Goal: Task Accomplishment & Management: Manage account settings

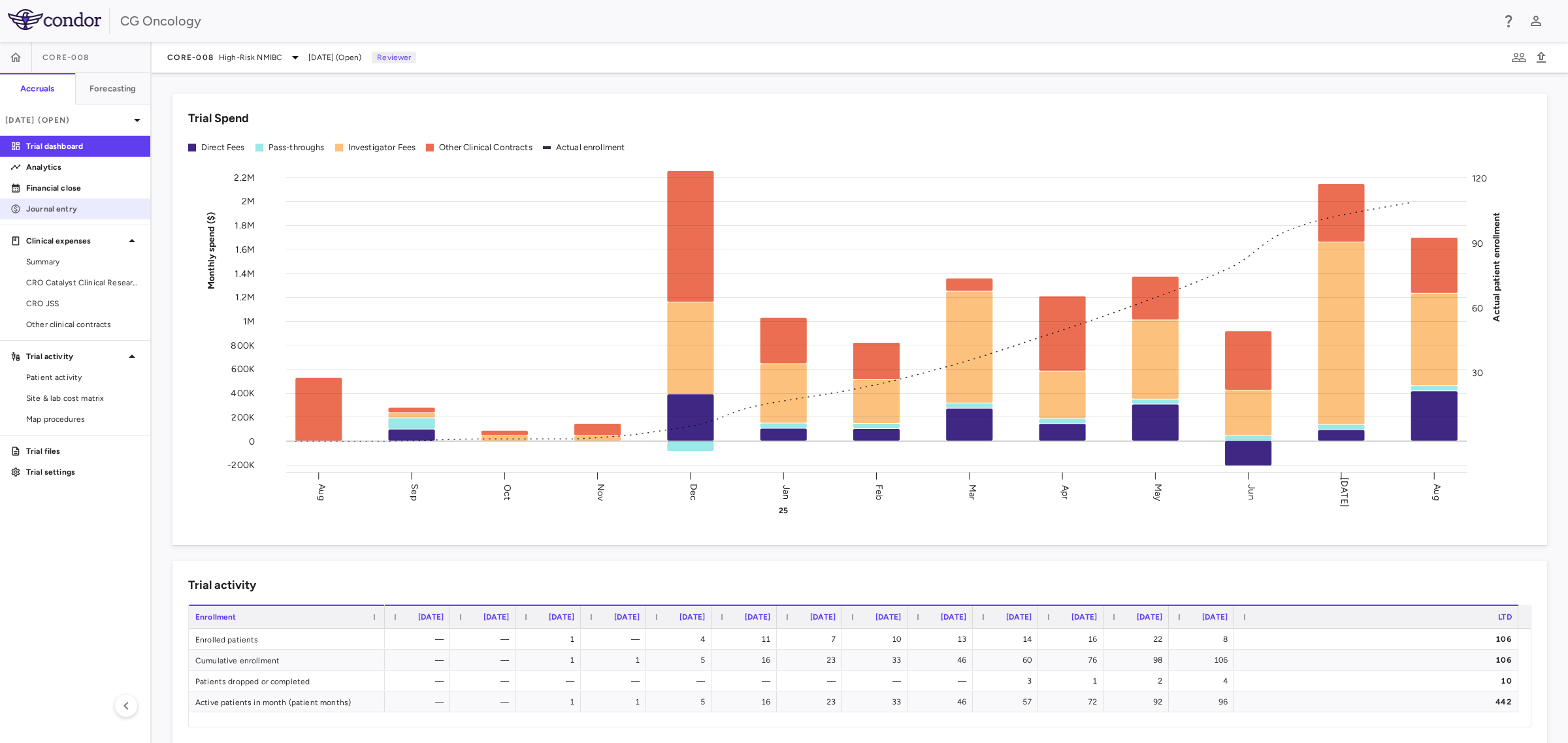
click at [37, 199] on link "Journal entry" at bounding box center [75, 209] width 150 height 19
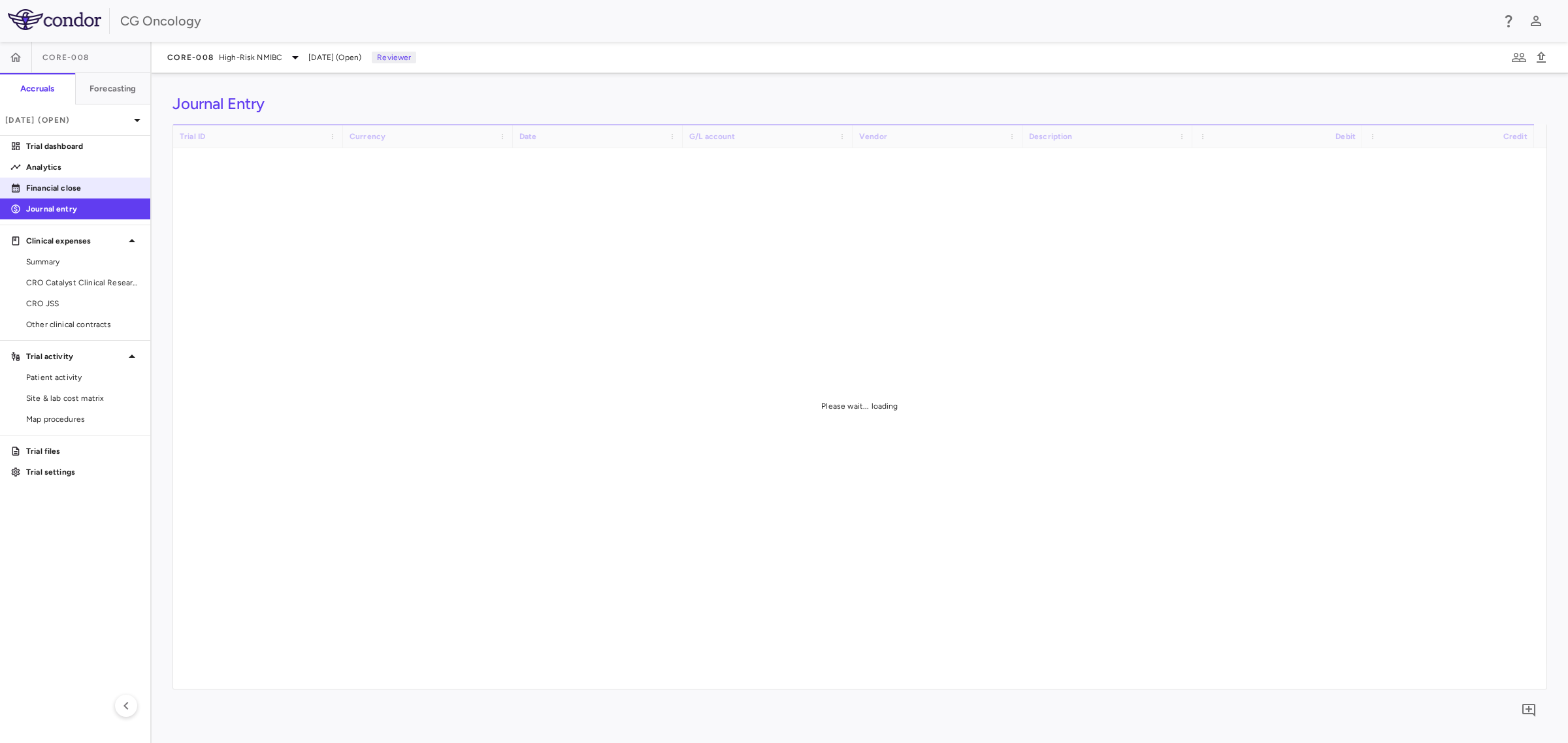
click at [59, 186] on p "Financial close" at bounding box center [83, 188] width 114 height 12
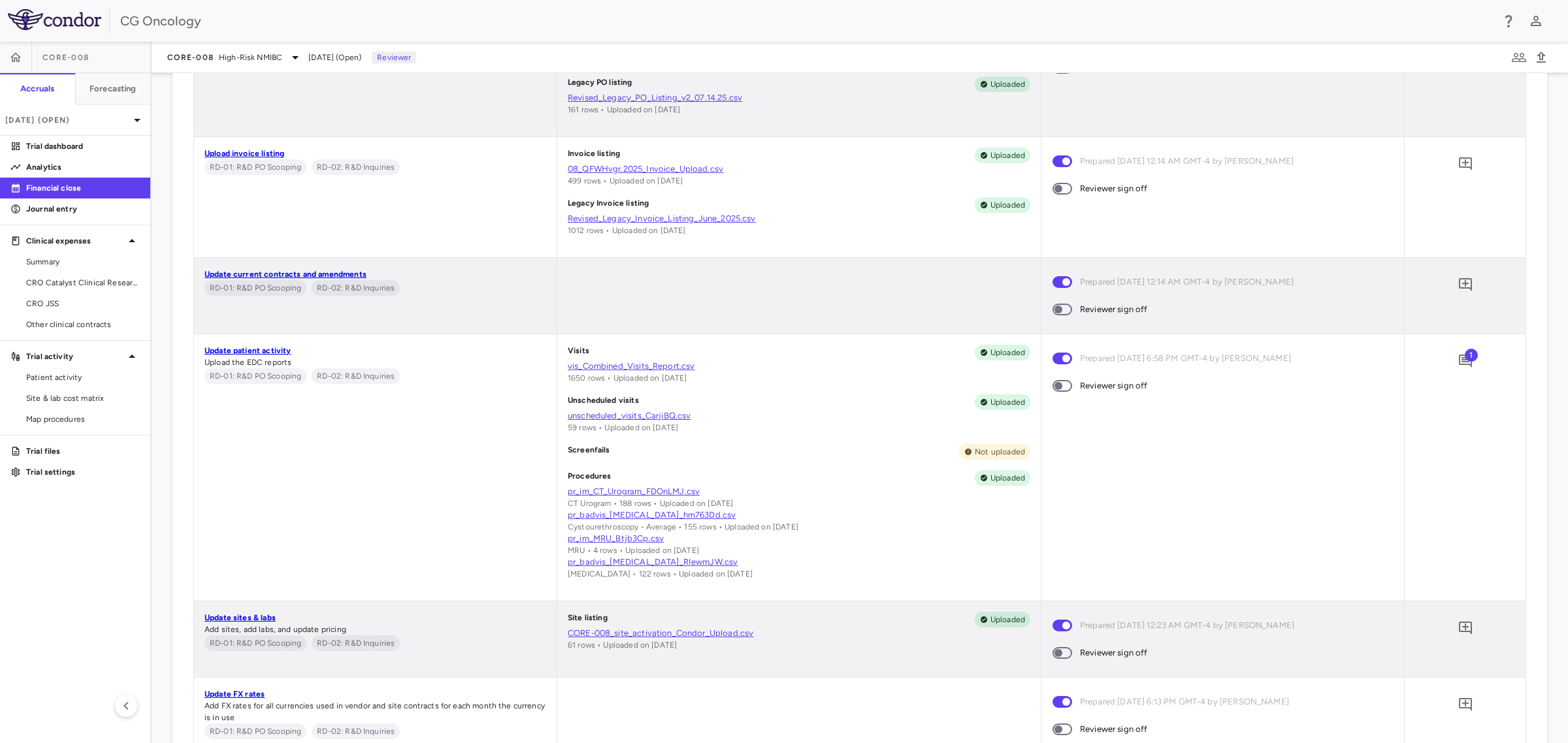
scroll to position [898, 0]
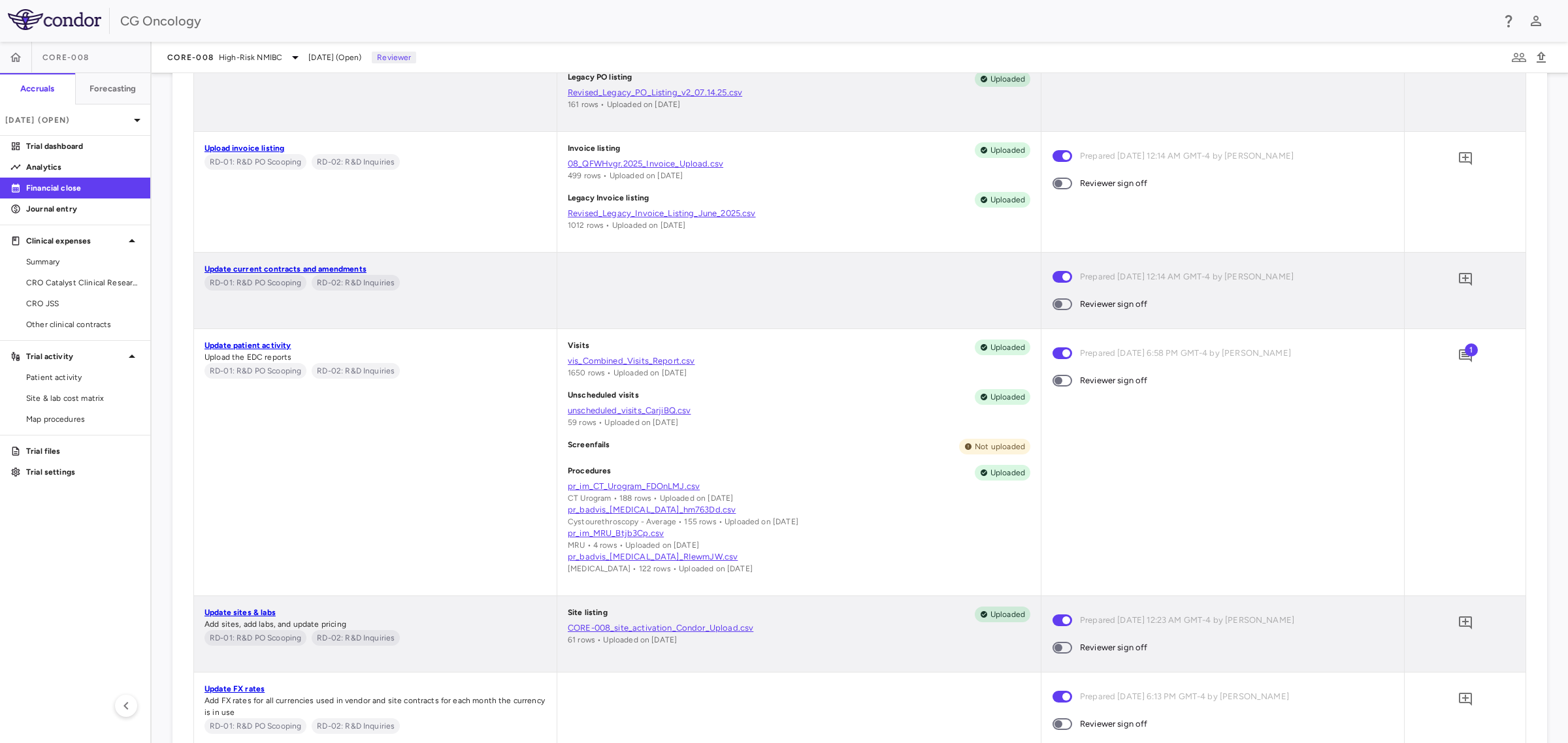
drag, startPoint x: 959, startPoint y: 446, endPoint x: 893, endPoint y: 438, distance: 66.5
click at [893, 439] on div "Screenfails Not uploaded" at bounding box center [799, 447] width 462 height 16
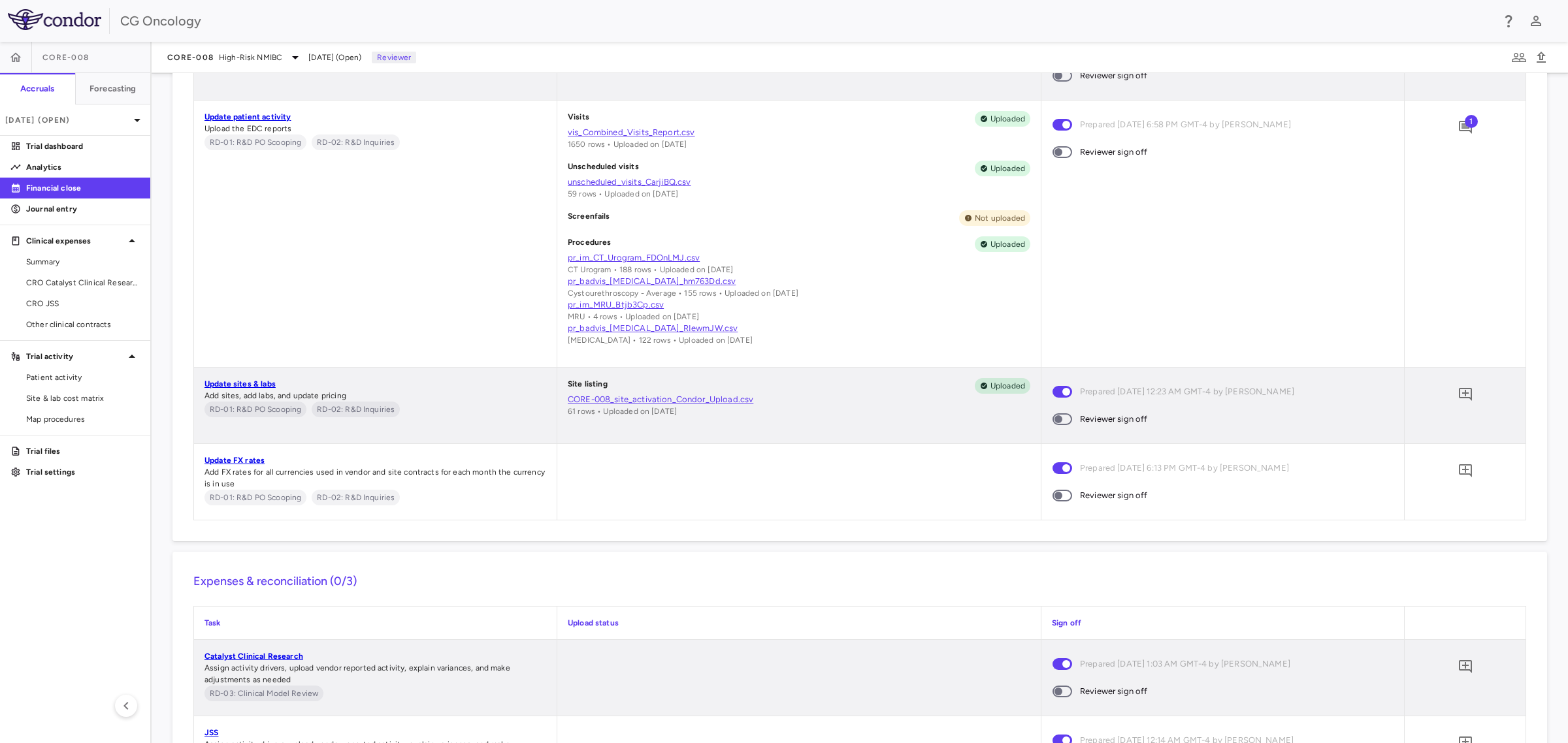
scroll to position [1075, 0]
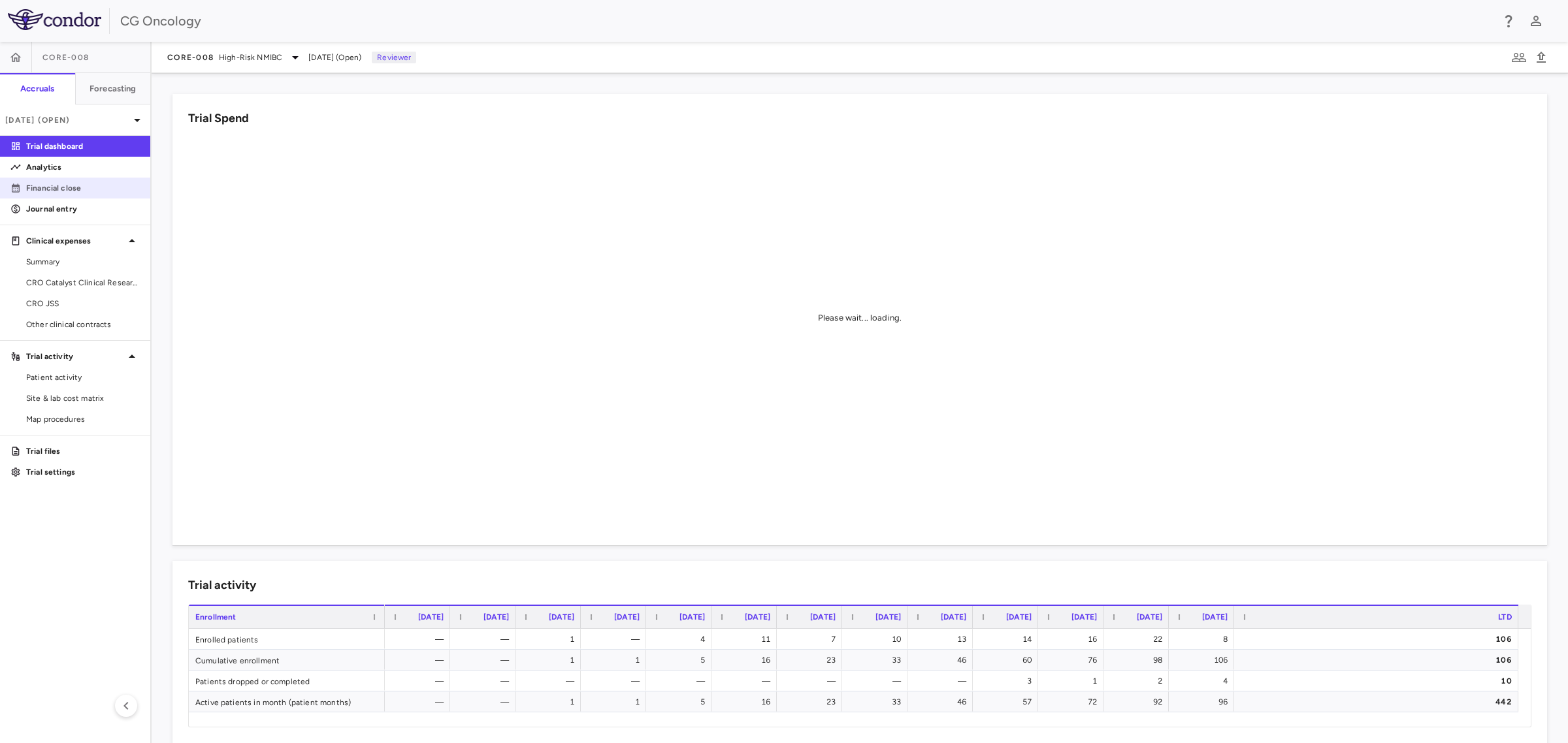
click at [73, 191] on p "Financial close" at bounding box center [83, 188] width 114 height 12
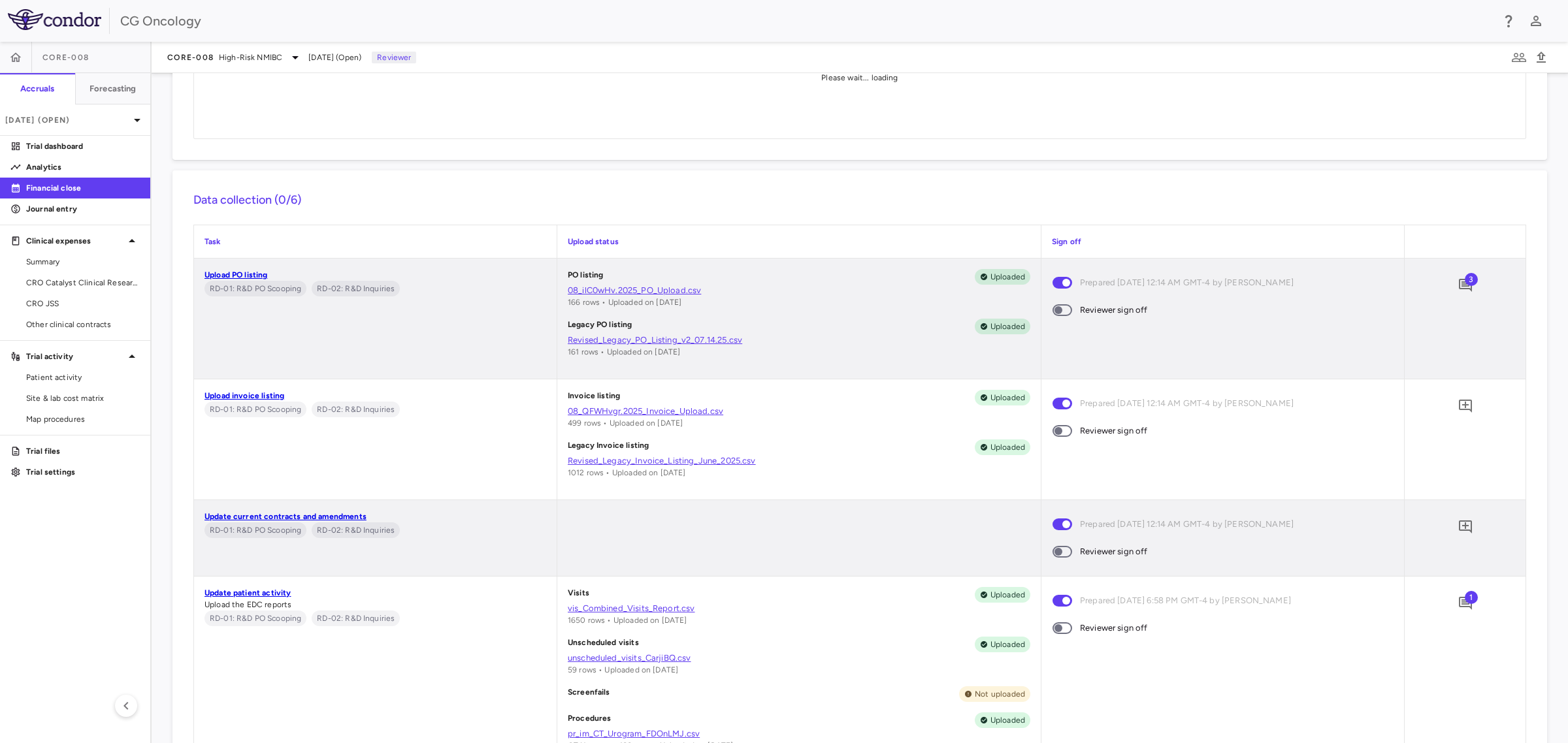
scroll to position [245, 0]
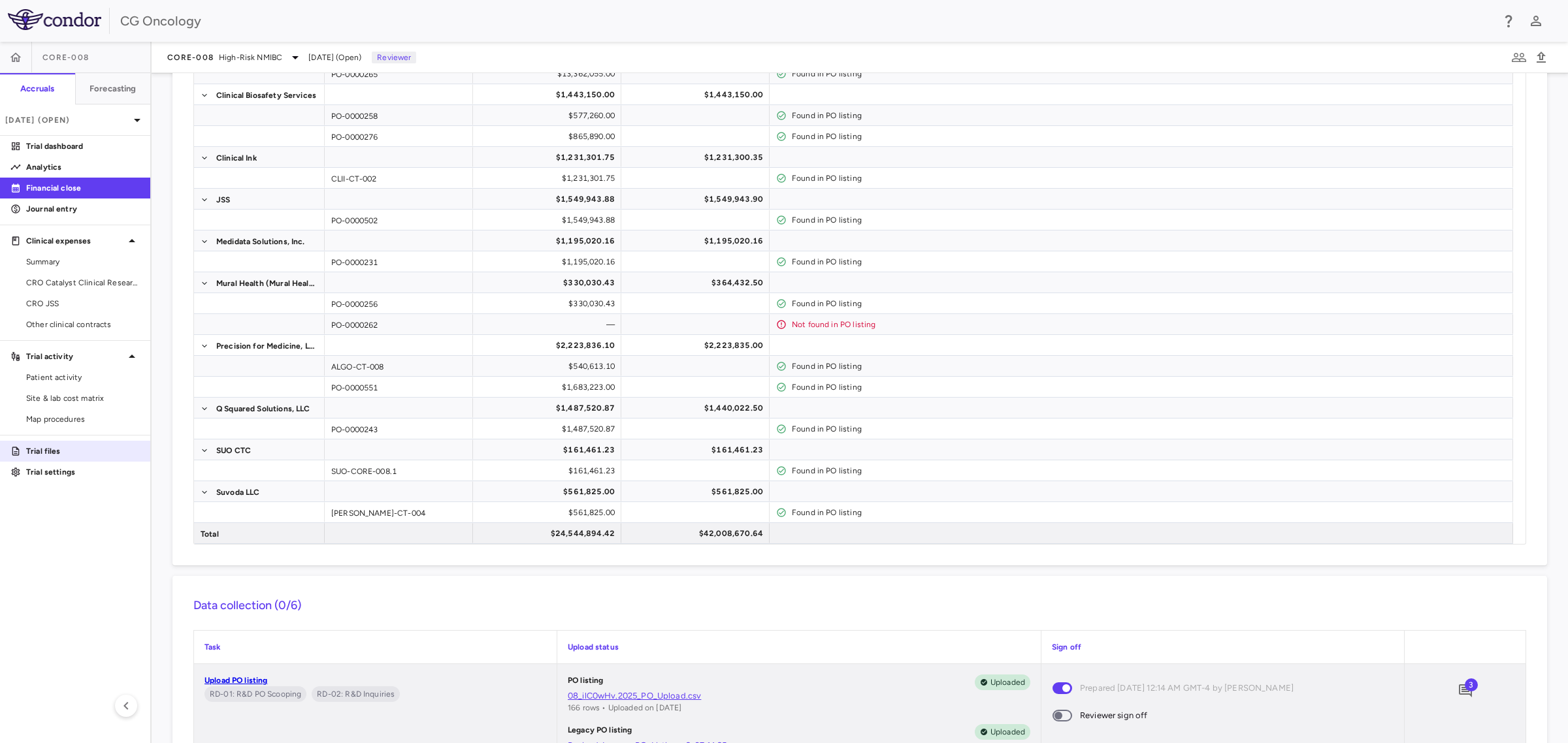
click at [29, 454] on p "Trial files" at bounding box center [83, 451] width 114 height 12
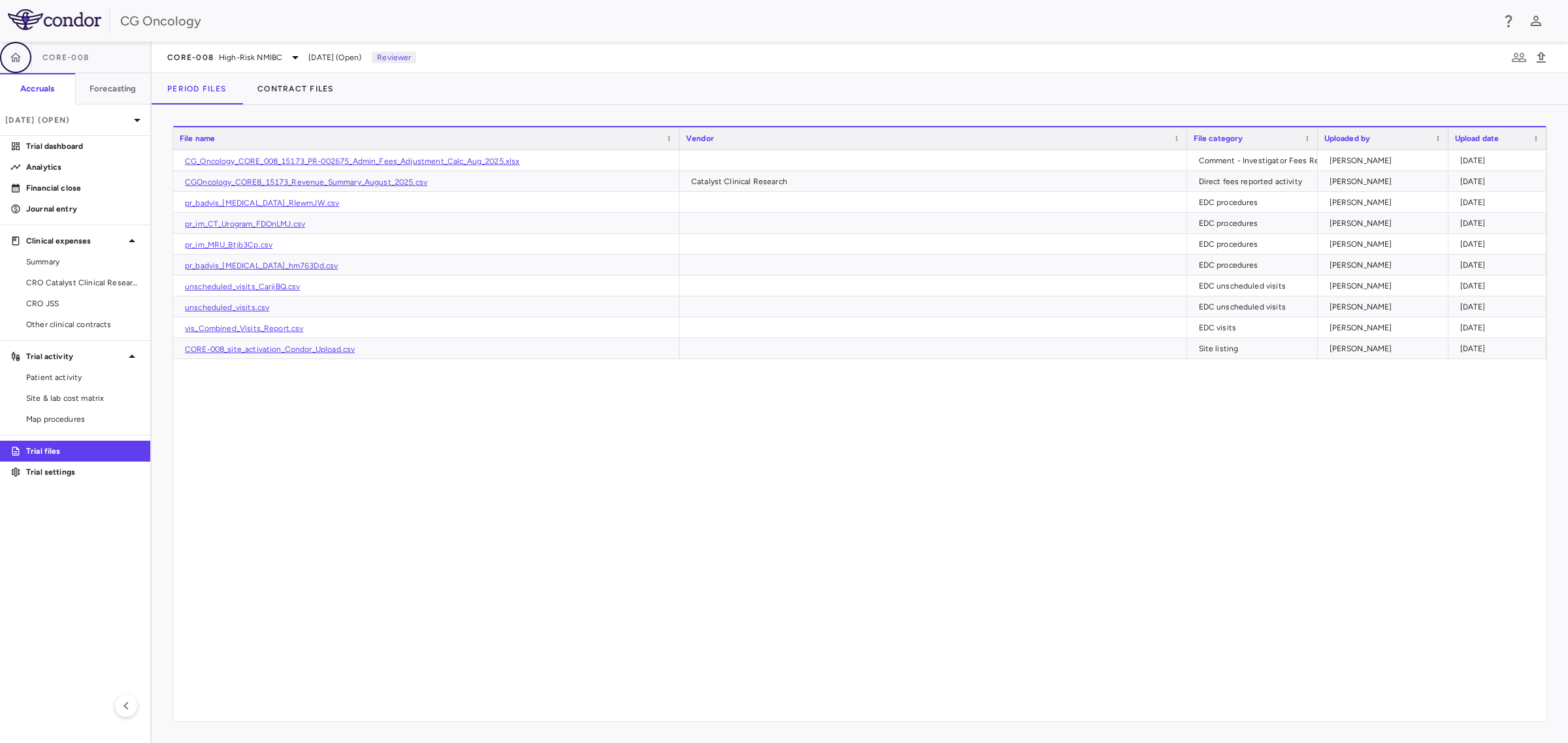
click at [11, 54] on icon "button" at bounding box center [15, 57] width 13 height 13
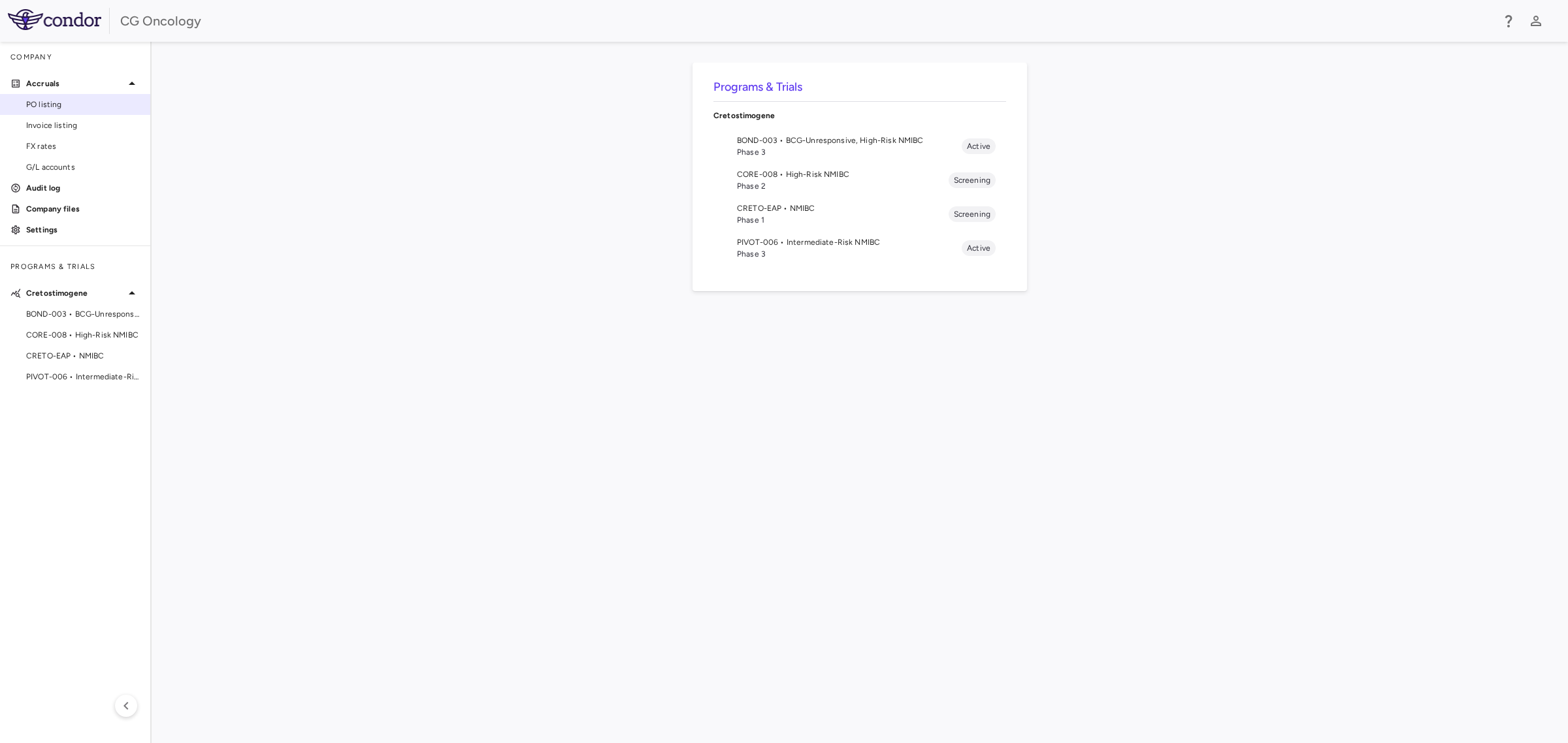
click at [62, 103] on span "PO listing" at bounding box center [83, 104] width 114 height 12
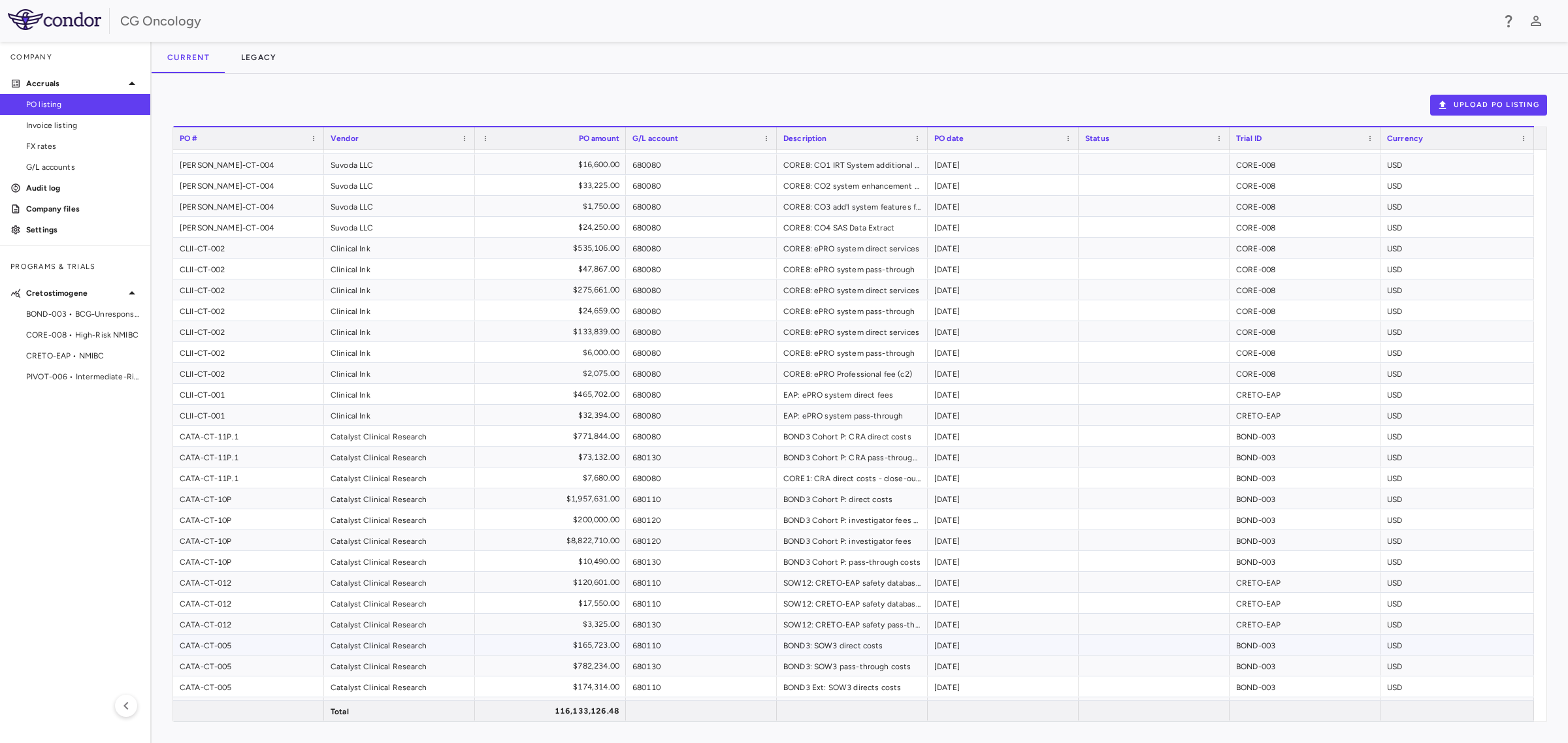
scroll to position [2897, 0]
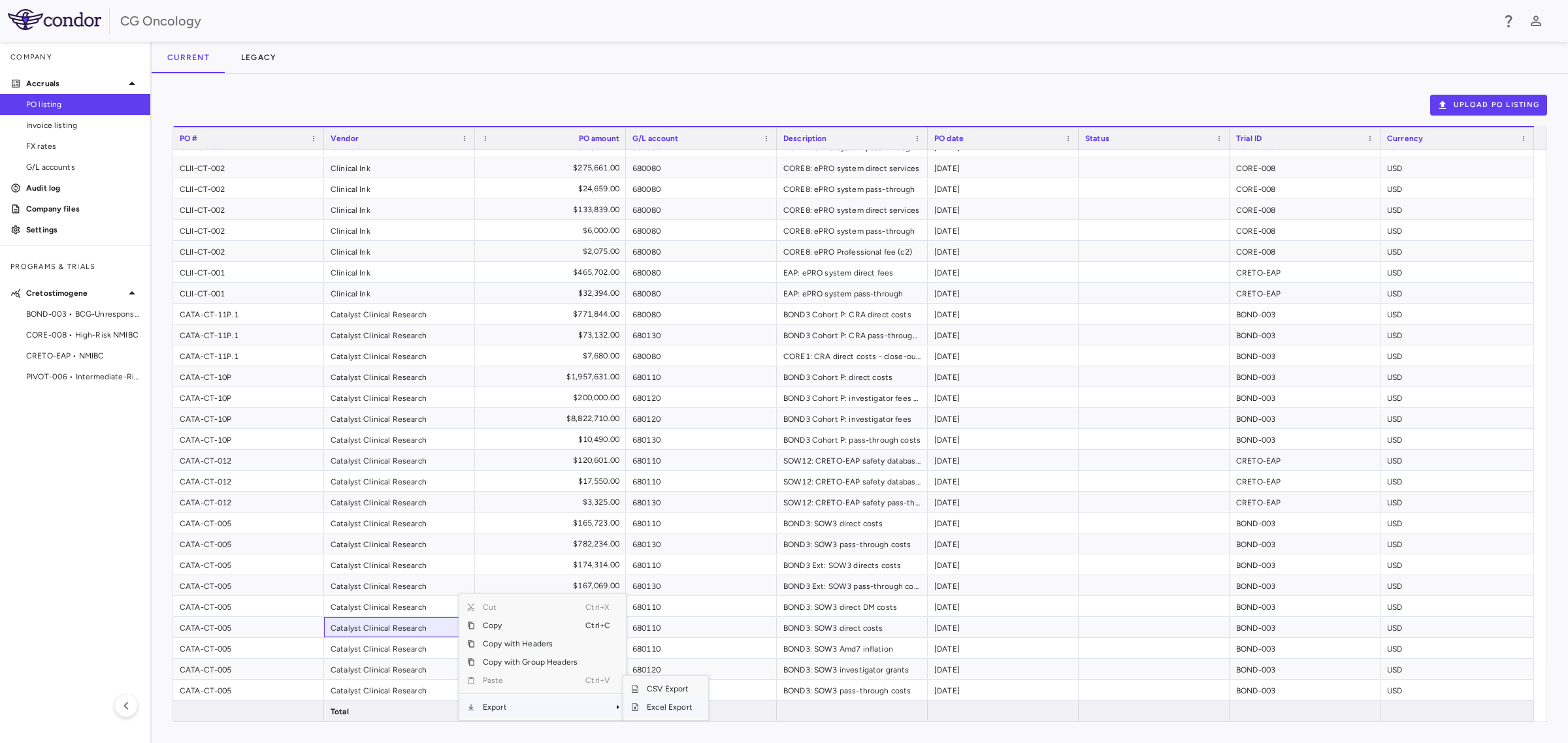
click at [658, 707] on span "Excel Export" at bounding box center [670, 707] width 61 height 18
drag, startPoint x: 79, startPoint y: 121, endPoint x: 88, endPoint y: 119, distance: 9.2
click at [79, 121] on span "Invoice listing" at bounding box center [83, 125] width 114 height 12
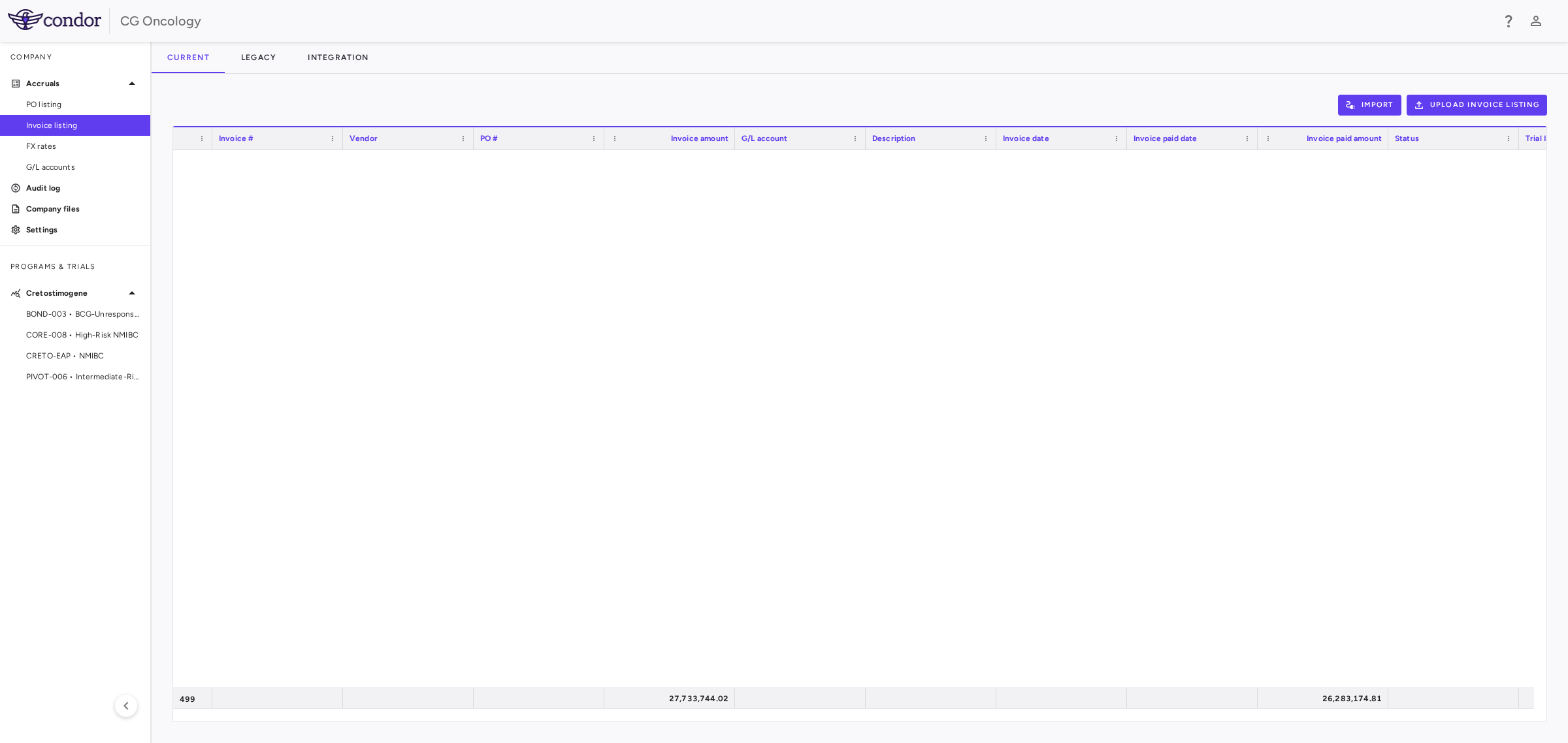
scroll to position [9868, 0]
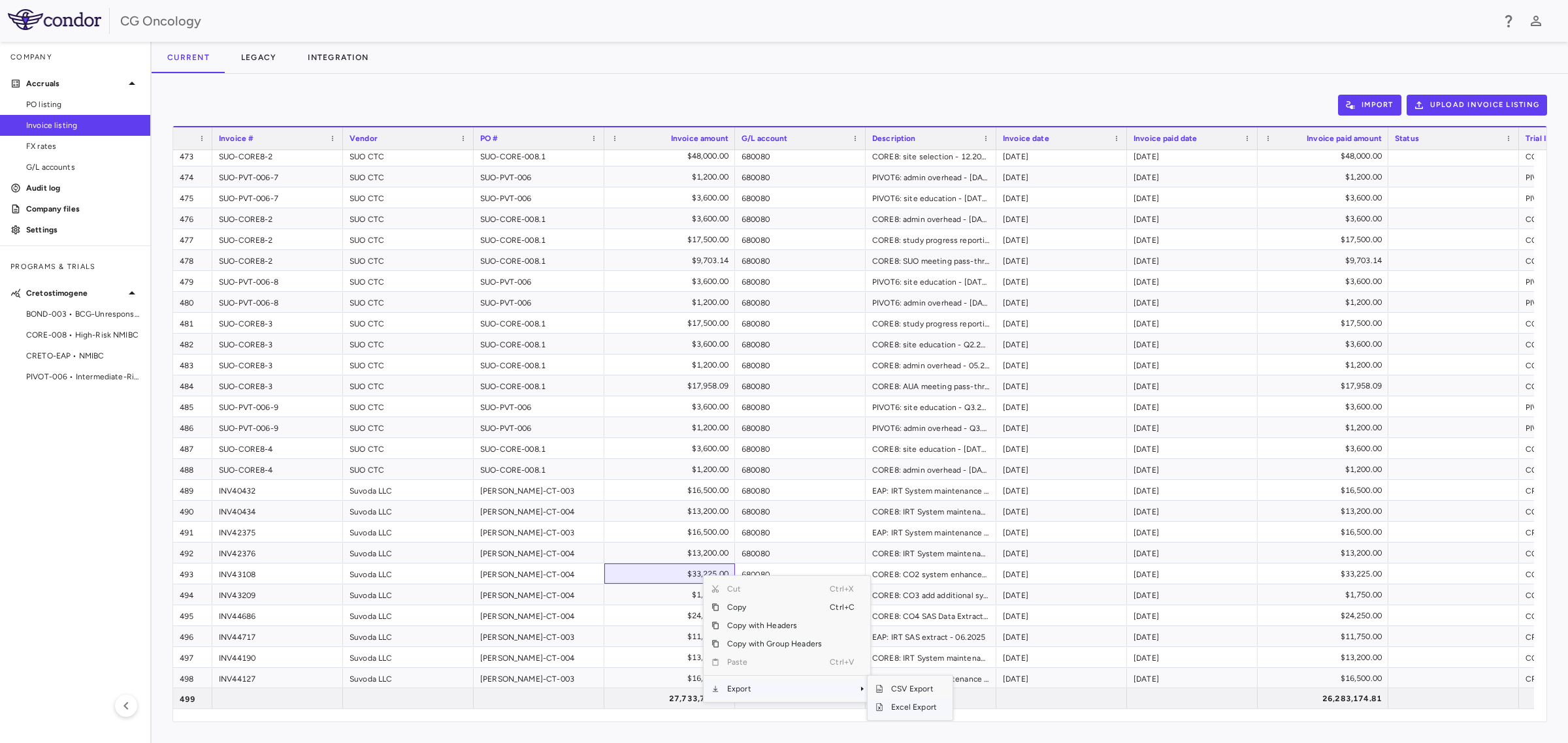
click at [907, 706] on span "Excel Export" at bounding box center [914, 707] width 61 height 18
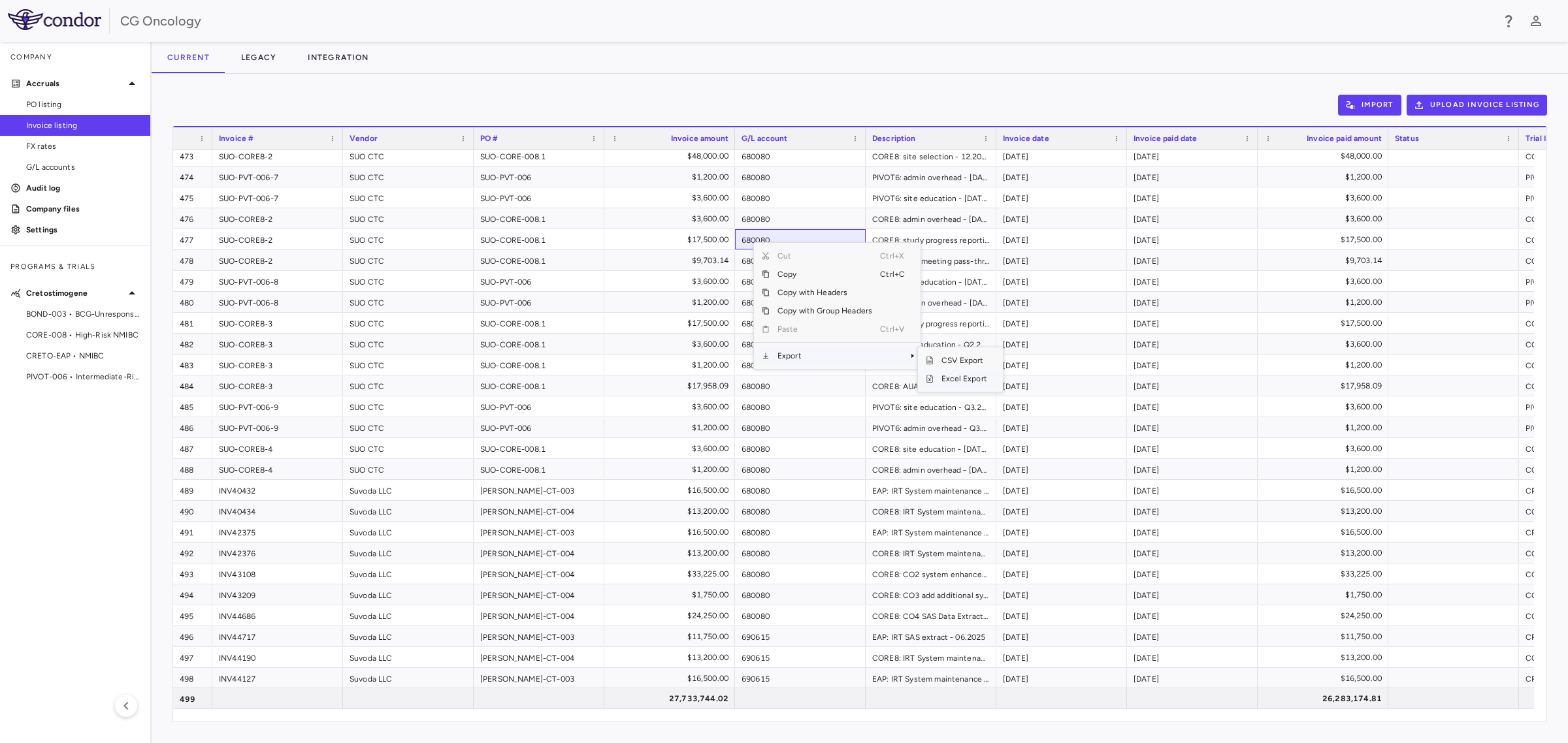
click at [956, 377] on span "Excel Export" at bounding box center [964, 379] width 61 height 18
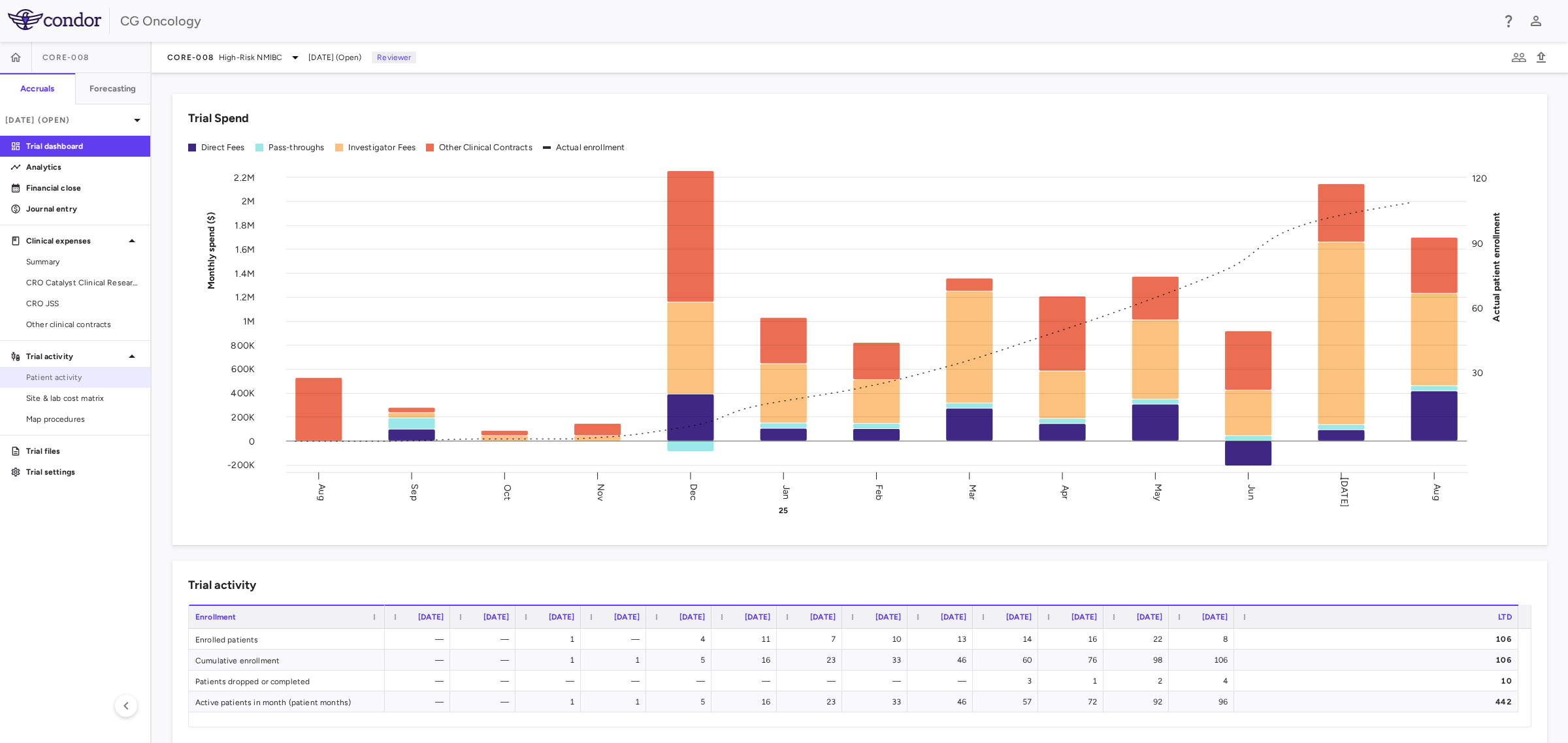
click at [77, 373] on span "Patient activity" at bounding box center [83, 377] width 114 height 12
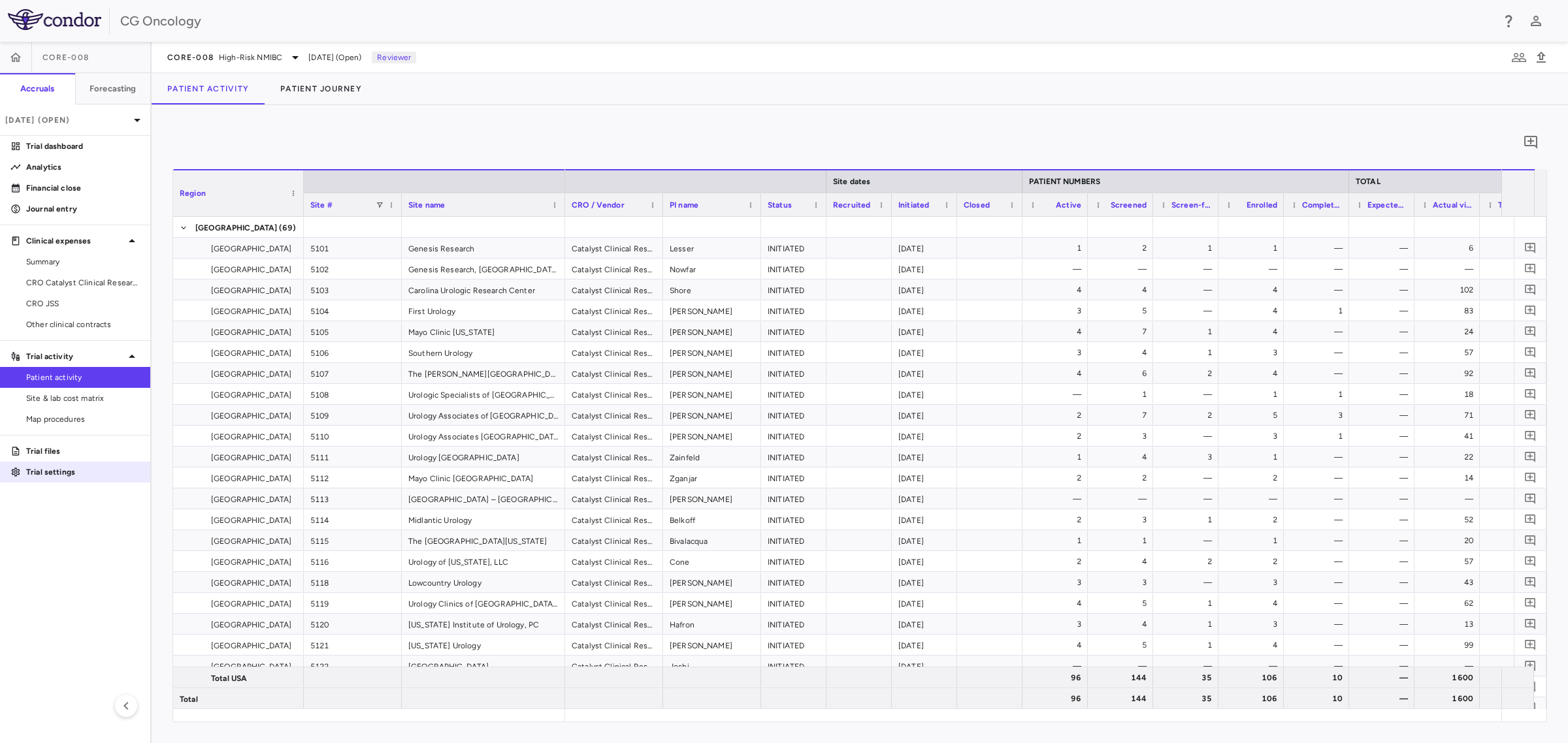
click at [56, 450] on p "Trial files" at bounding box center [83, 451] width 114 height 12
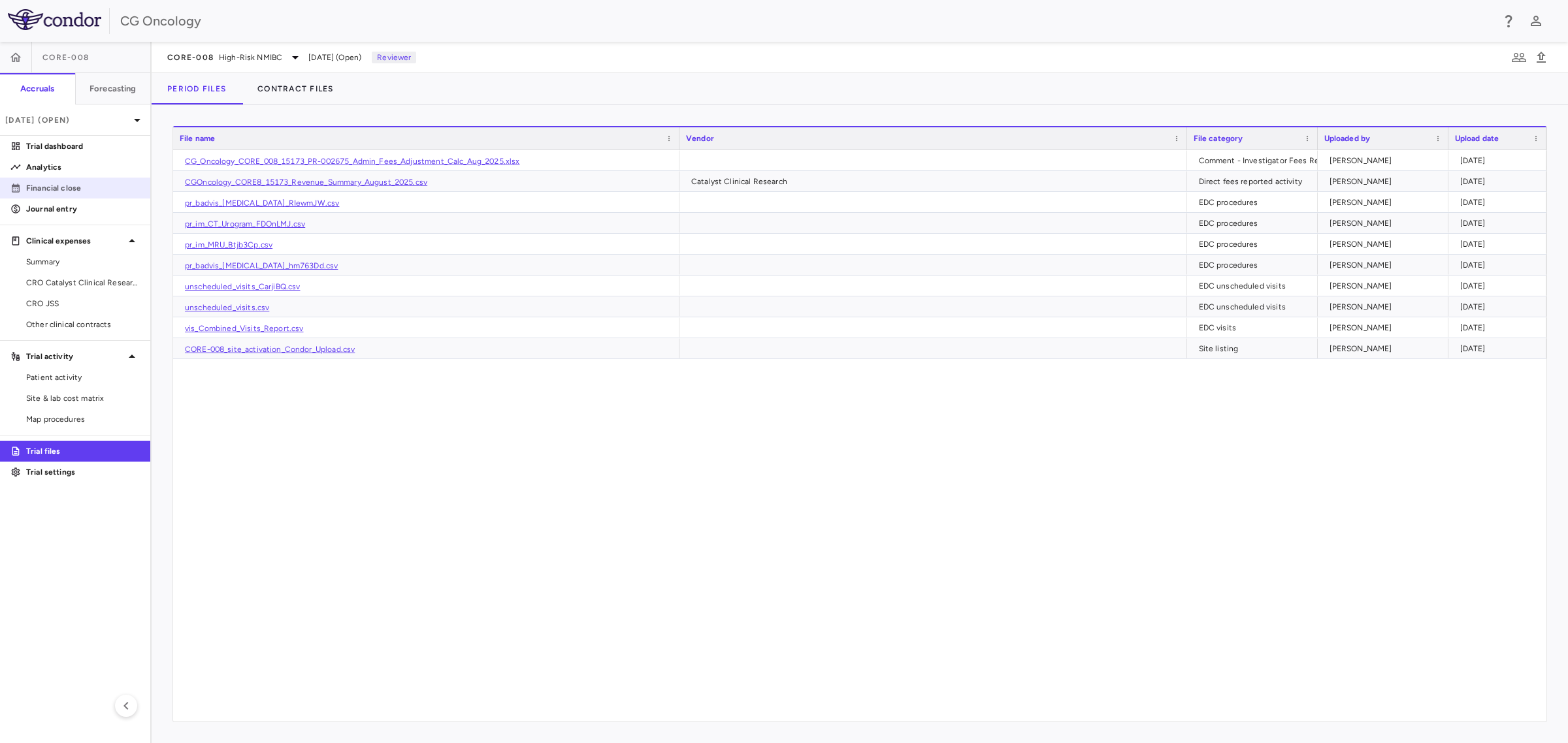
click at [79, 183] on p "Financial close" at bounding box center [83, 188] width 114 height 12
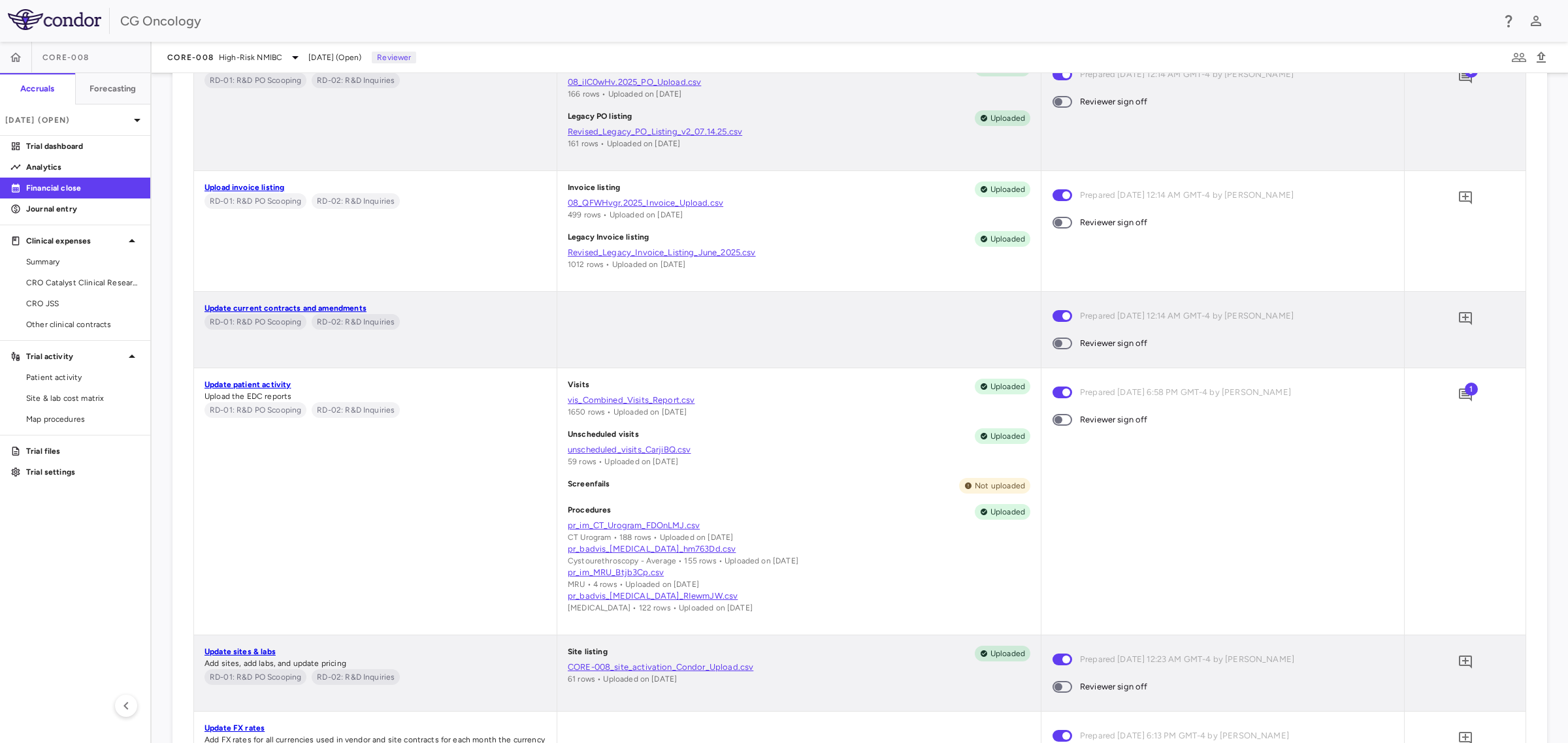
scroll to position [1061, 0]
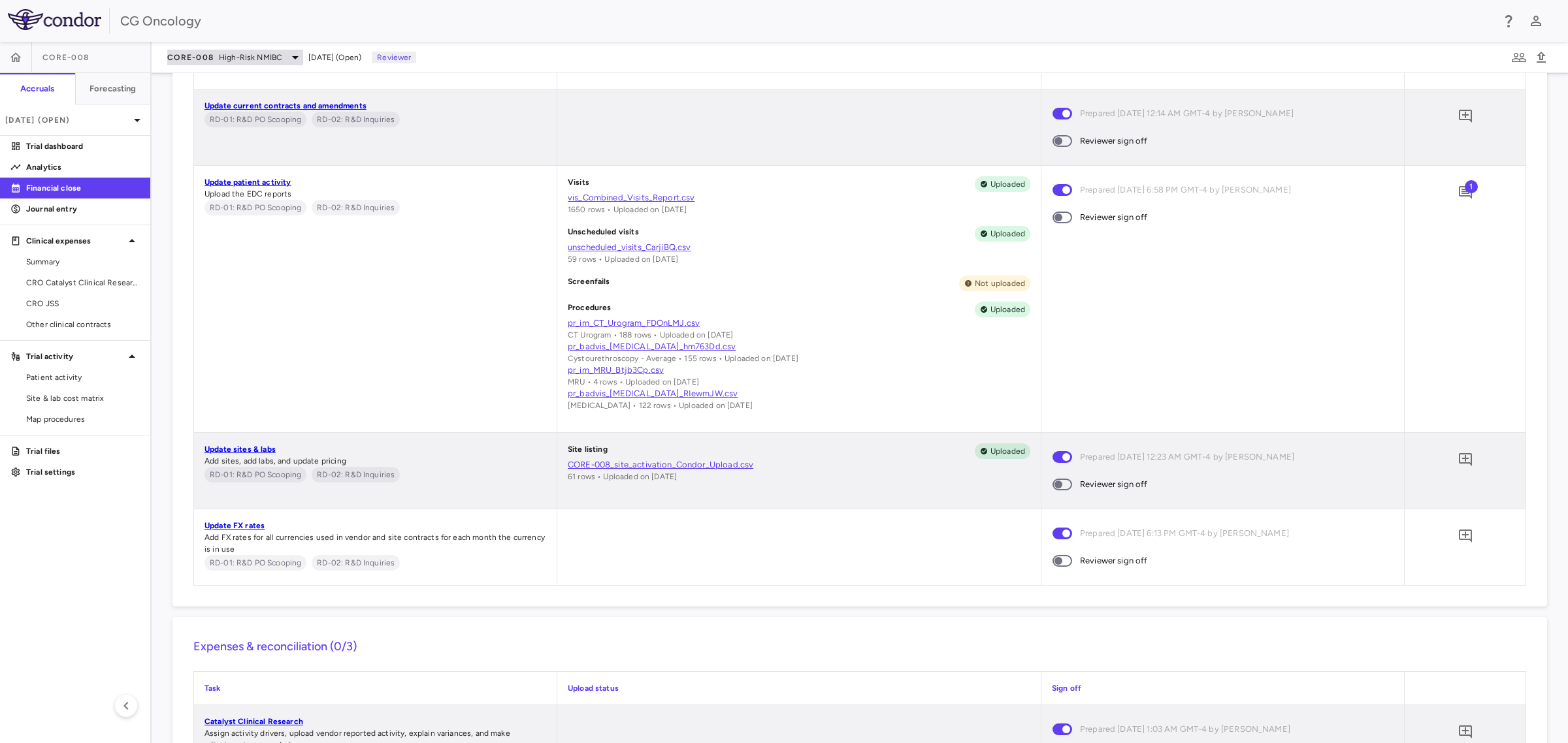
click at [293, 58] on icon at bounding box center [295, 58] width 16 height 16
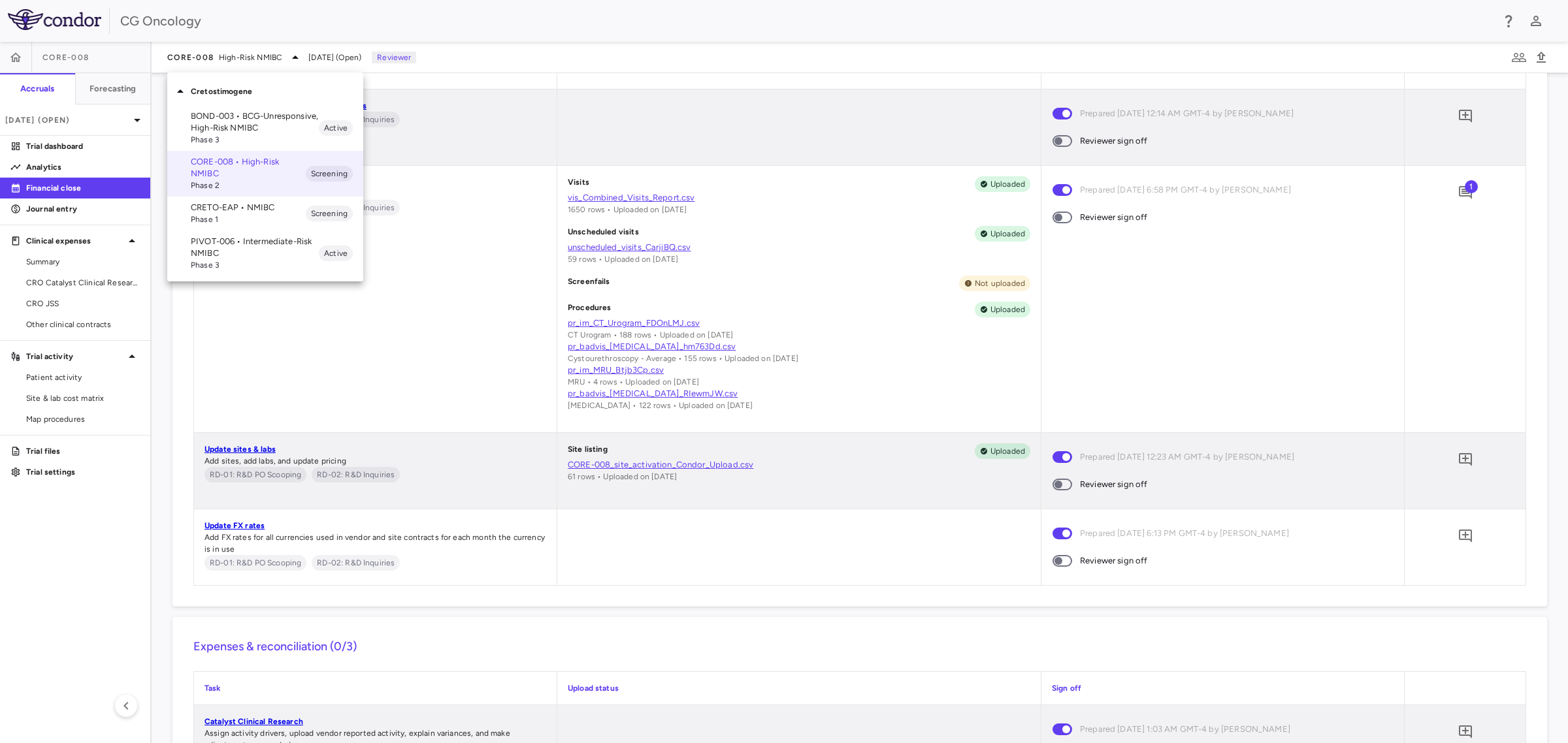
click at [338, 412] on div at bounding box center [784, 371] width 1568 height 743
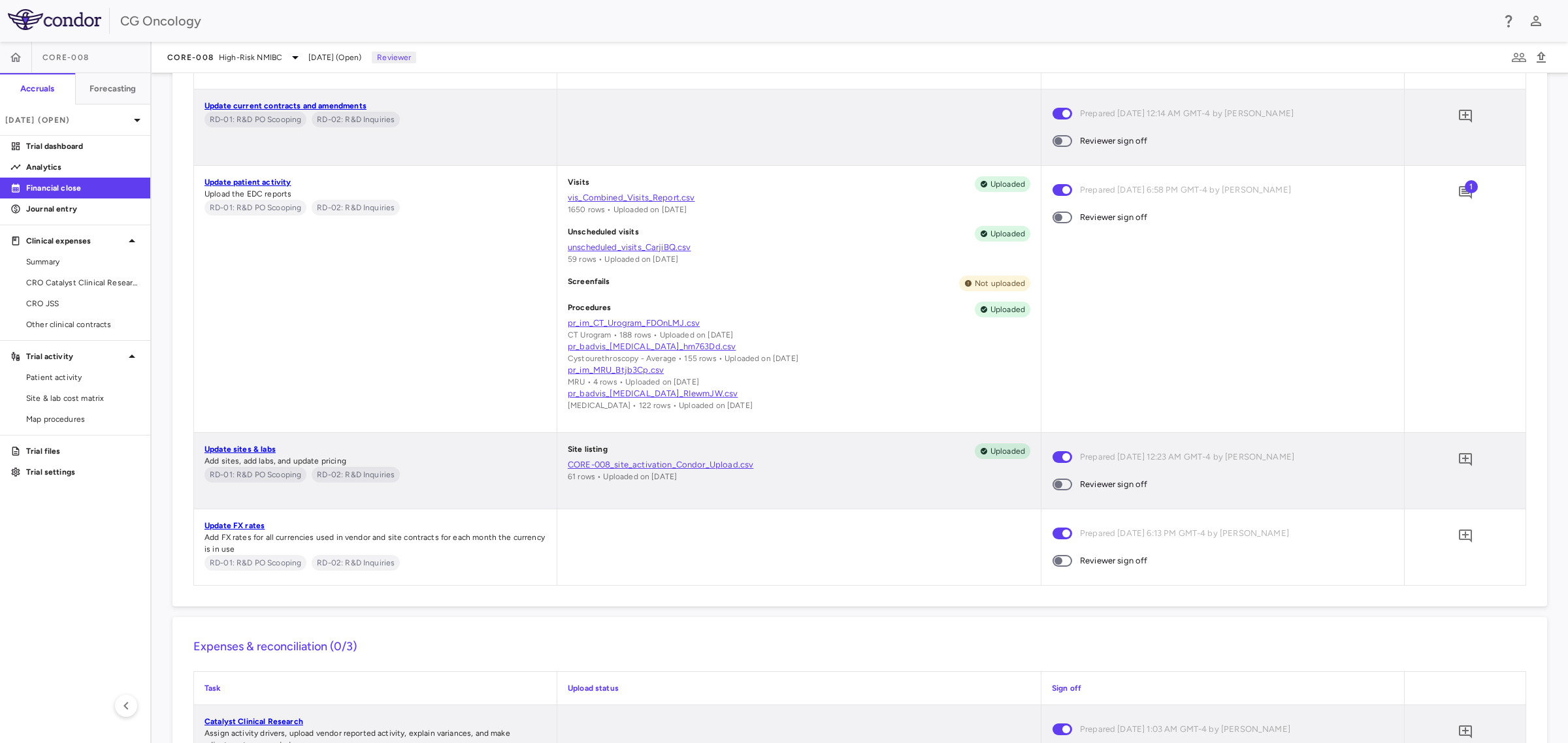
click at [650, 196] on link "vis_Combined_Visits_Report.csv" at bounding box center [799, 198] width 462 height 12
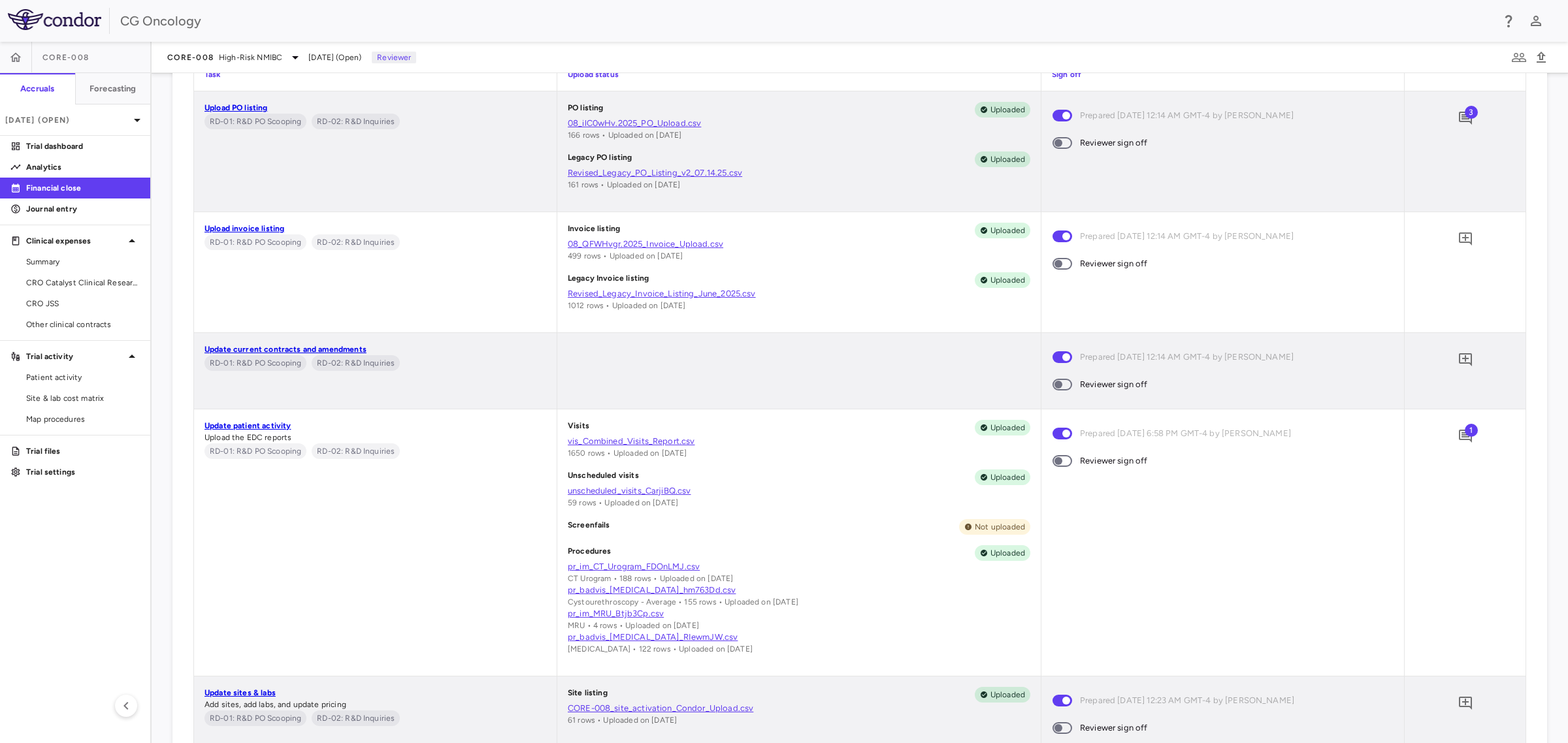
scroll to position [912, 0]
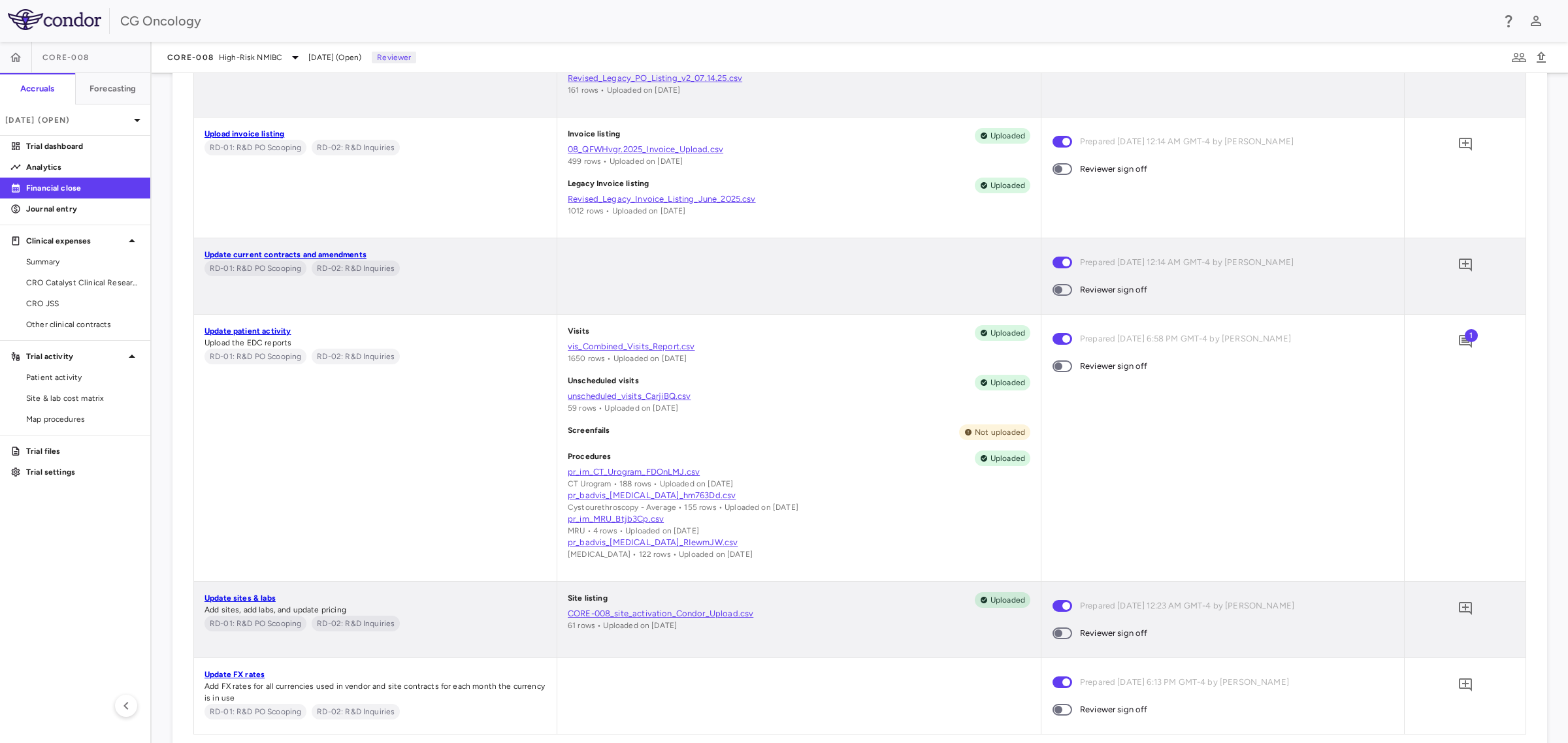
drag, startPoint x: 307, startPoint y: 495, endPoint x: 295, endPoint y: 459, distance: 37.9
click at [307, 495] on div "Update patient activity Upload the EDC reports RD-01: R&D PO Scooping RD-02: R&…" at bounding box center [376, 448] width 362 height 266
click at [289, 57] on icon at bounding box center [295, 58] width 16 height 16
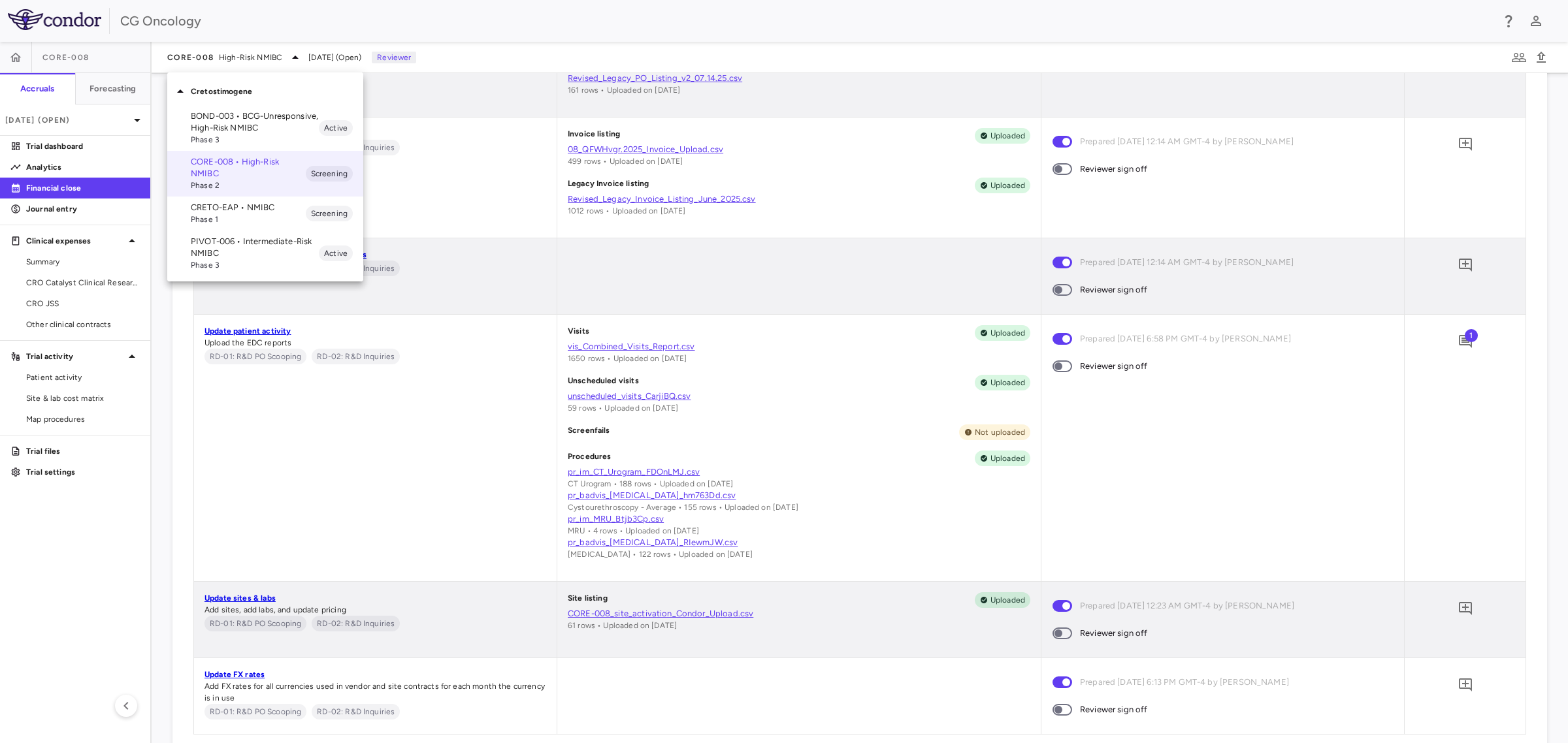
click at [253, 260] on span "Phase 3" at bounding box center [255, 265] width 128 height 12
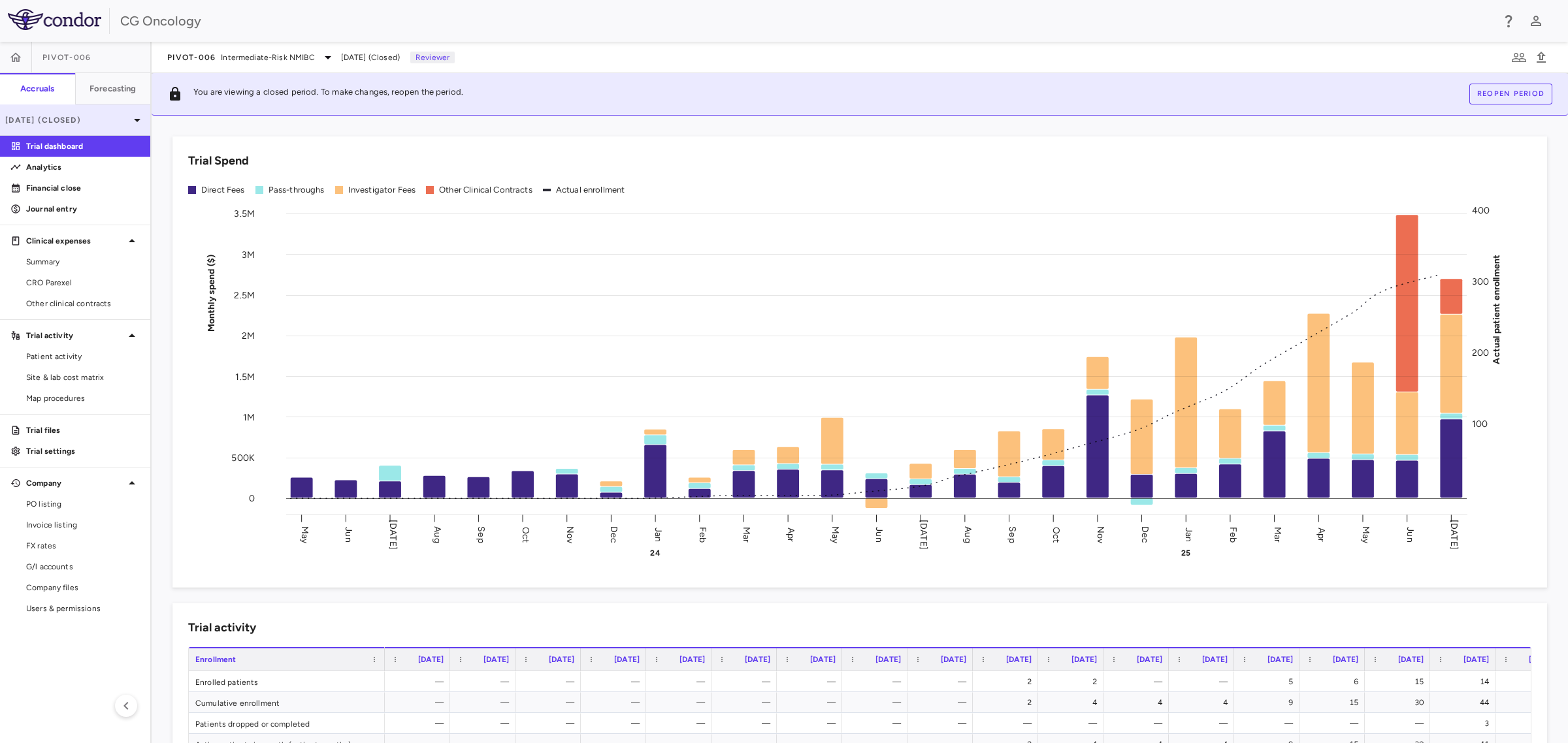
click at [105, 117] on p "[DATE] (Closed)" at bounding box center [67, 120] width 124 height 12
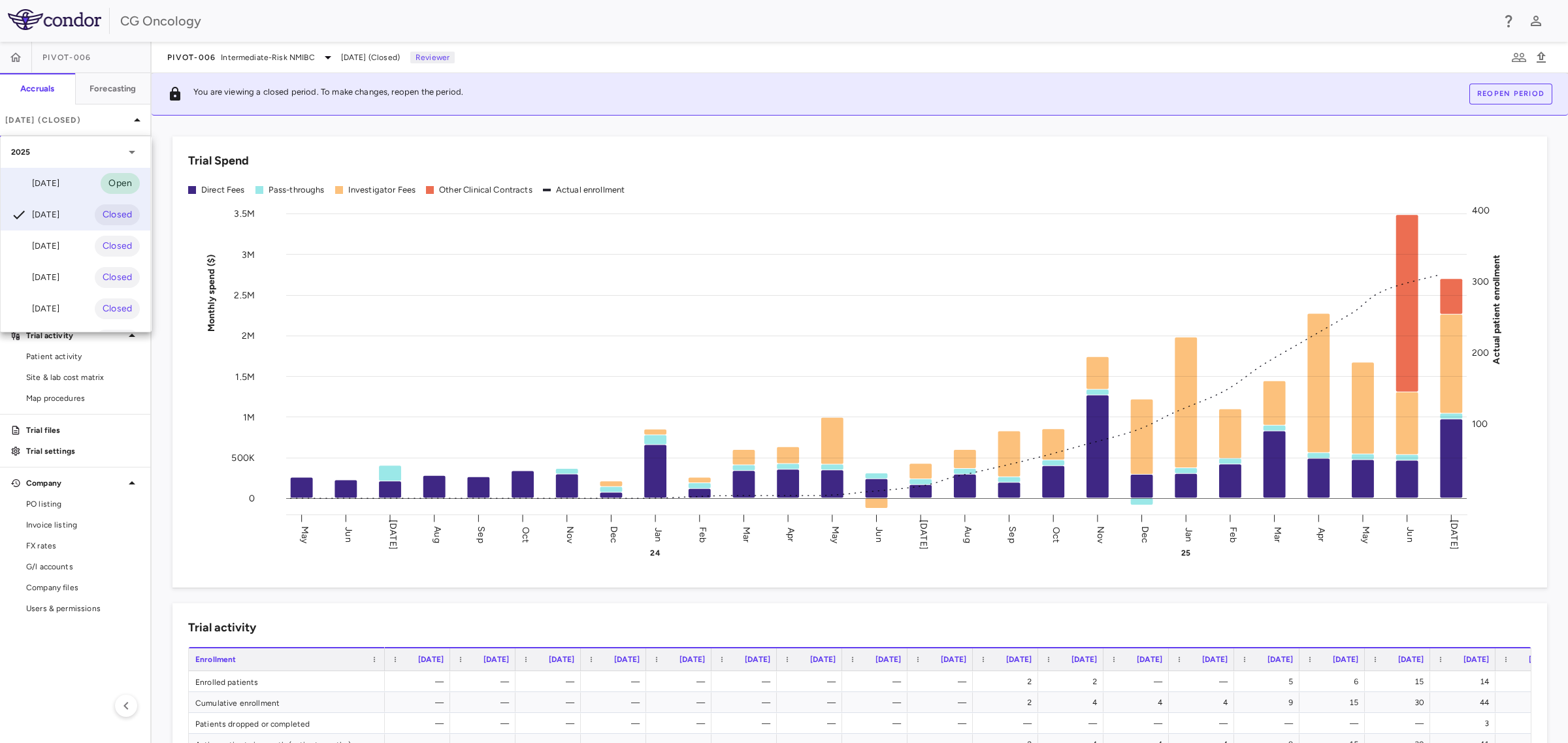
click at [60, 181] on div "[DATE]" at bounding box center [35, 183] width 49 height 16
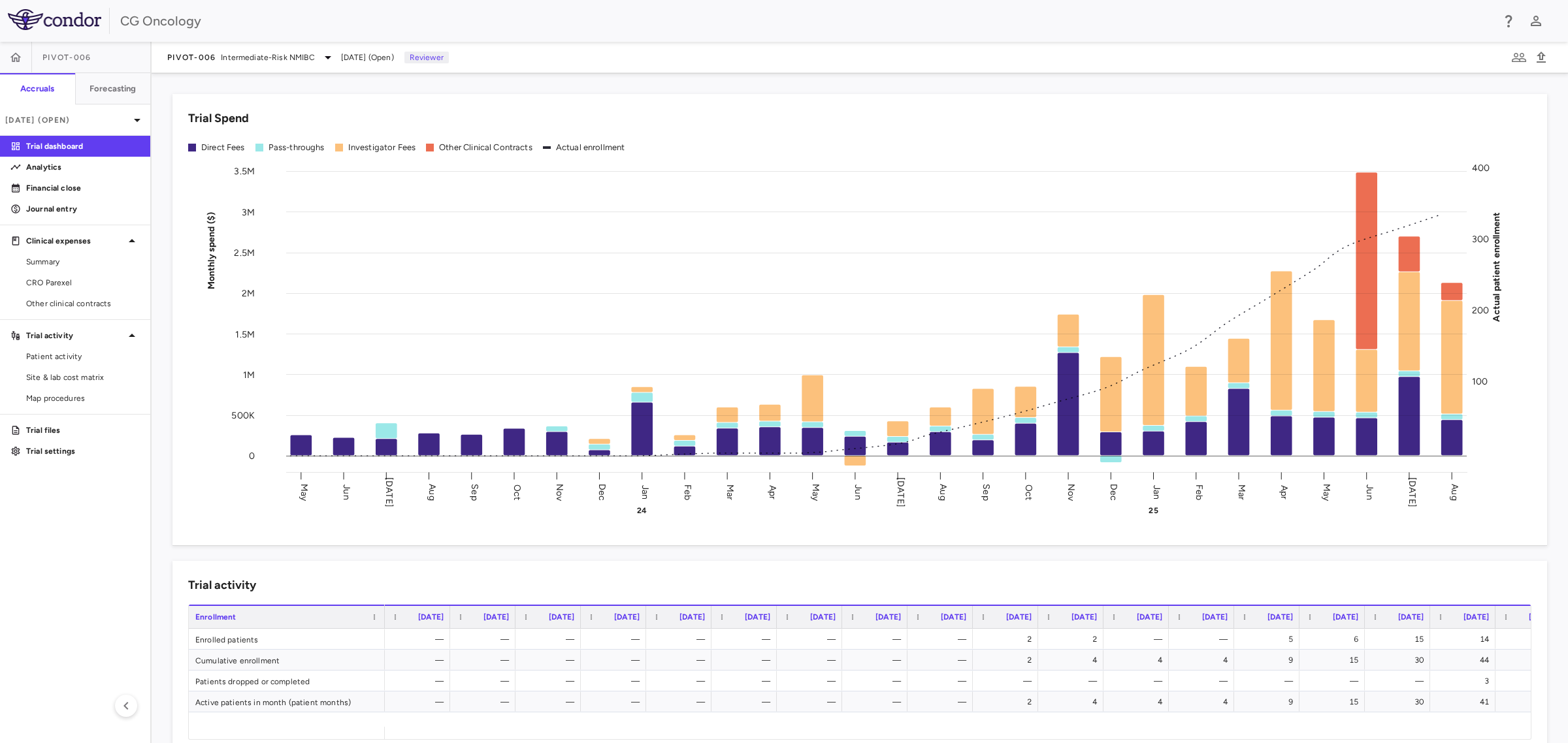
drag, startPoint x: 85, startPoint y: 184, endPoint x: 671, endPoint y: 237, distance: 588.4
click at [85, 184] on p "Financial close" at bounding box center [83, 188] width 114 height 12
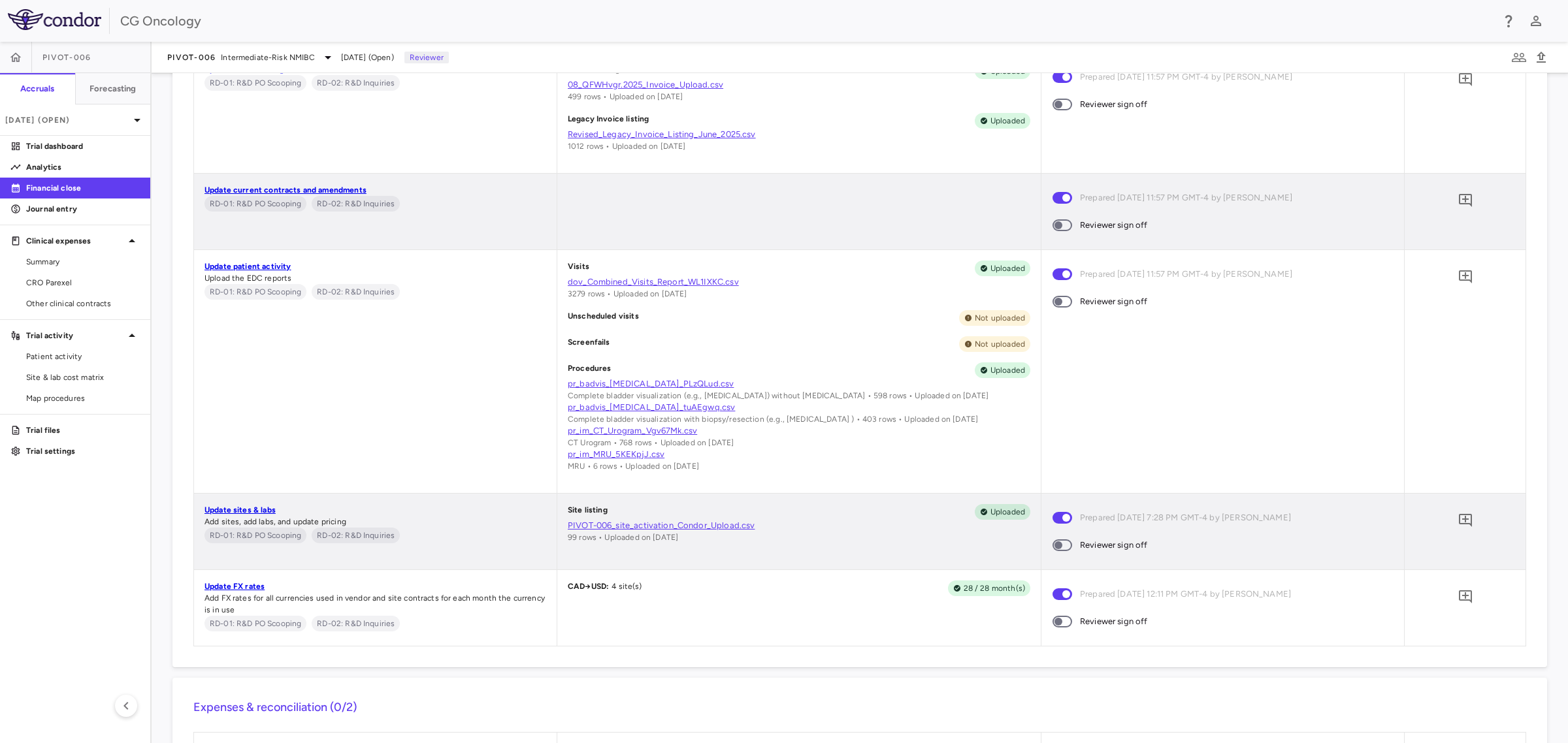
scroll to position [686, 0]
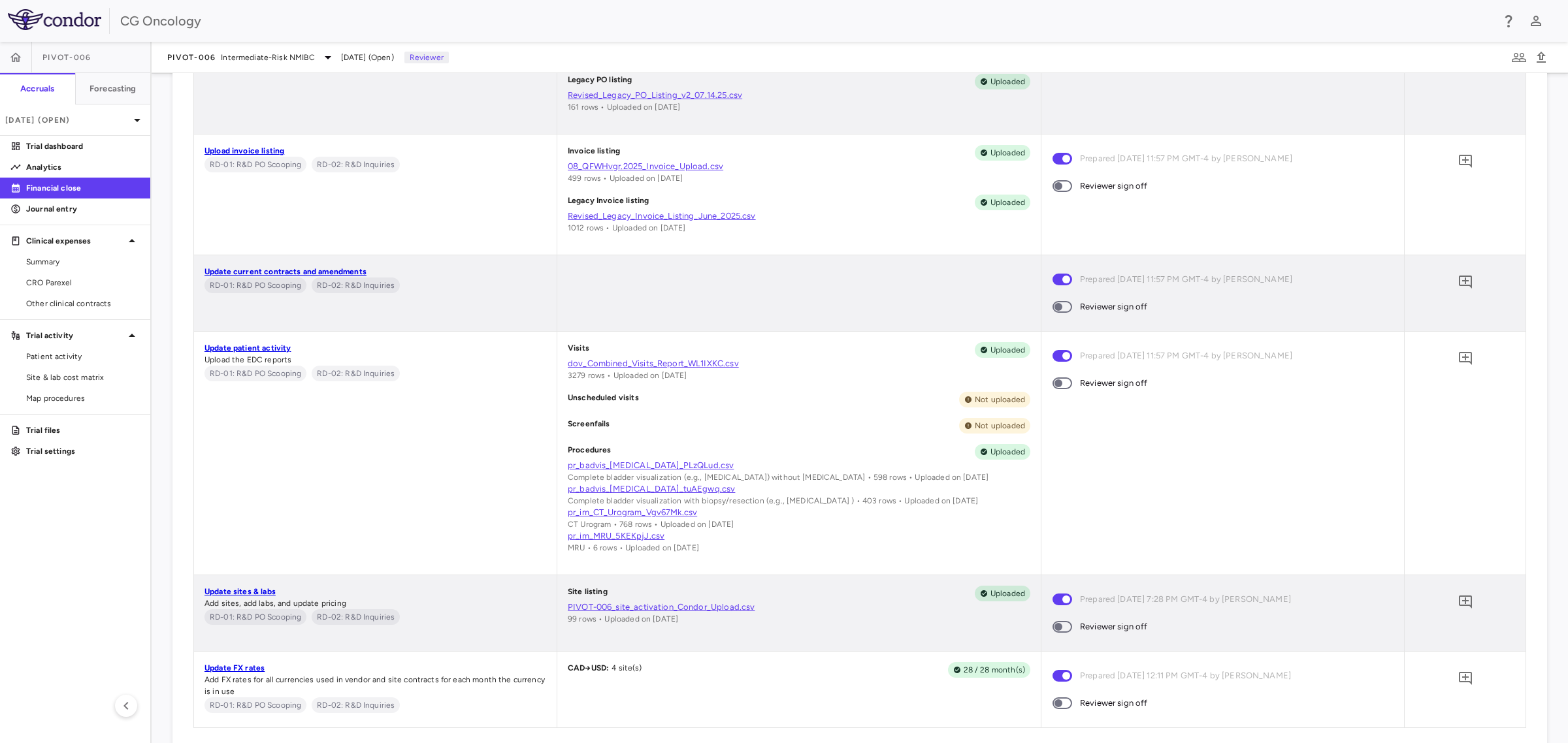
click at [641, 362] on link "dov_Combined_Visits_Report_WL1IXKC.csv" at bounding box center [799, 364] width 462 height 12
click at [287, 50] on div "PIVOT-006 Intermediate-Risk NMIBC" at bounding box center [251, 58] width 169 height 16
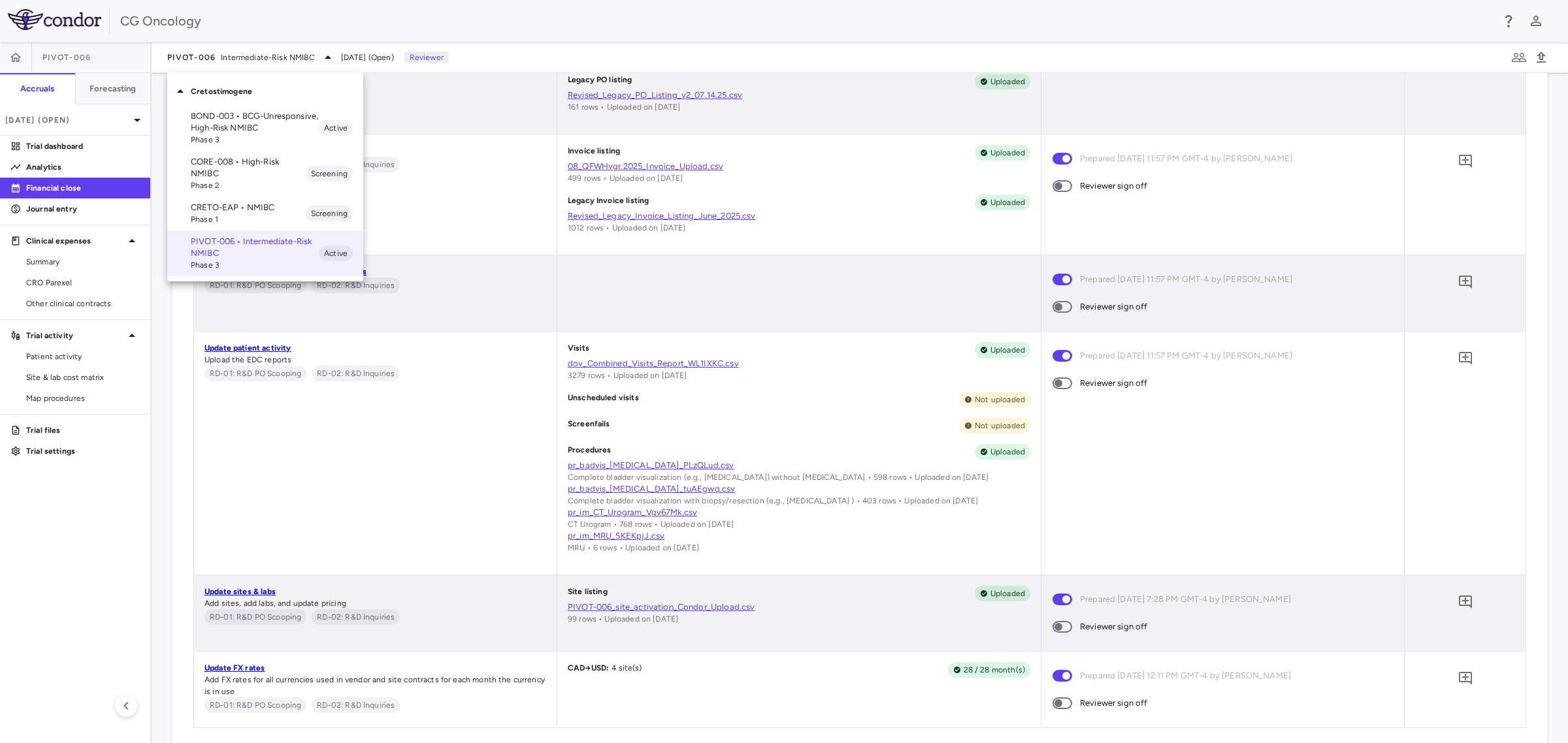
click at [262, 121] on p "BOND-003 • BCG-Unresponsive, High-Risk NMIBC" at bounding box center [255, 122] width 128 height 24
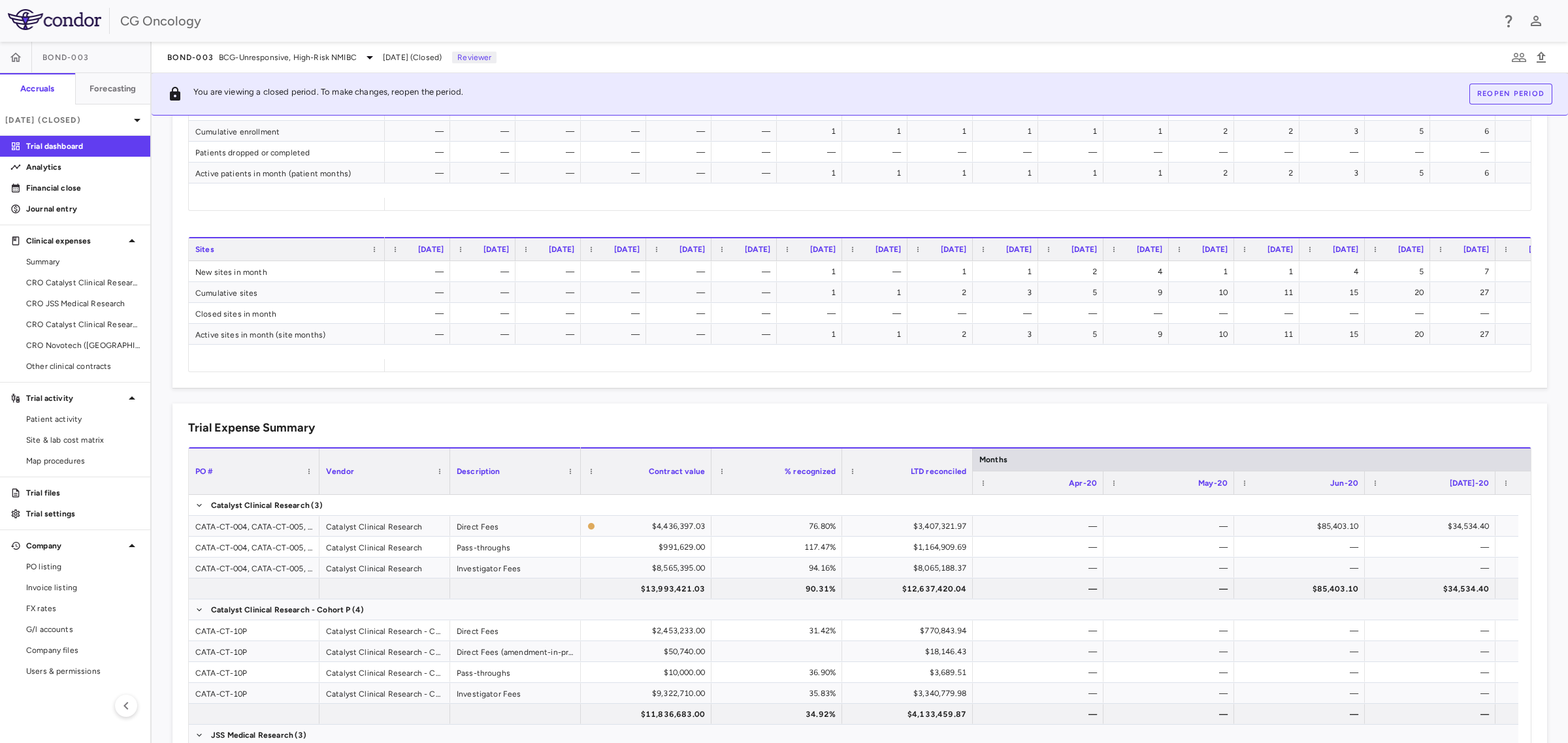
scroll to position [703, 0]
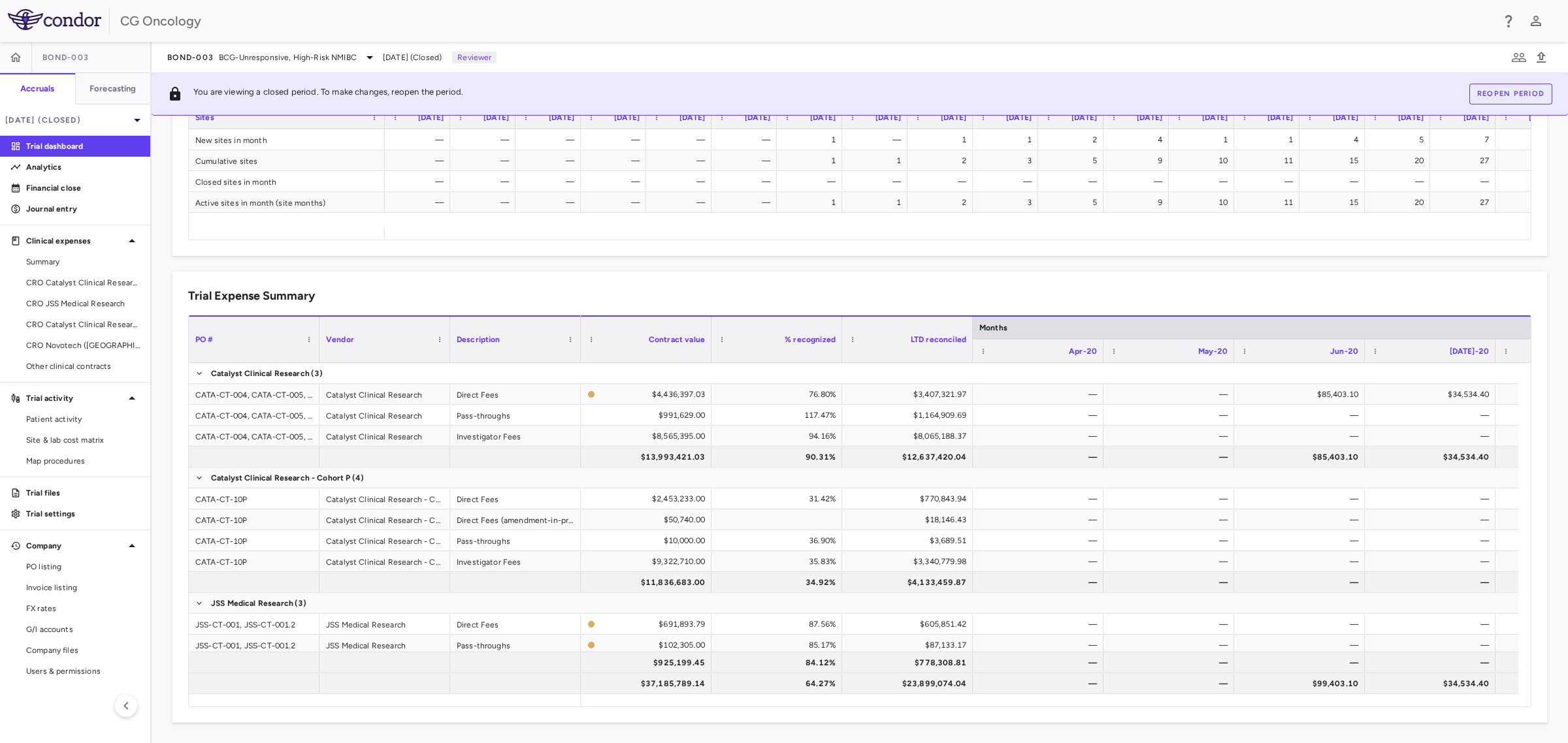
drag, startPoint x: 66, startPoint y: 188, endPoint x: 423, endPoint y: 286, distance: 370.2
click at [66, 188] on p "Financial close" at bounding box center [83, 188] width 114 height 12
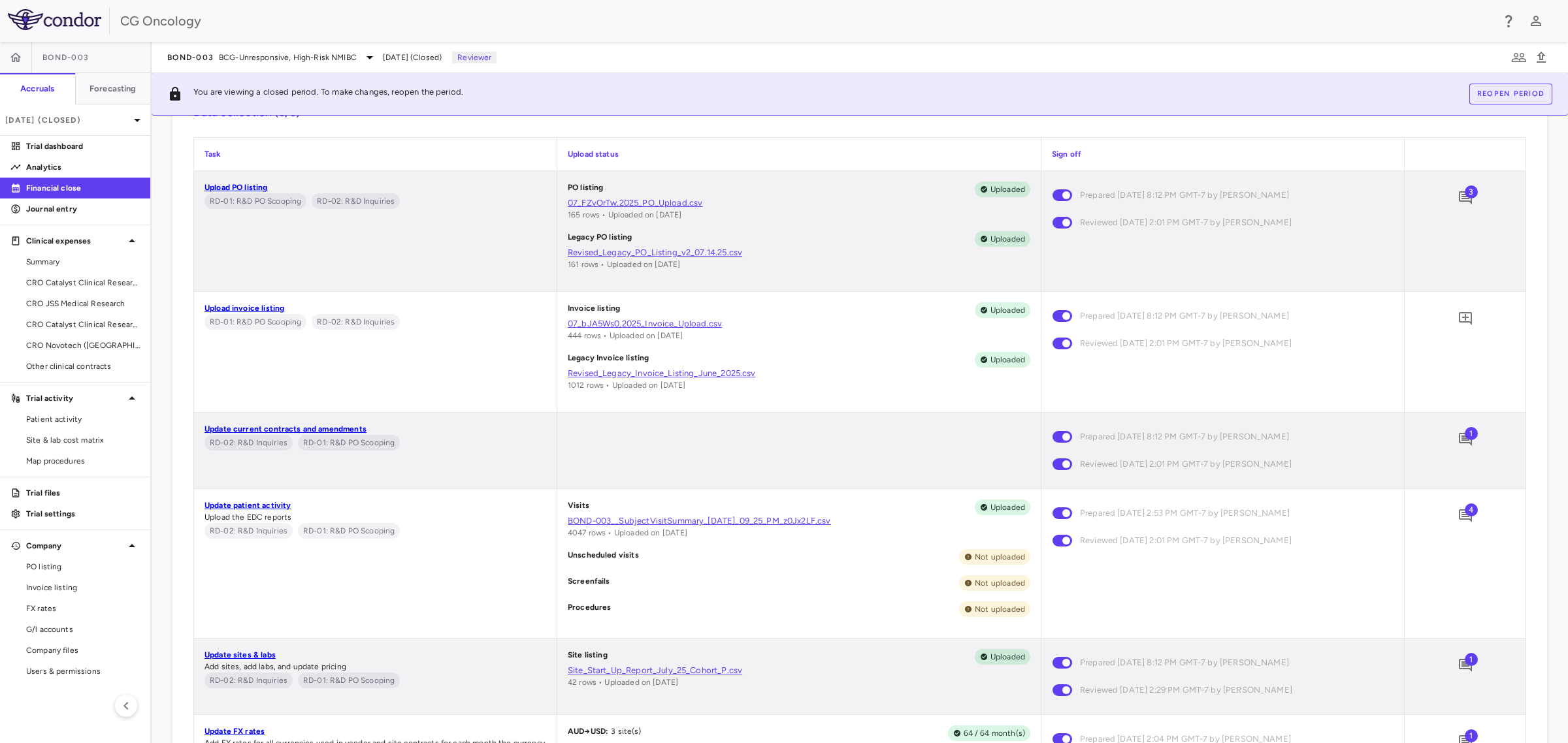
scroll to position [653, 0]
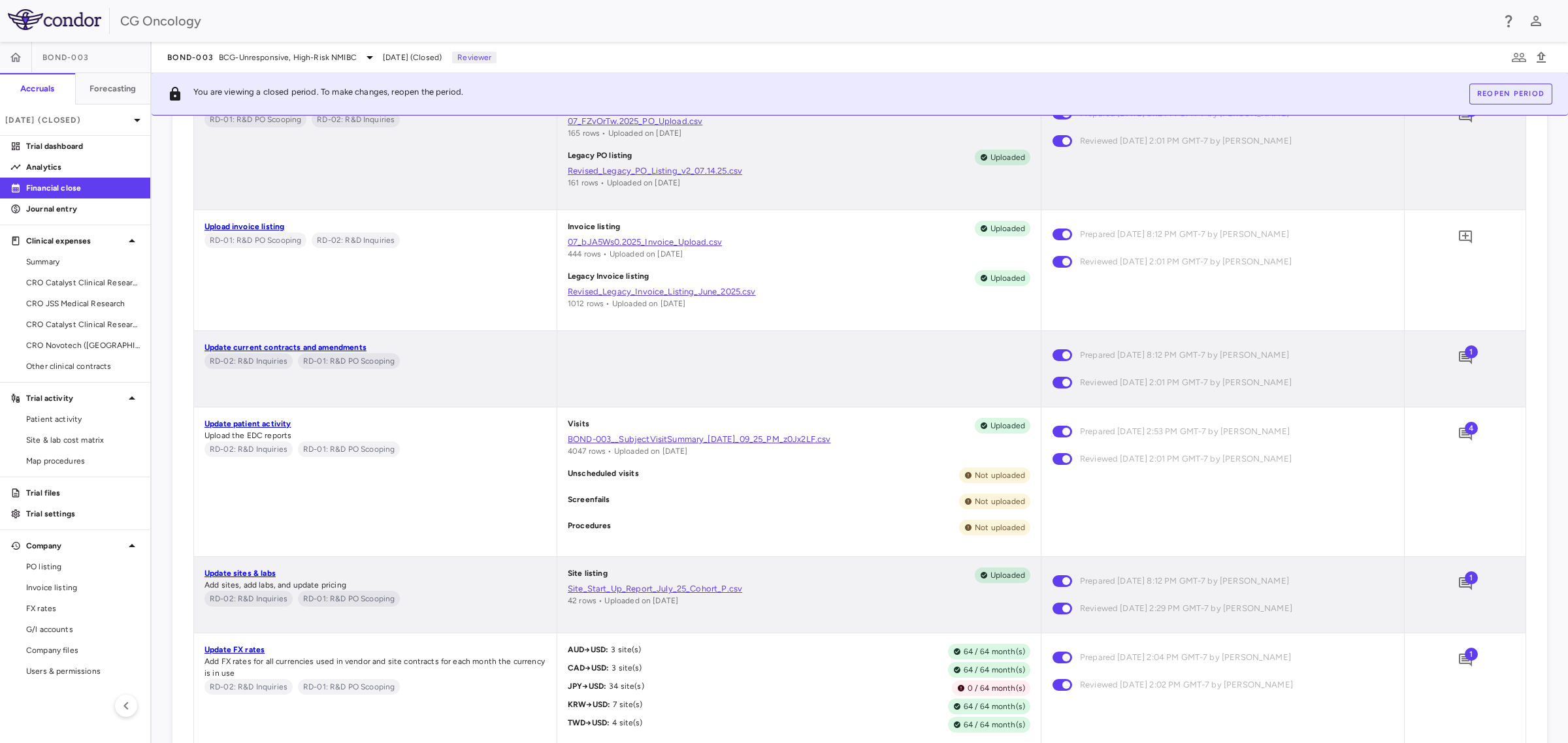
click at [328, 539] on div "Update patient activity Upload the EDC reports RD-02: R&D Inquiries RD-01: R&D …" at bounding box center [376, 481] width 362 height 149
click at [658, 441] on link "BOND-003__SubjectVisitSummary_01-Aug-2025_09_25_PM_z0Jx2LF.csv" at bounding box center [799, 439] width 462 height 12
click at [820, 513] on div "Visits Uploaded BOND-003__SubjectVisitSummary_01-Aug-2025_09_25_PM_z0Jx2LF.csv …" at bounding box center [799, 481] width 484 height 149
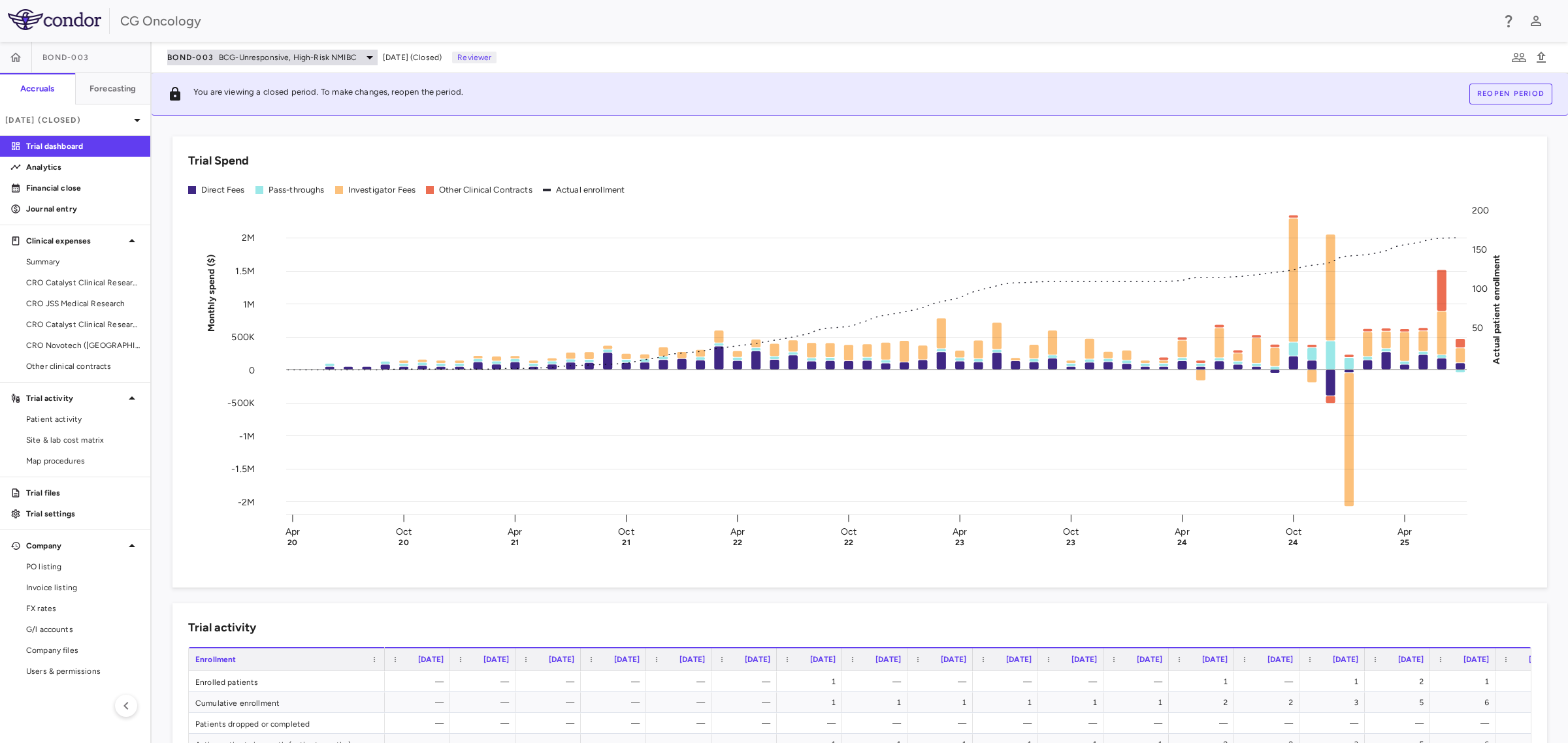
click at [338, 52] on span "BCG-Unresponsive, High-Risk NMIBC" at bounding box center [287, 57] width 138 height 12
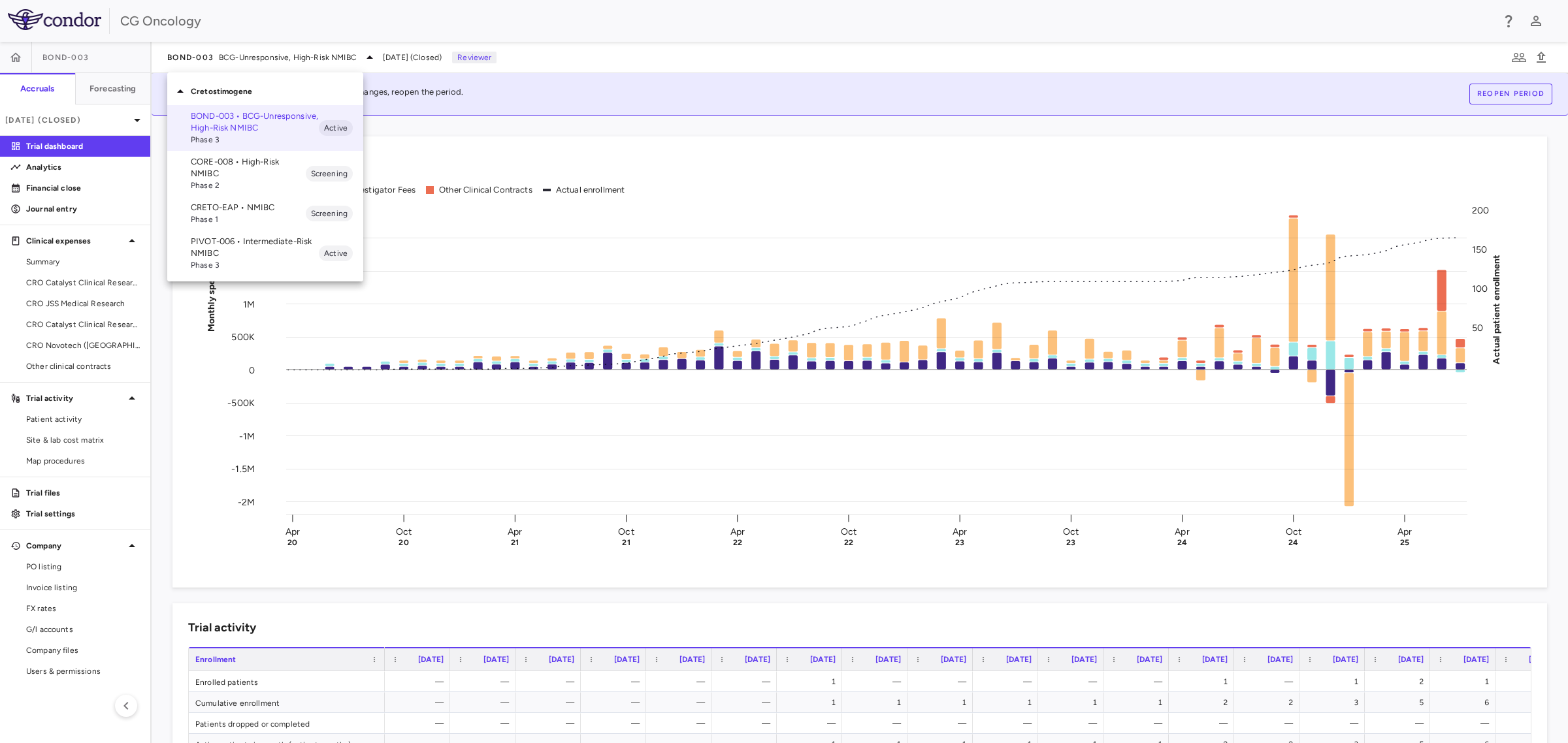
click at [257, 165] on p "CORE-008 • High-Risk NMIBC" at bounding box center [248, 168] width 115 height 24
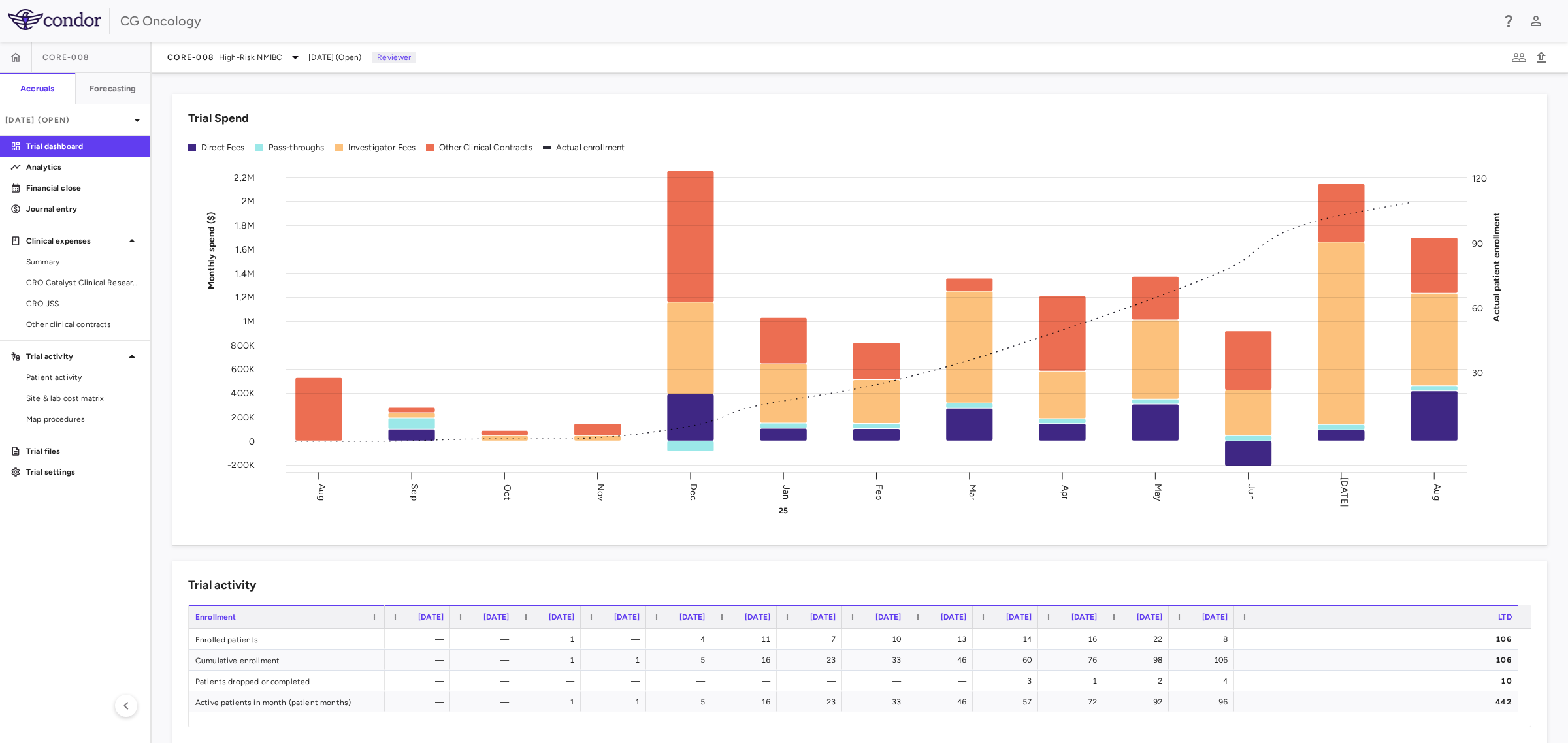
drag, startPoint x: 56, startPoint y: 191, endPoint x: 584, endPoint y: 199, distance: 528.1
click at [56, 191] on p "Financial close" at bounding box center [83, 188] width 114 height 12
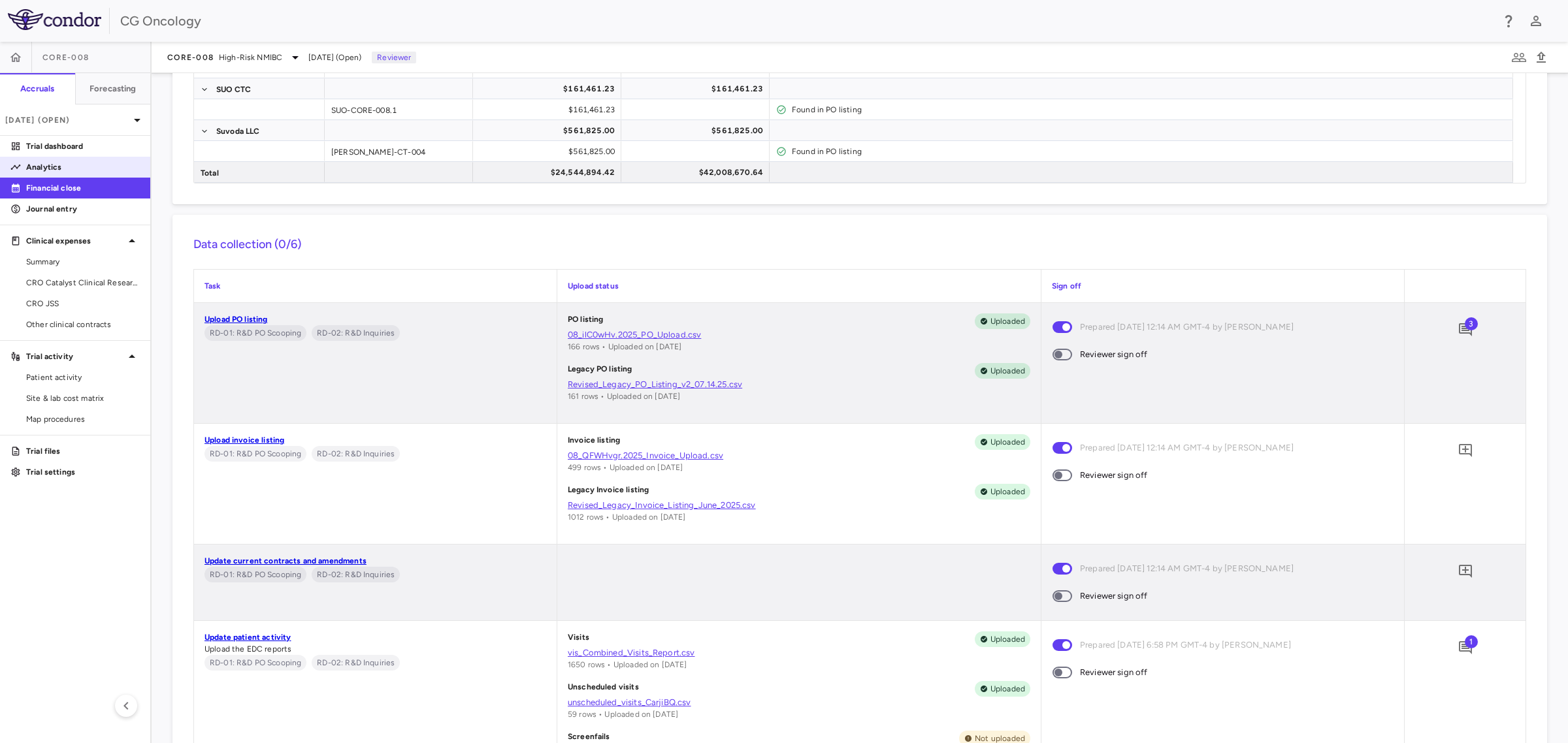
scroll to position [490, 0]
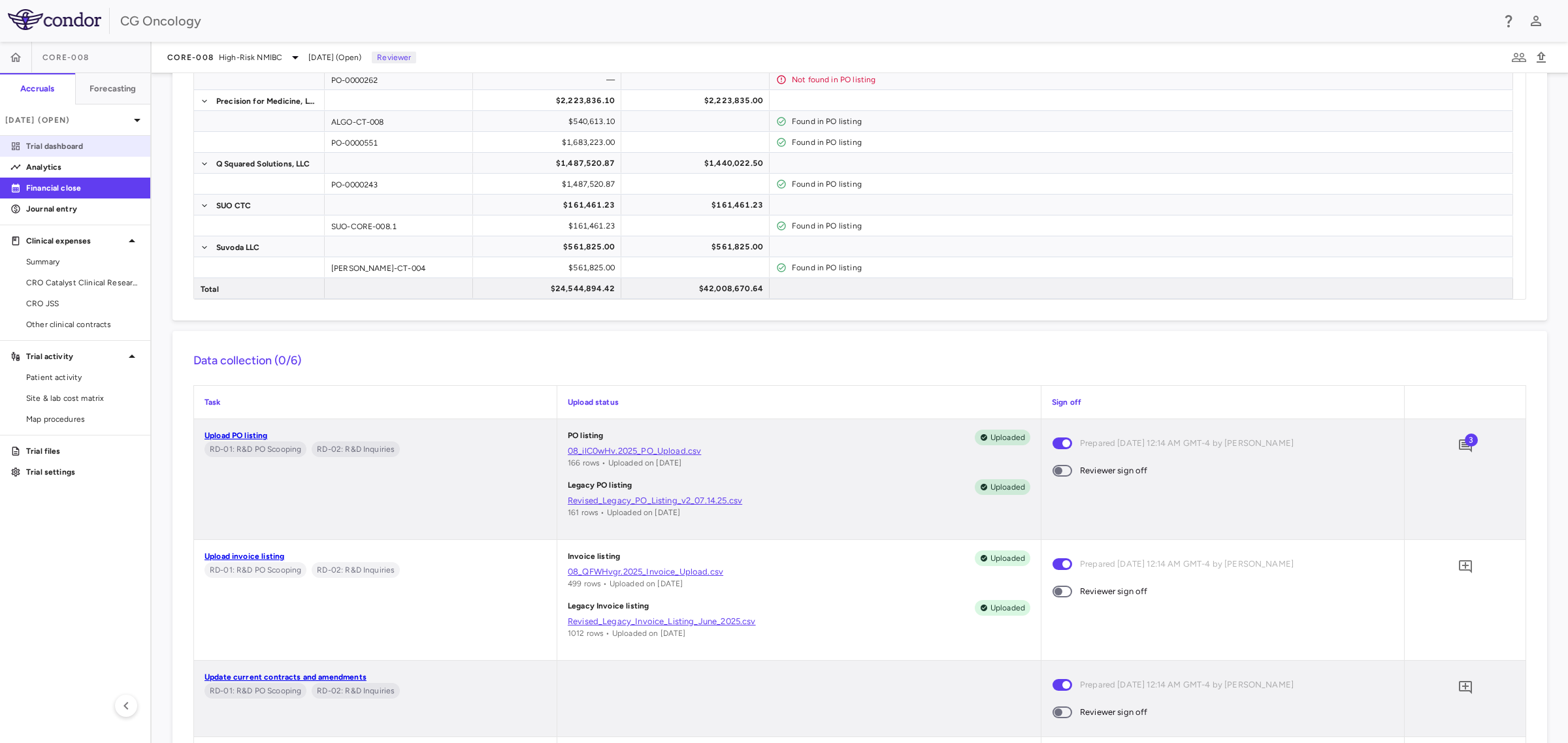
click at [60, 141] on p "Trial dashboard" at bounding box center [83, 146] width 114 height 12
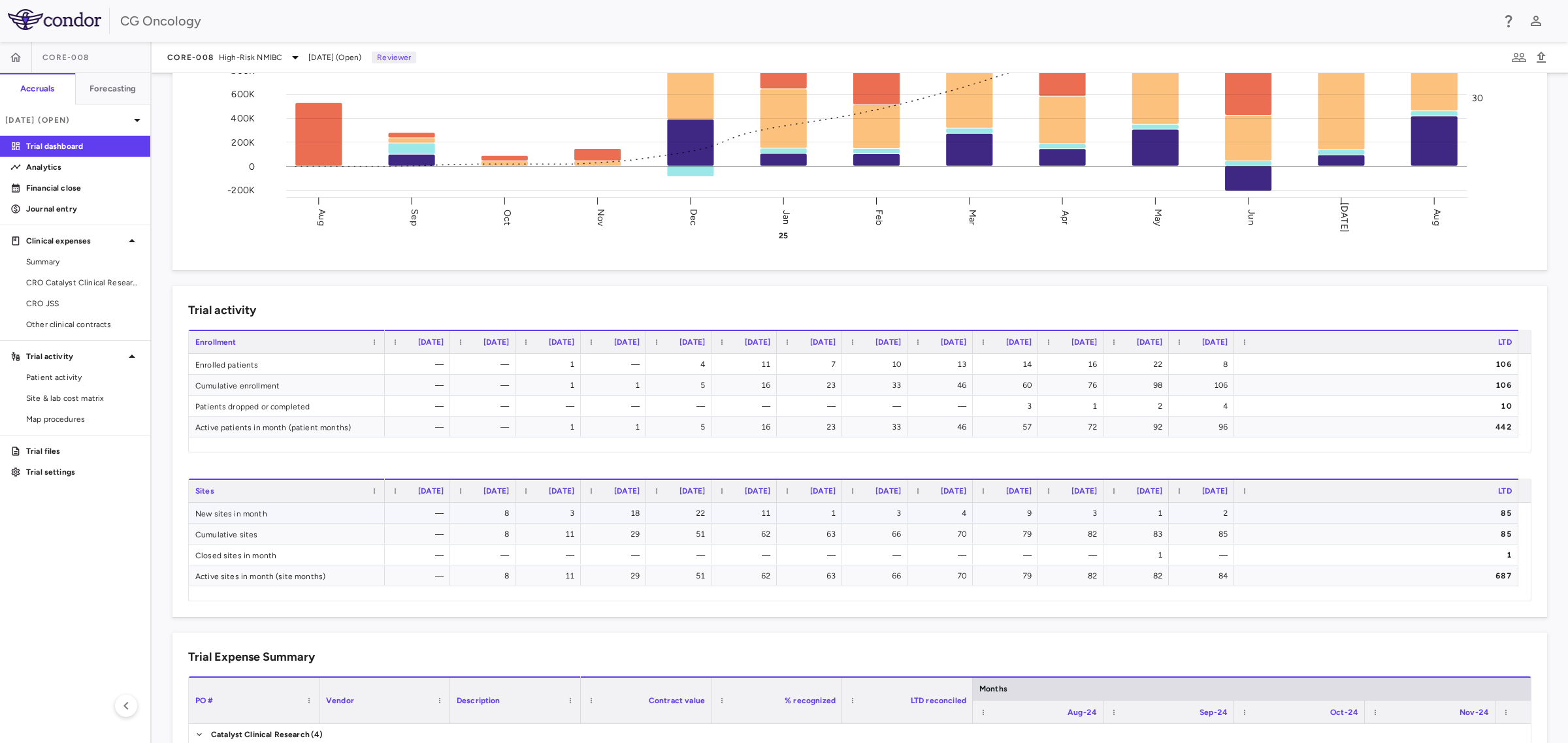
scroll to position [163, 0]
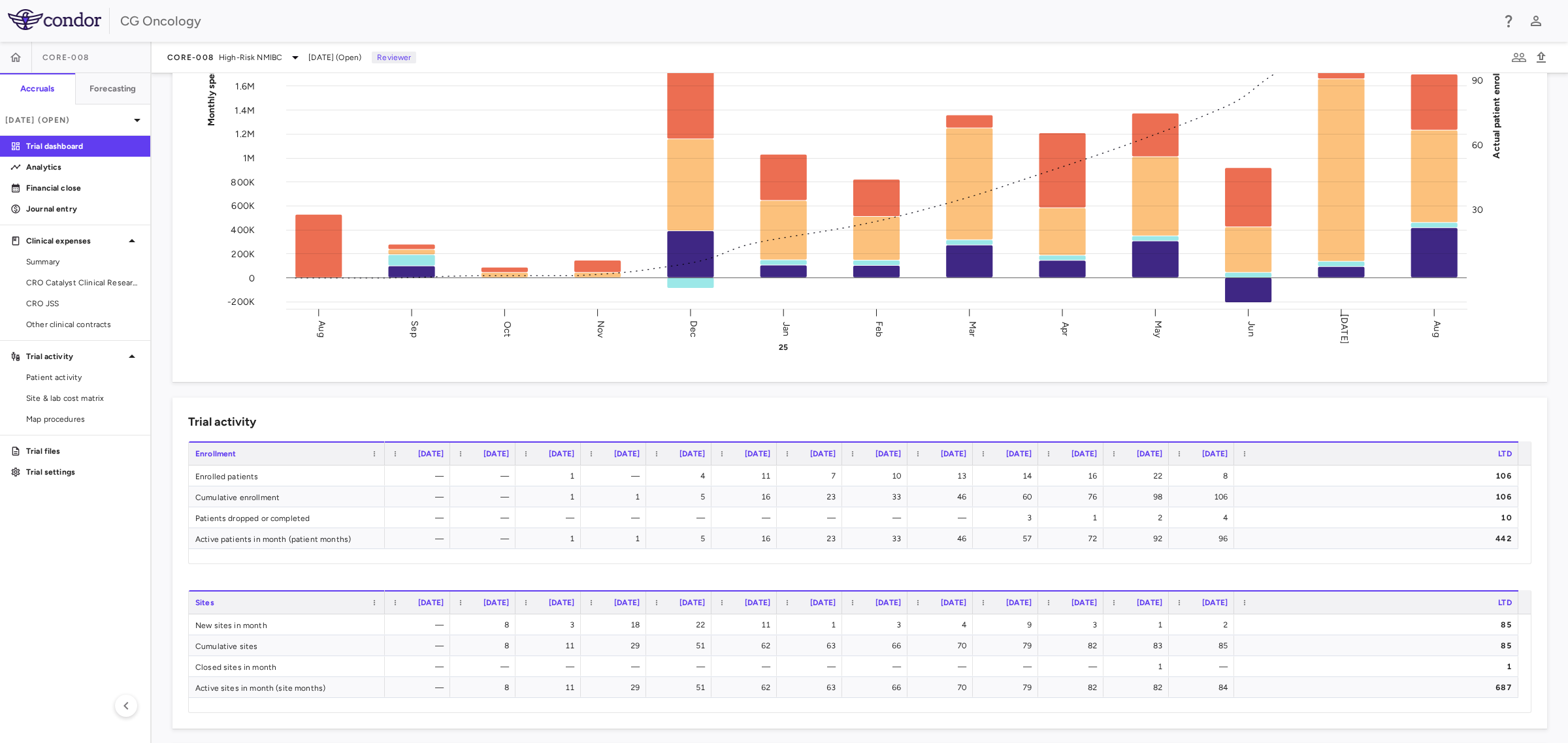
drag, startPoint x: 66, startPoint y: 193, endPoint x: 784, endPoint y: 316, distance: 728.5
click at [66, 193] on p "Financial close" at bounding box center [83, 188] width 114 height 12
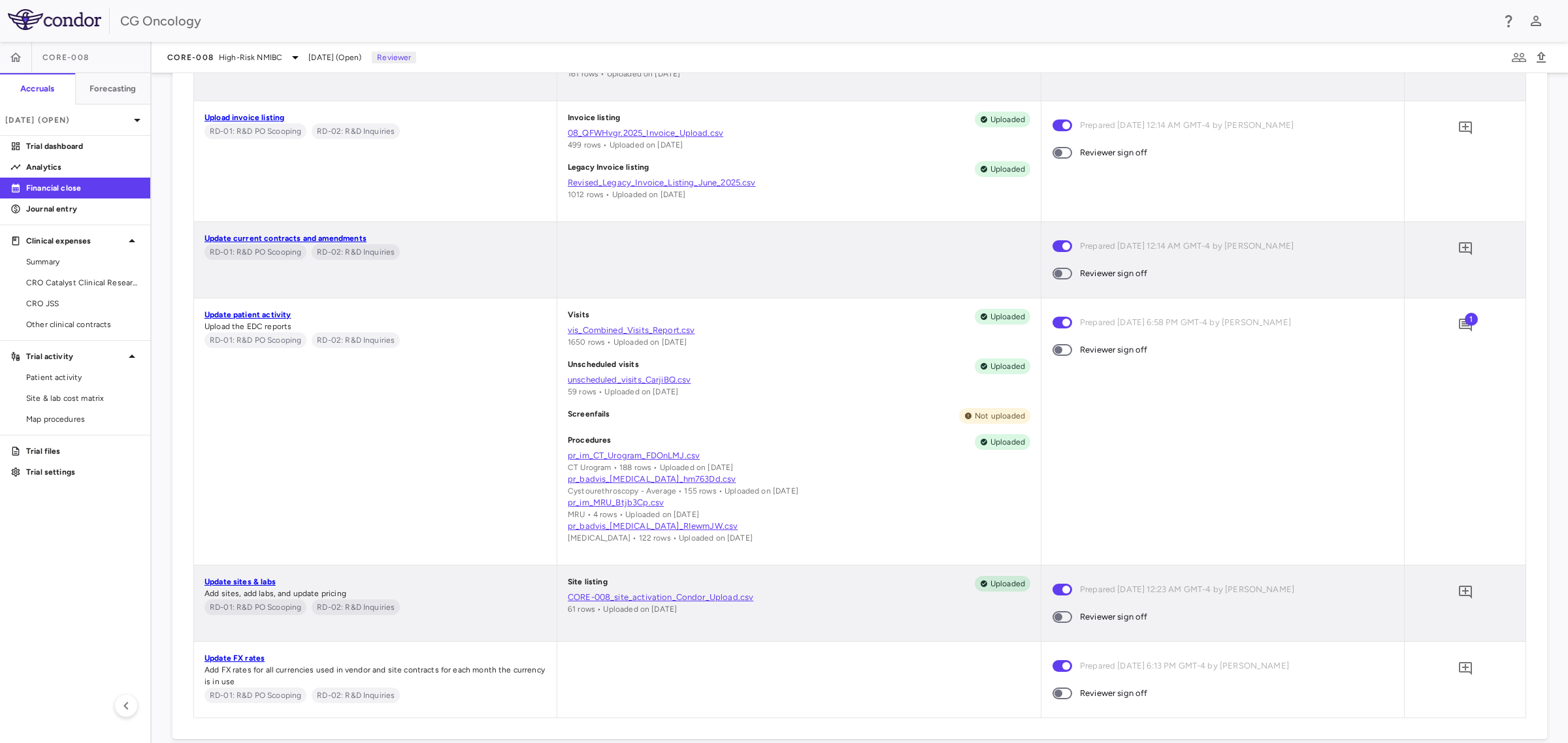
scroll to position [898, 0]
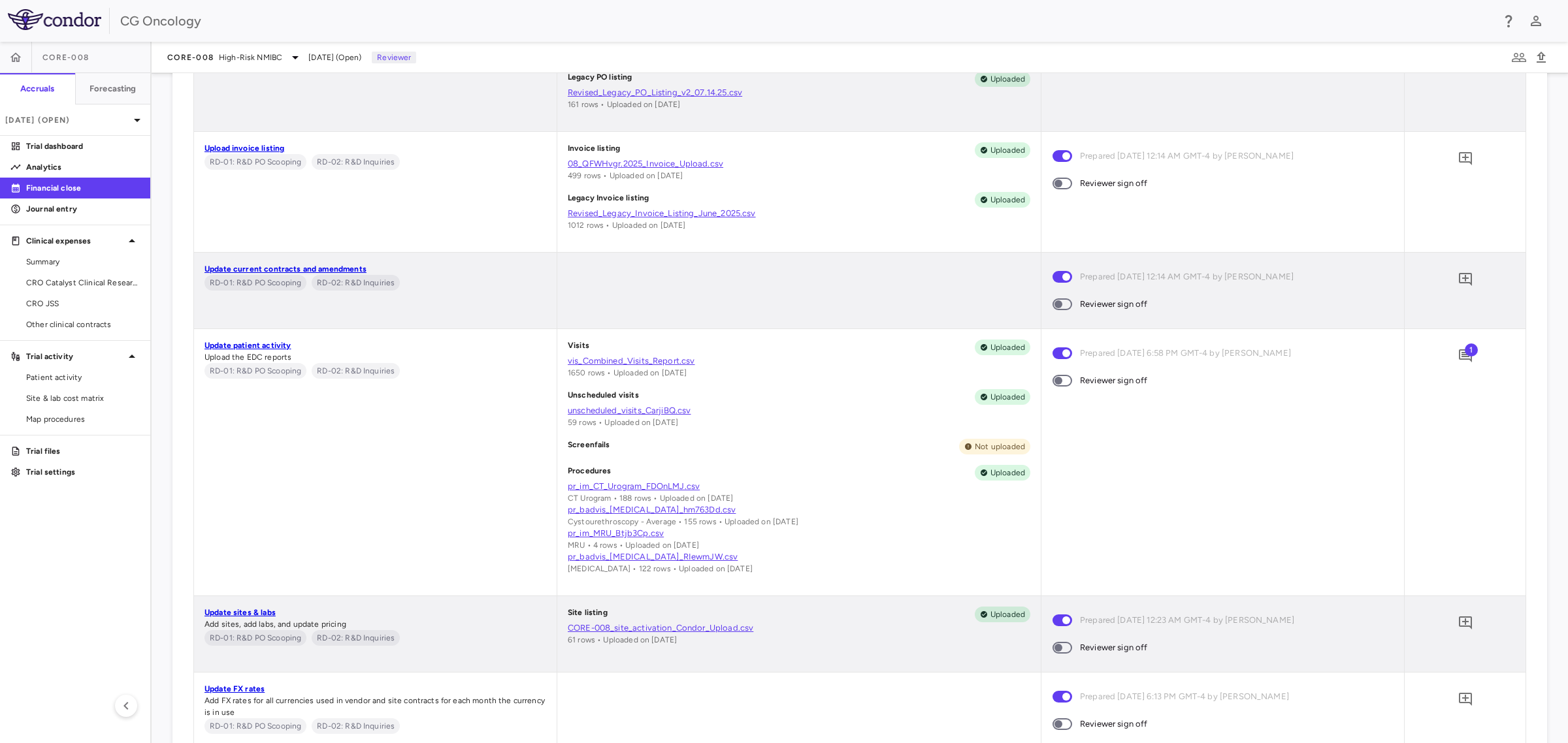
drag, startPoint x: 435, startPoint y: 461, endPoint x: 439, endPoint y: 456, distance: 6.4
click at [435, 461] on div "Update patient activity Upload the EDC reports RD-01: R&D PO Scooping RD-02: R&…" at bounding box center [376, 462] width 362 height 266
click at [354, 462] on div "Update patient activity Upload the EDC reports RD-01: R&D PO Scooping RD-02: R&…" at bounding box center [376, 462] width 362 height 266
click at [488, 438] on div "Update patient activity Upload the EDC reports RD-01: R&D PO Scooping RD-02: R&…" at bounding box center [376, 462] width 362 height 266
click at [840, 496] on div "Procedures Uploaded pr_im_CT_Urogram_FDOnLMJ.csv CT Urogram • 188 rows • Upload…" at bounding box center [799, 520] width 462 height 110
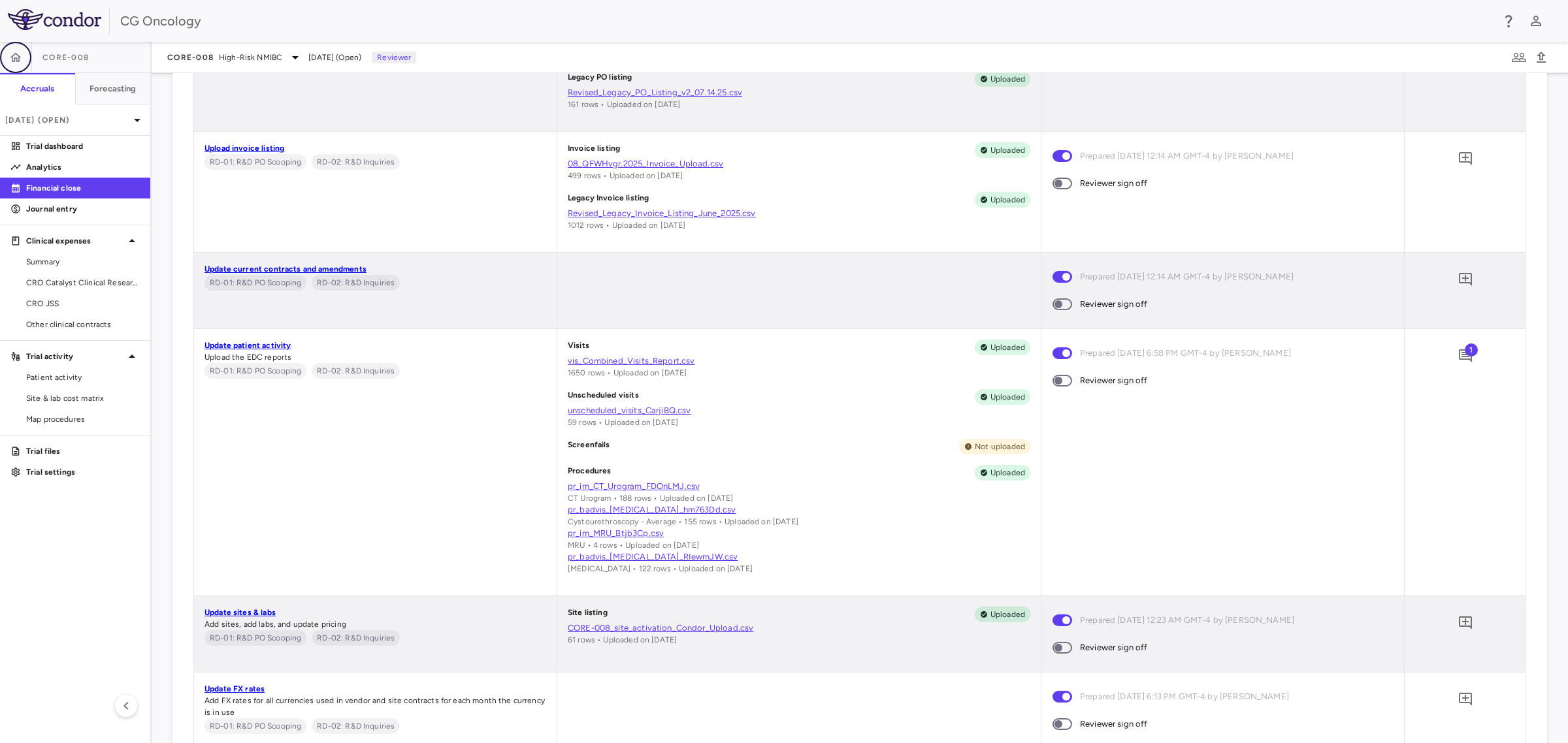
click at [15, 61] on icon "button" at bounding box center [15, 57] width 13 height 13
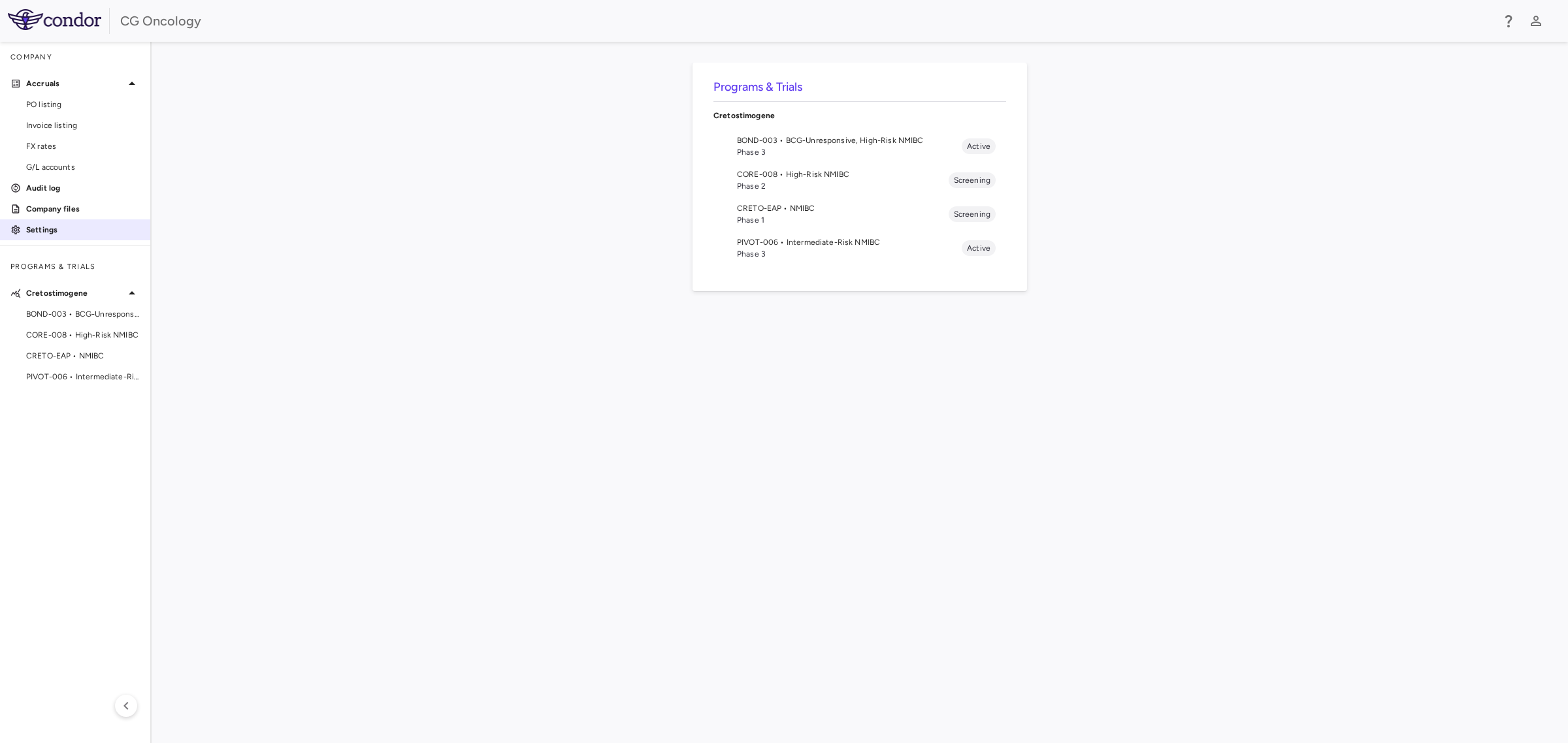
click at [50, 228] on p "Settings" at bounding box center [83, 230] width 114 height 12
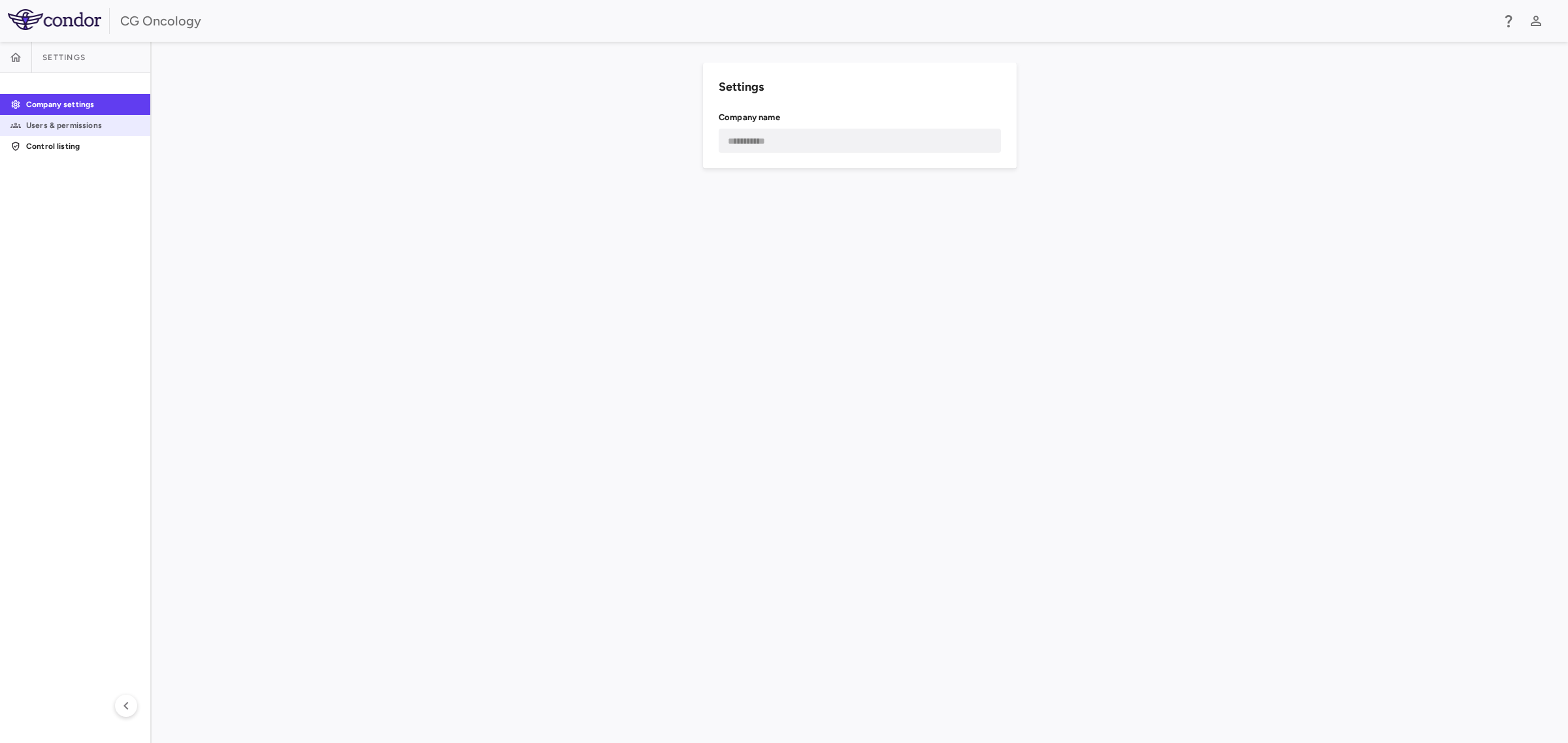
click at [82, 119] on p "Users & permissions" at bounding box center [83, 125] width 114 height 12
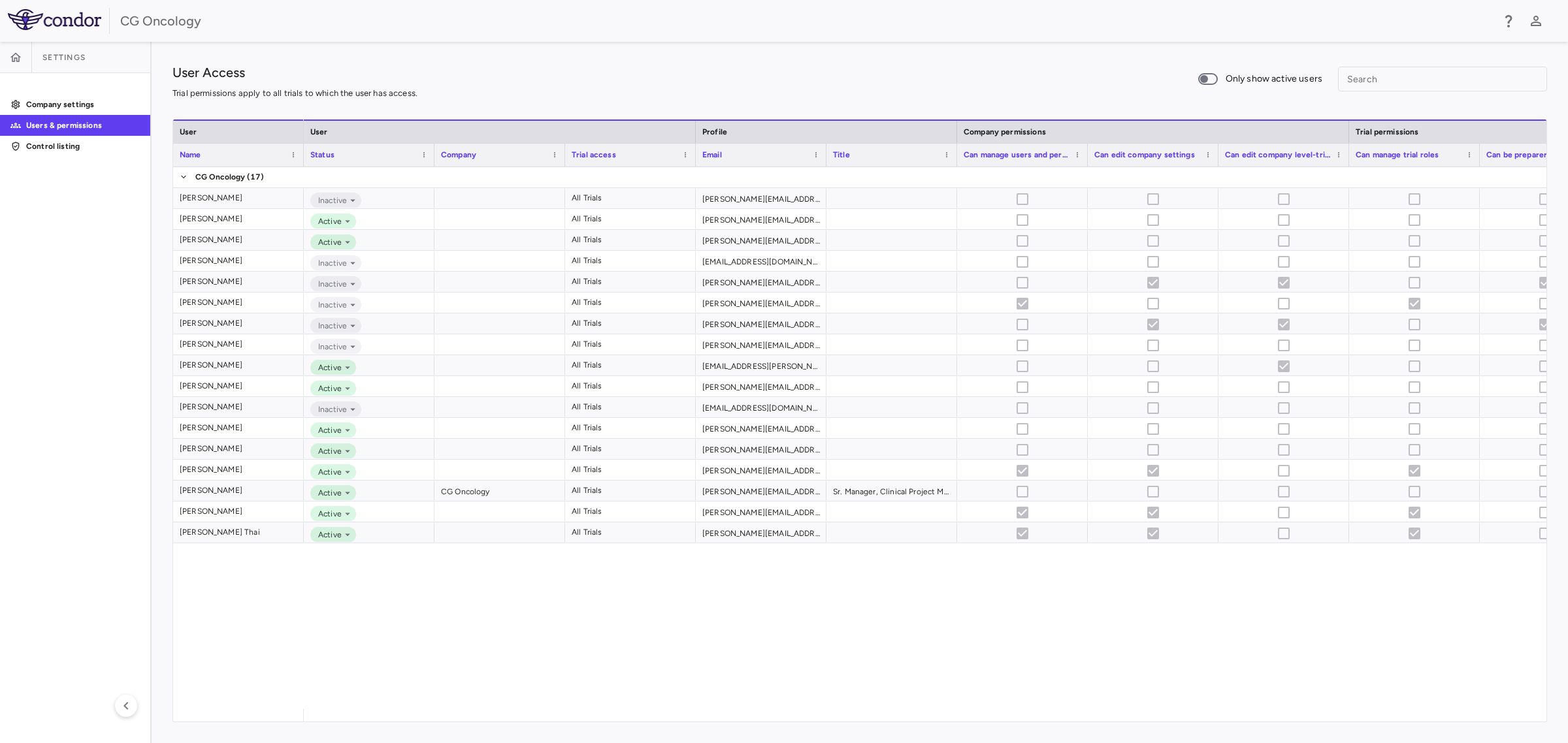
drag, startPoint x: 938, startPoint y: 707, endPoint x: 1047, endPoint y: 709, distance: 109.0
click at [1047, 709] on div "User Name User Profile Company permissions Trial permissions Status Company" at bounding box center [859, 420] width 1374 height 602
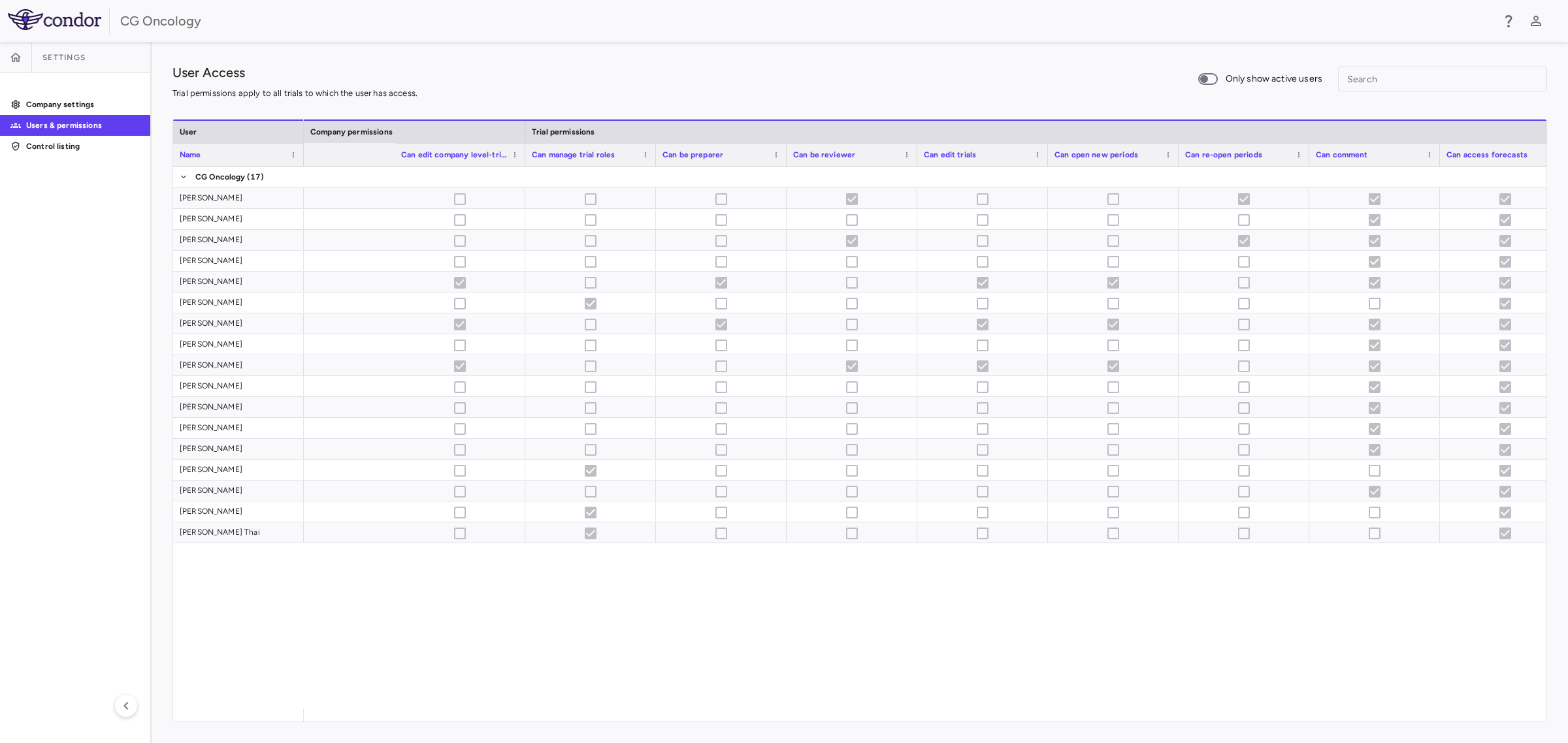
scroll to position [0, 1073]
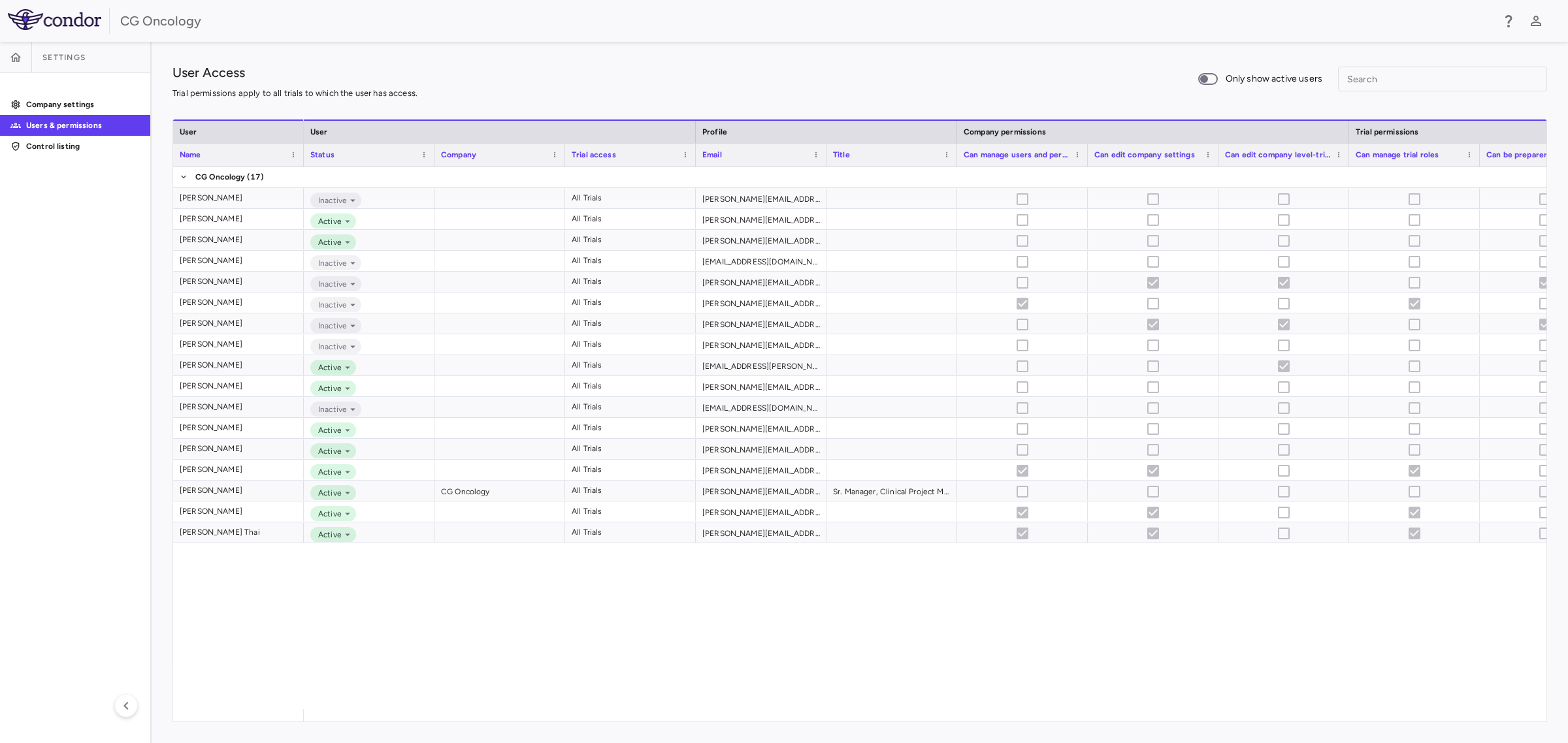
click at [621, 629] on div "All Trials [PERSON_NAME][EMAIL_ADDRESS][PERSON_NAME][DOMAIN_NAME] Inactive All …" at bounding box center [925, 438] width 1242 height 542
click at [8, 49] on button "button" at bounding box center [15, 57] width 31 height 31
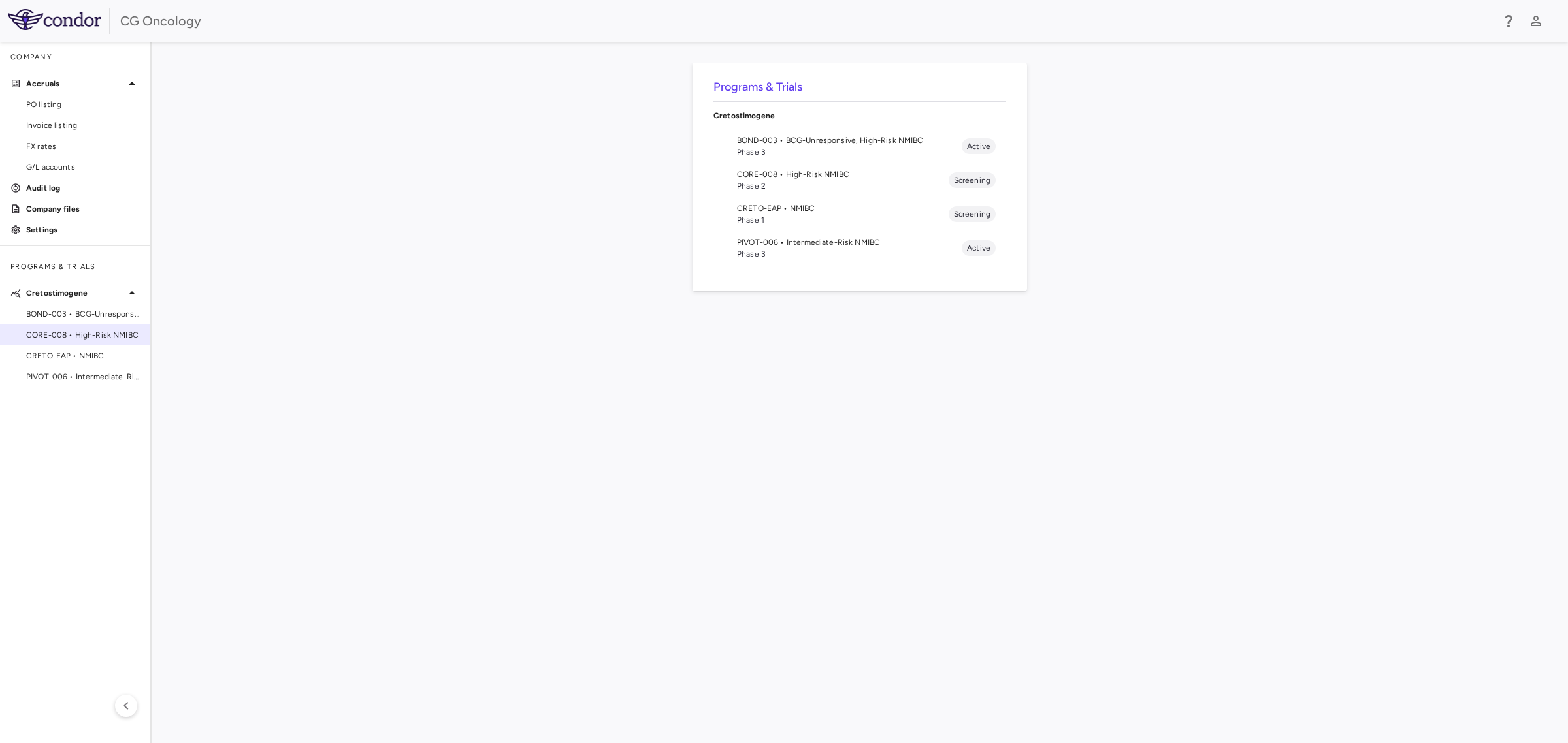
click at [76, 338] on span "CORE-008 • High-Risk NMIBC" at bounding box center [83, 334] width 114 height 12
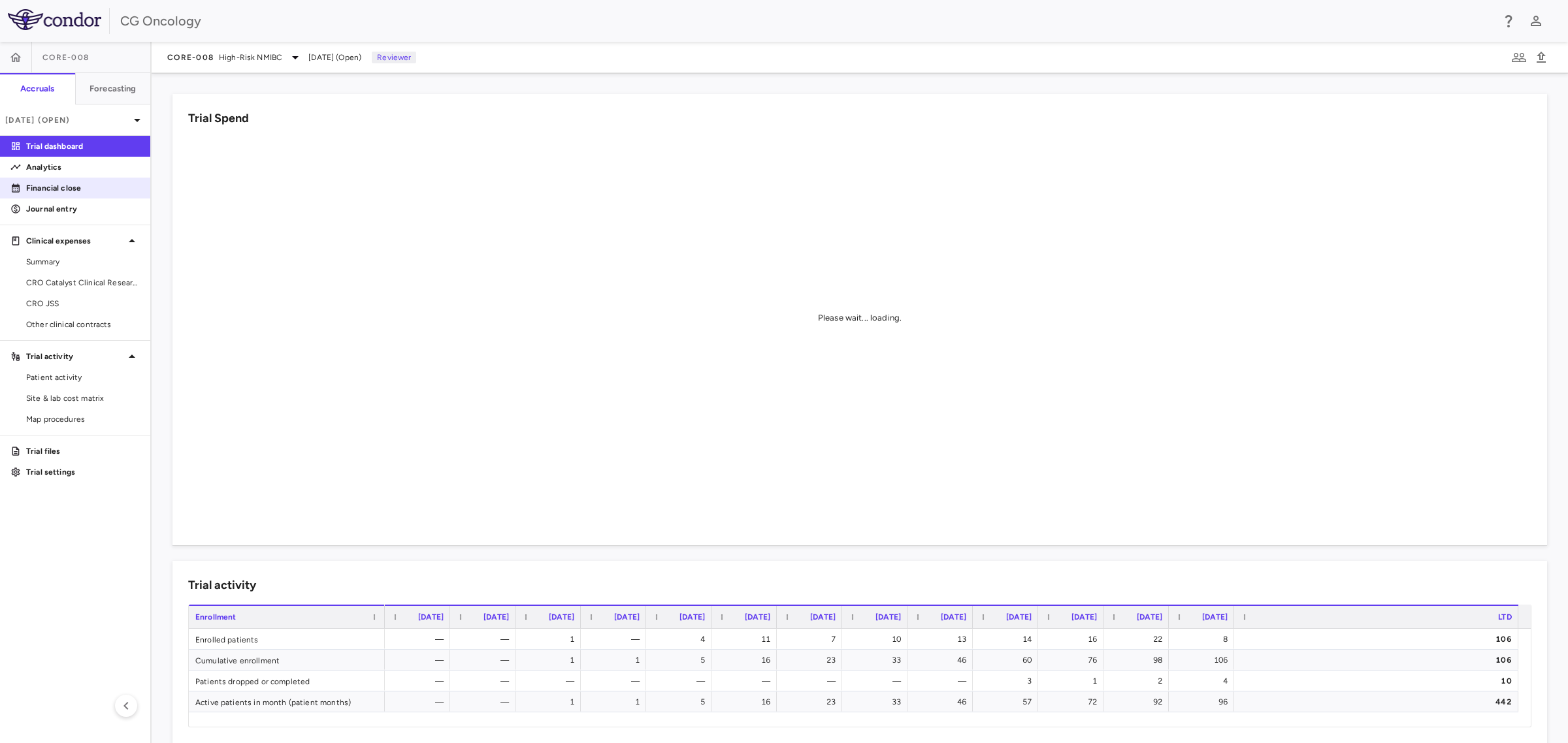
click at [62, 187] on p "Financial close" at bounding box center [83, 188] width 114 height 12
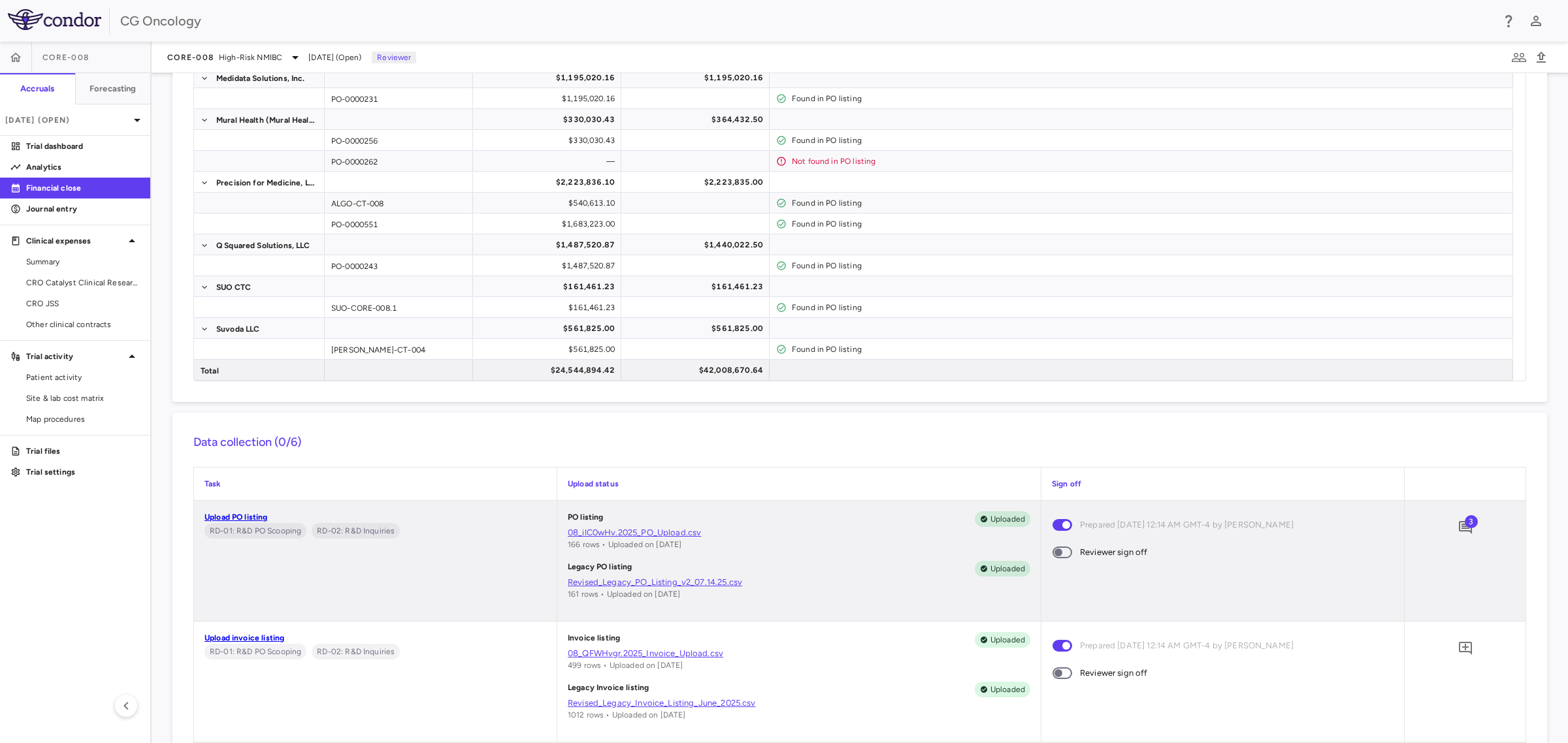
scroll to position [895, 0]
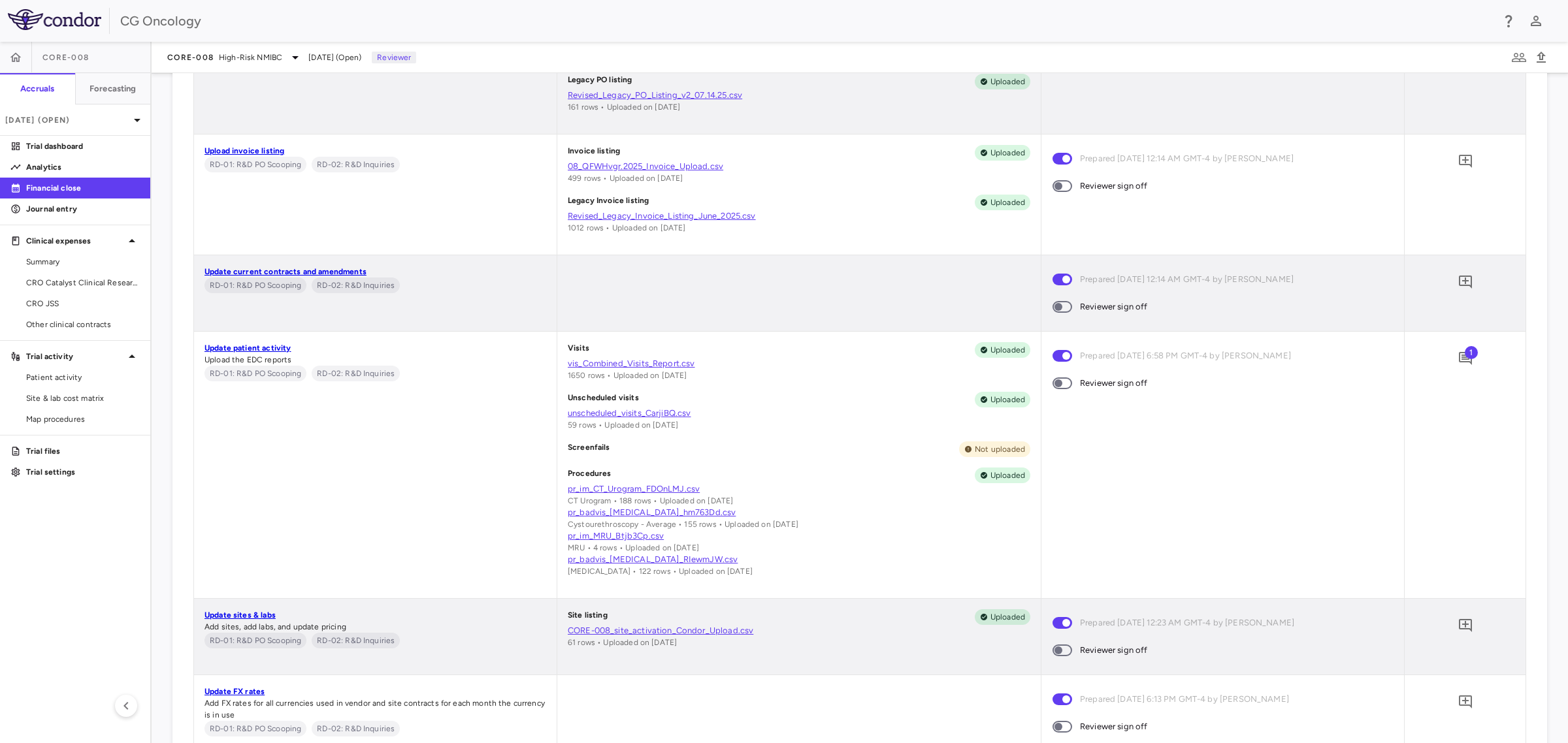
click at [1465, 353] on span "1" at bounding box center [1471, 352] width 13 height 13
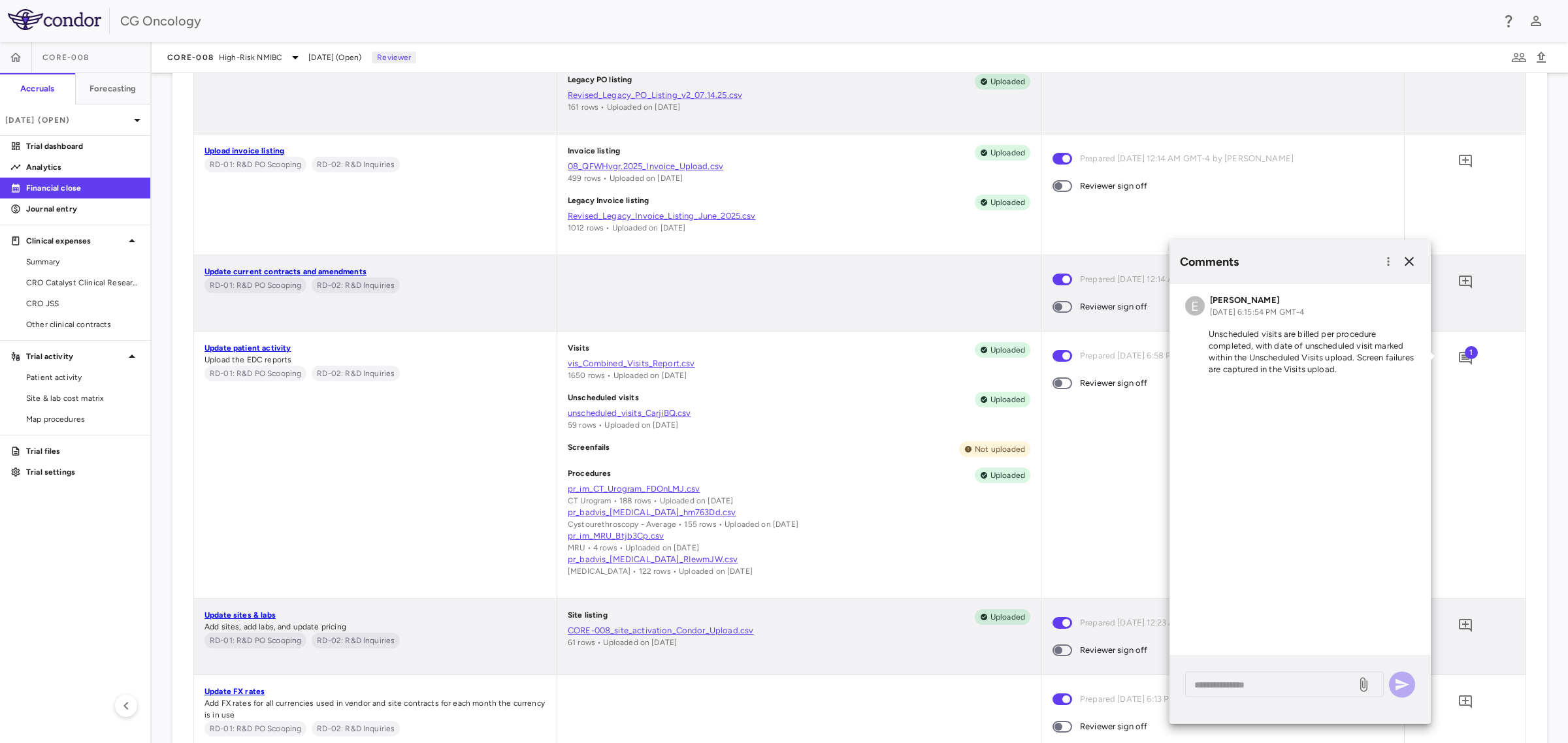
click at [1494, 478] on div "1" at bounding box center [1465, 465] width 121 height 266
click at [1411, 262] on icon "button" at bounding box center [1409, 262] width 16 height 16
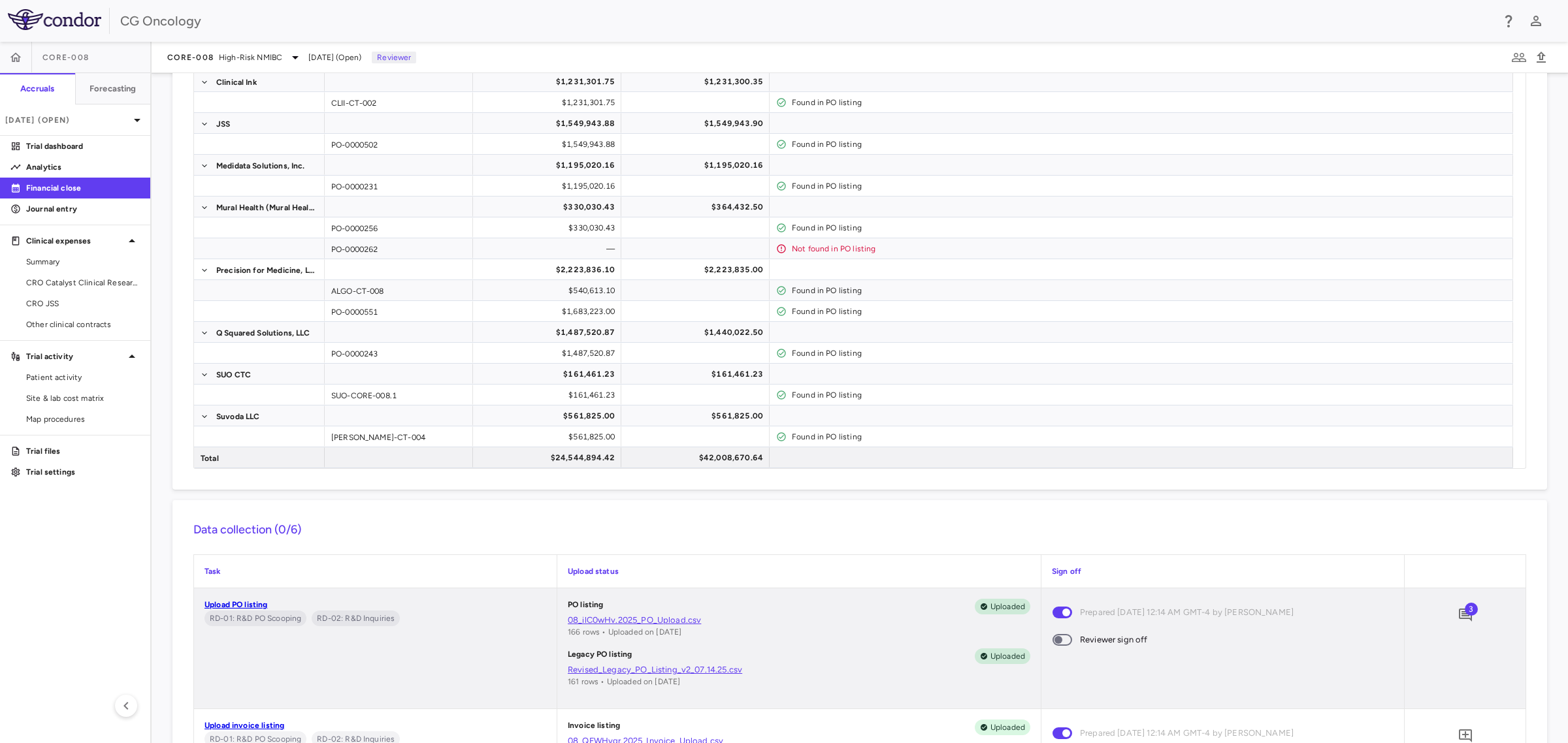
scroll to position [0, 0]
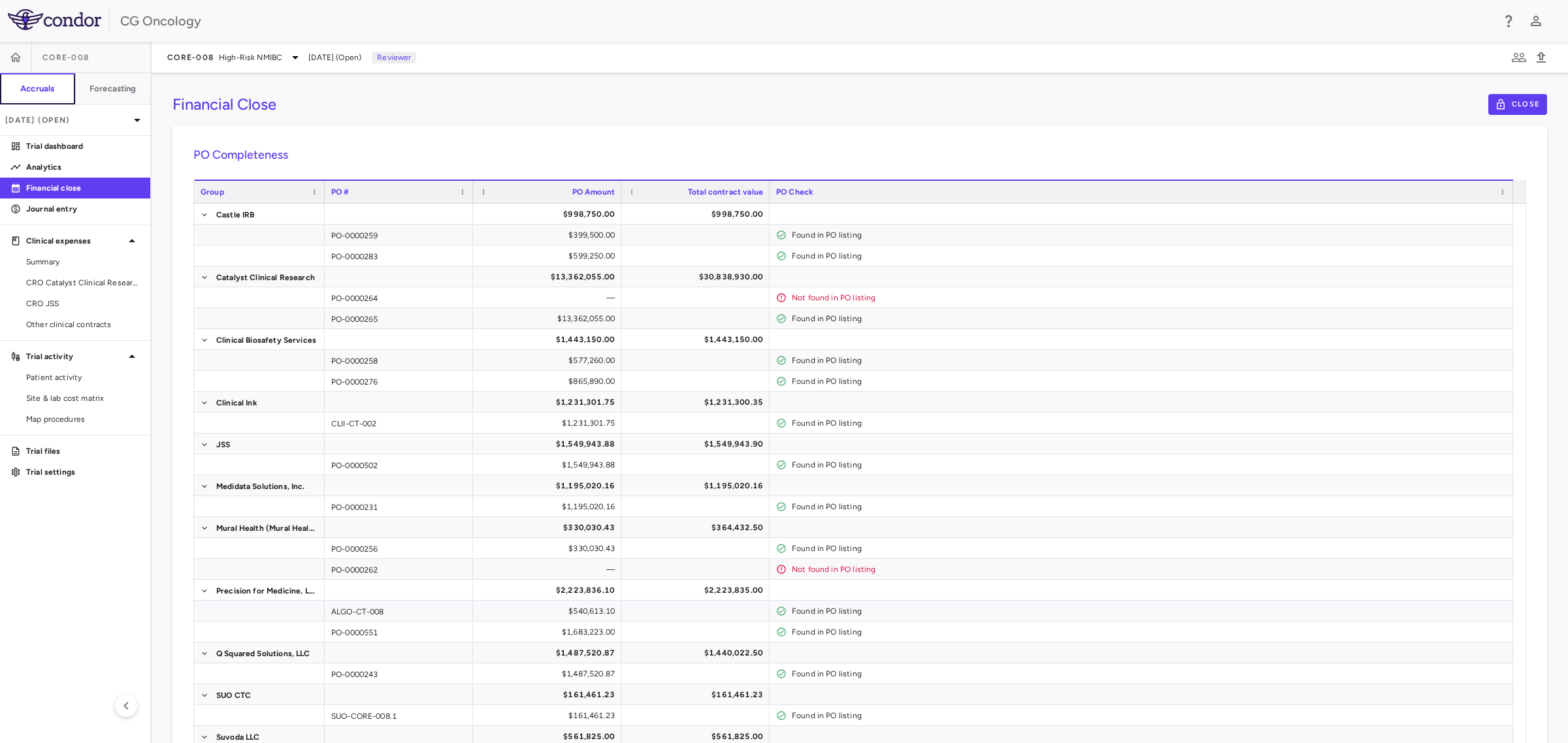
click at [44, 83] on h6 "Accruals" at bounding box center [37, 89] width 34 height 12
click at [15, 59] on icon "button" at bounding box center [15, 57] width 13 height 13
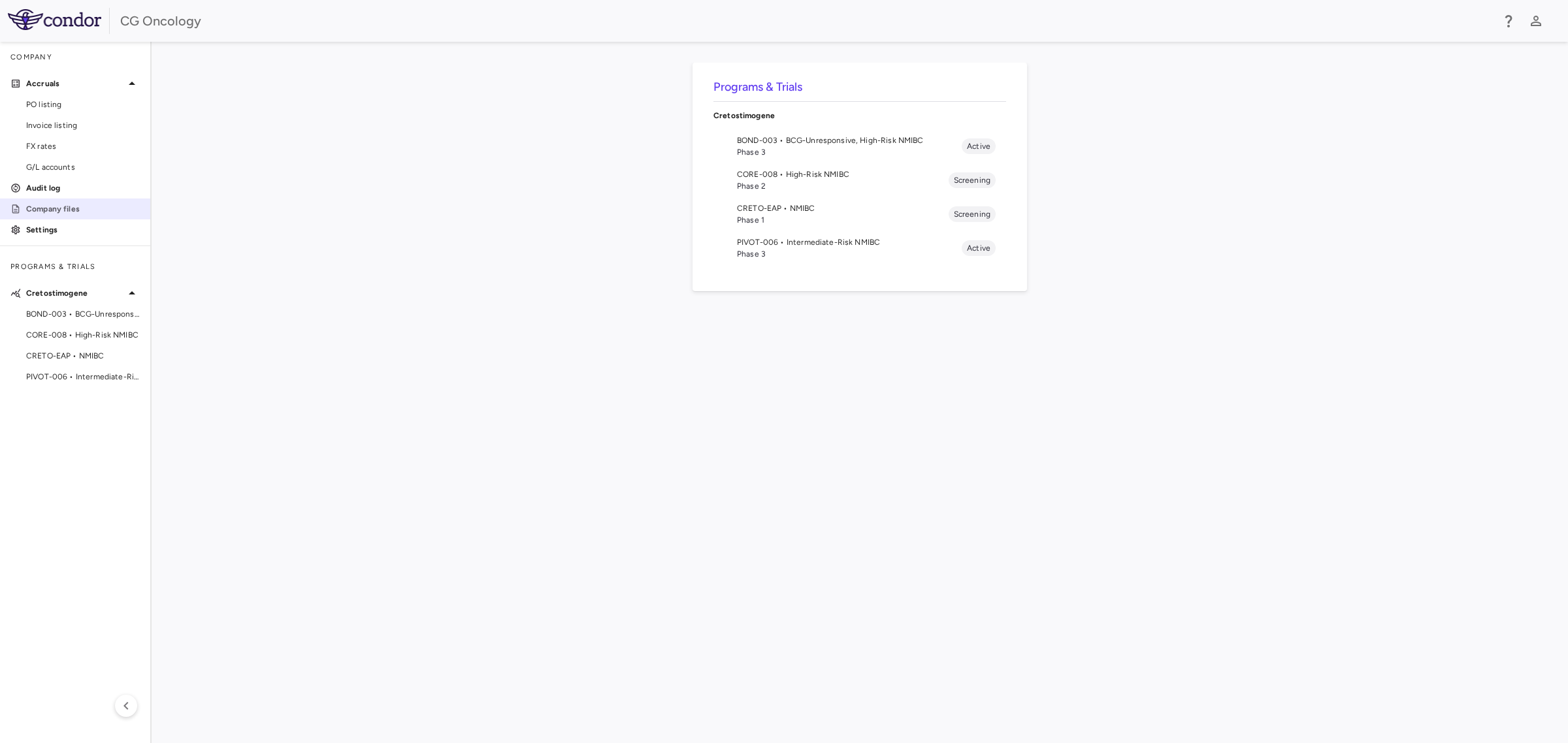
click at [80, 203] on p "Company files" at bounding box center [83, 209] width 114 height 12
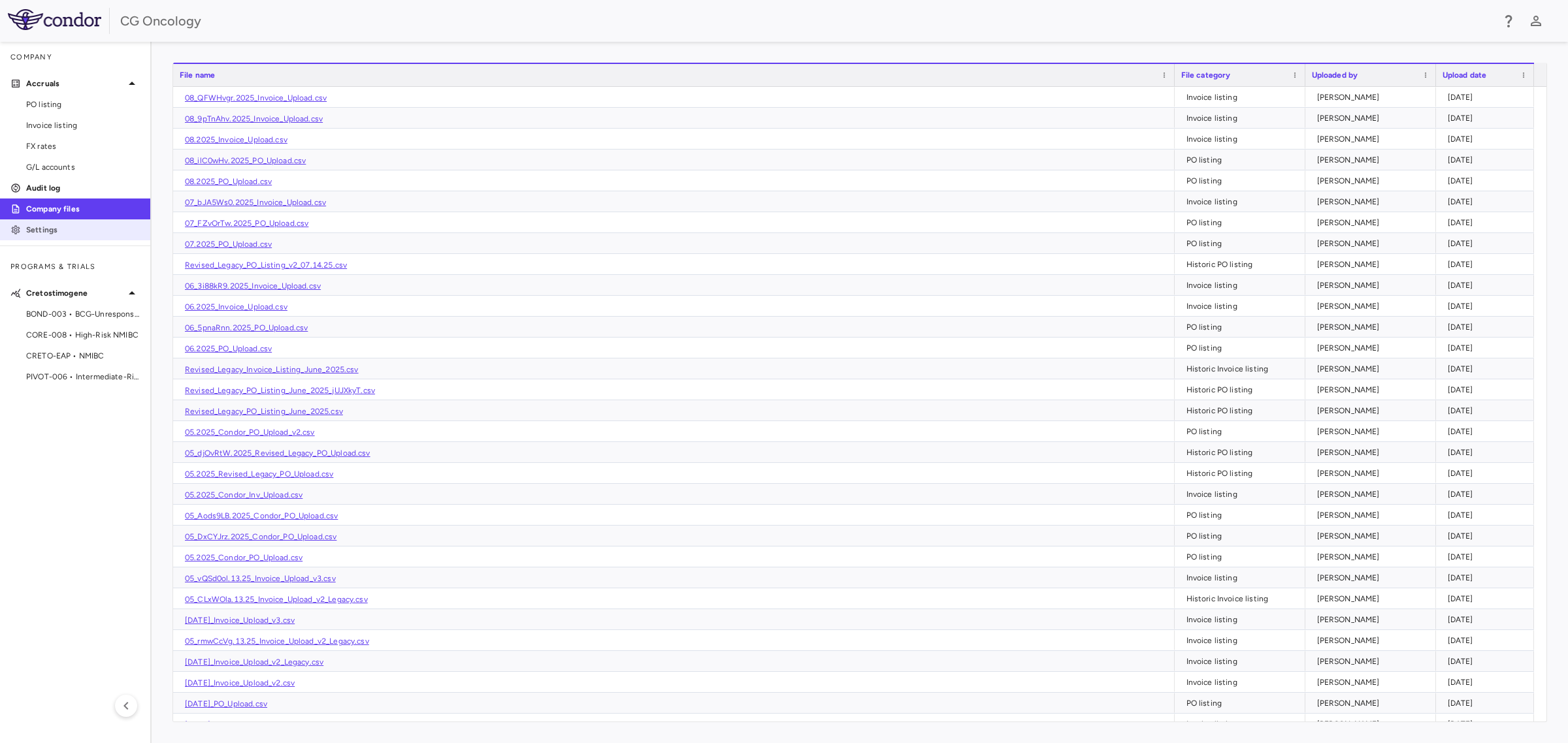
click at [50, 233] on p "Settings" at bounding box center [83, 230] width 114 height 12
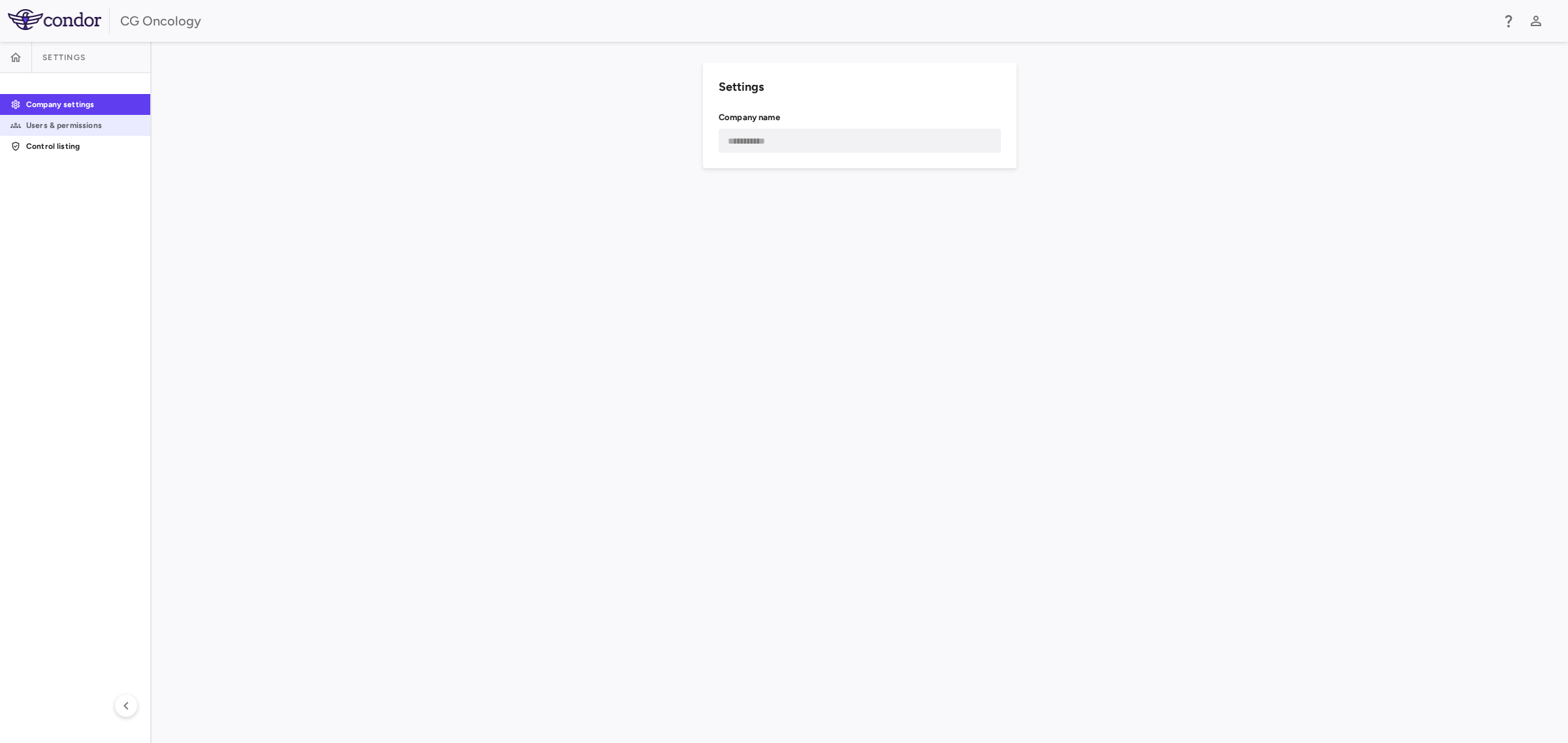
click at [62, 126] on p "Users & permissions" at bounding box center [83, 125] width 114 height 12
